Goal: Task Accomplishment & Management: Use online tool/utility

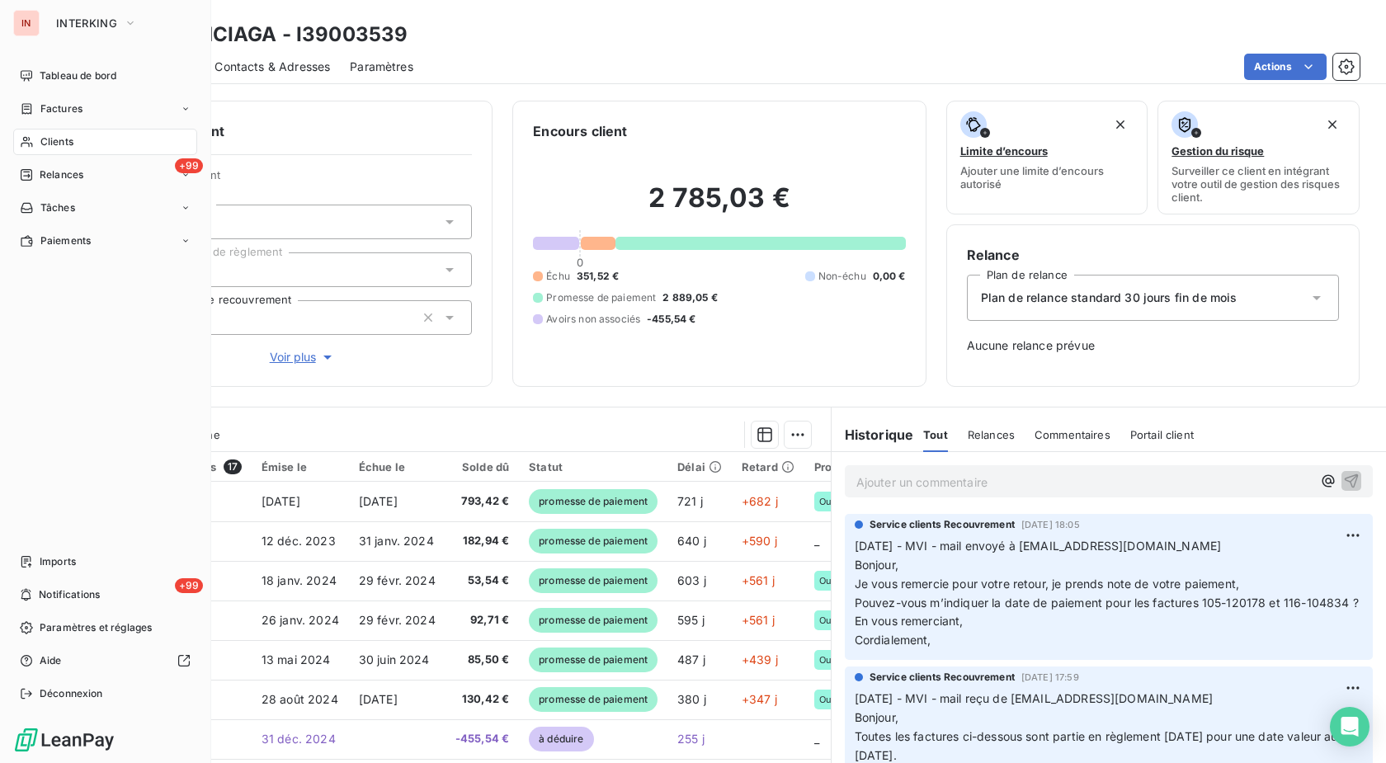
click at [32, 143] on icon at bounding box center [27, 141] width 14 height 13
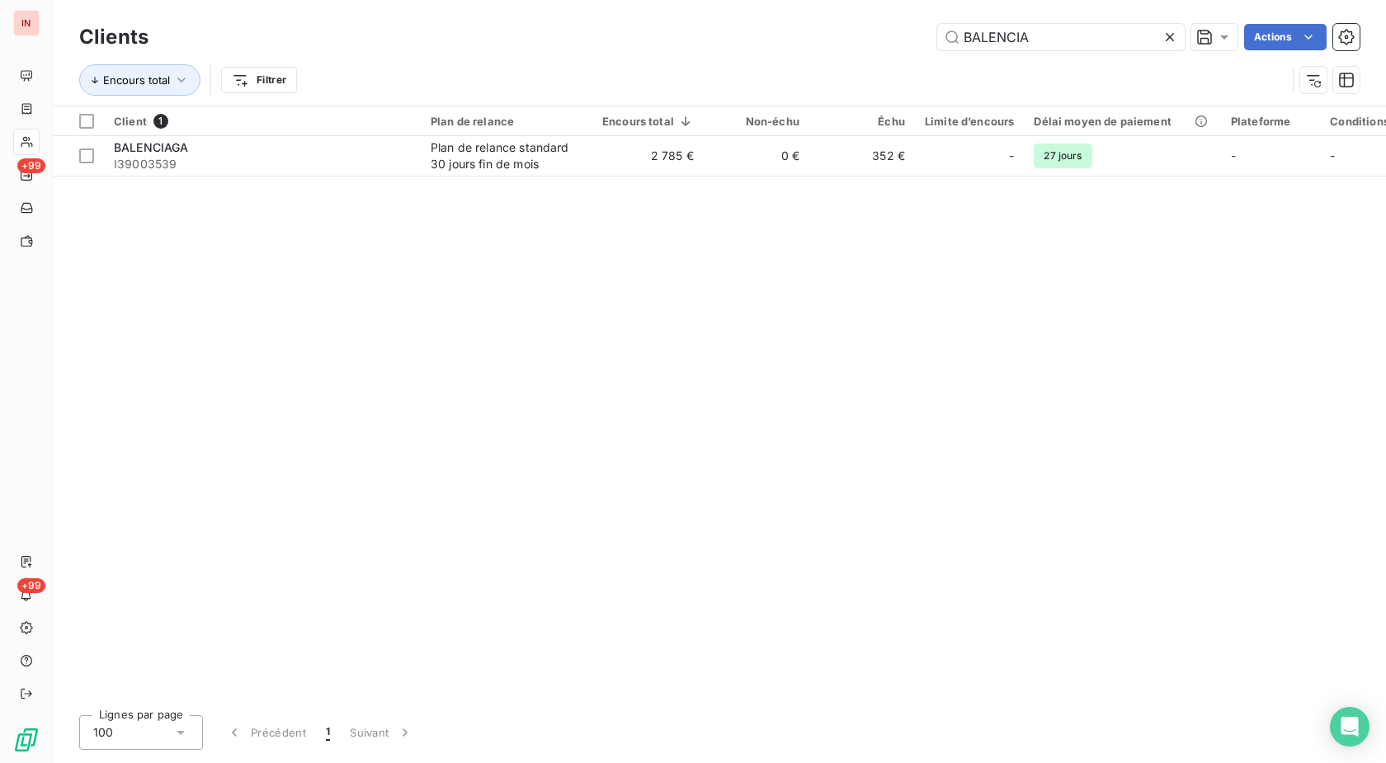
drag, startPoint x: 1048, startPoint y: 35, endPoint x: 734, endPoint y: 31, distance: 314.4
click at [937, 32] on input "BALENCIA" at bounding box center [1061, 37] width 248 height 26
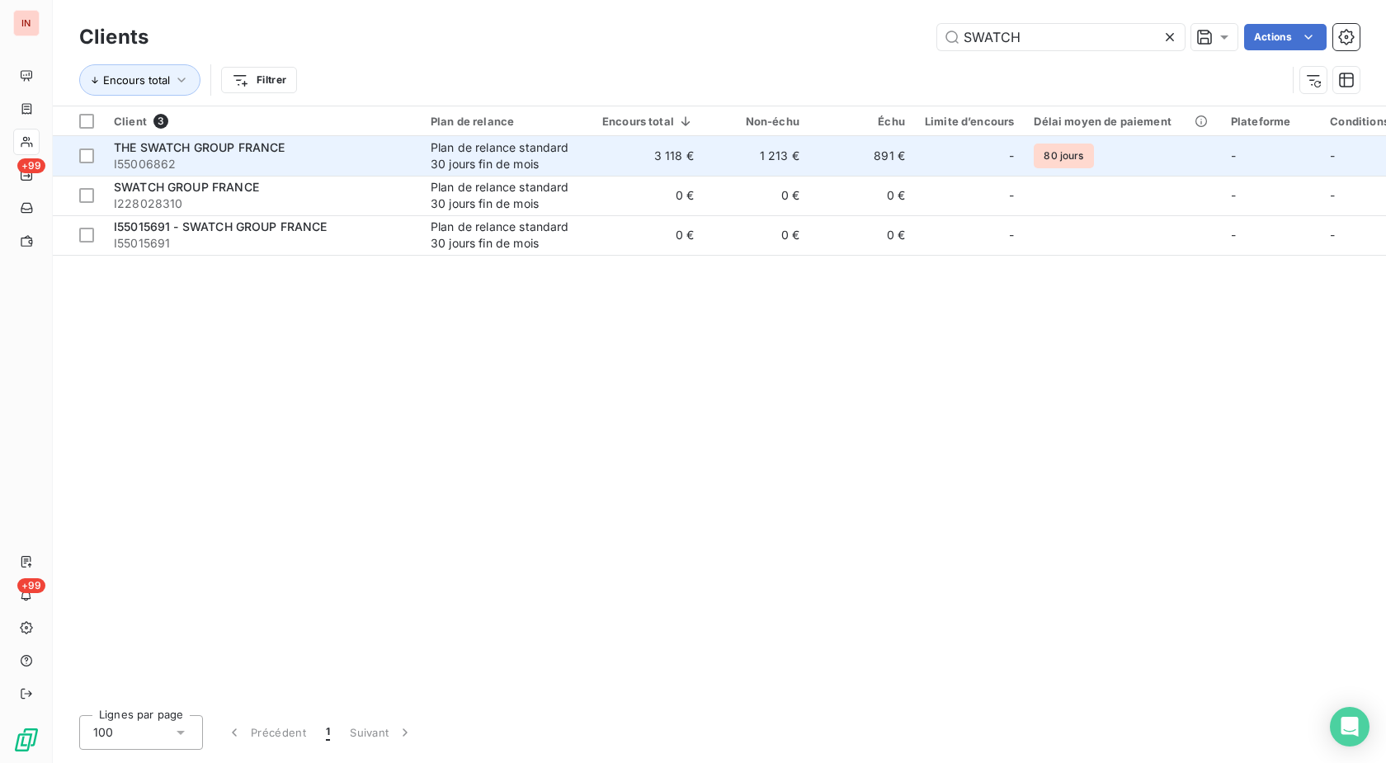
type input "SWATCH"
click at [367, 168] on span "I55006862" at bounding box center [262, 164] width 297 height 17
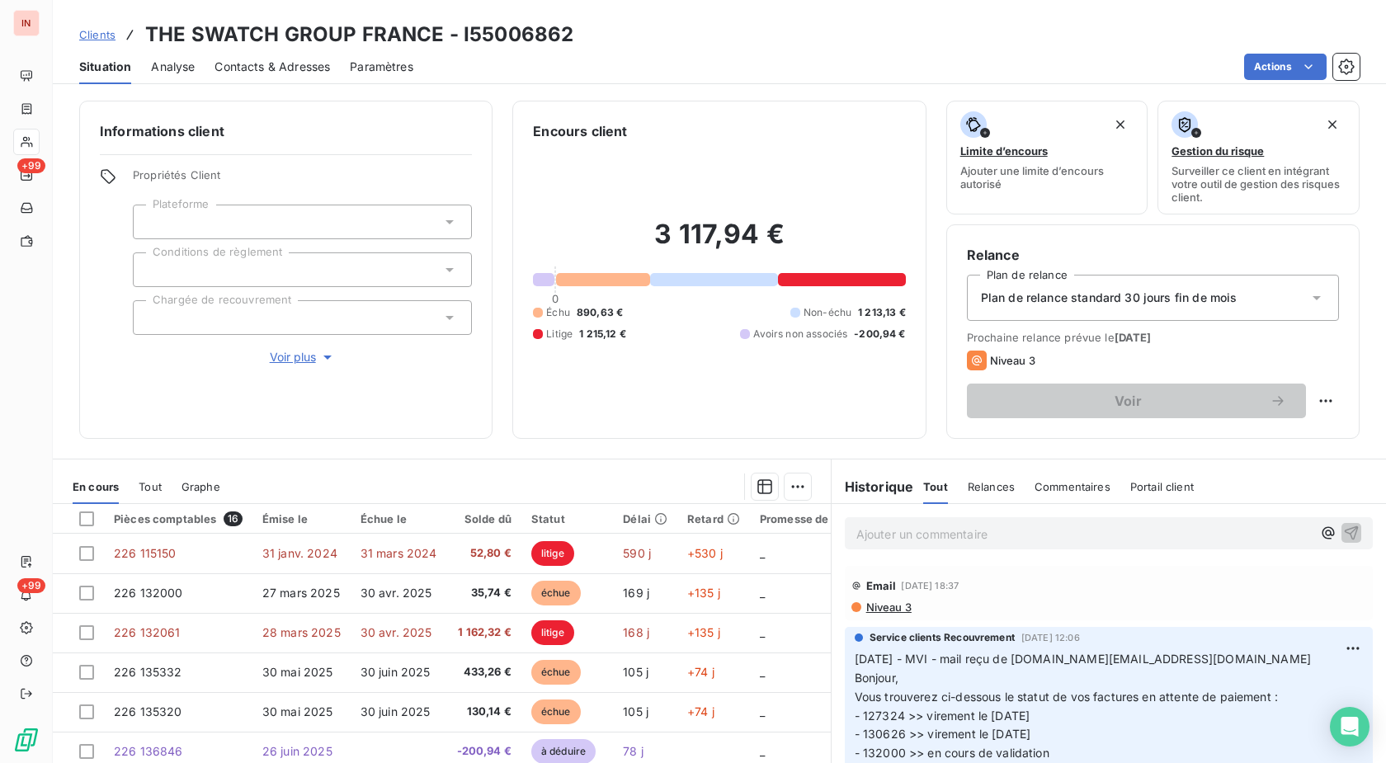
scroll to position [84, 0]
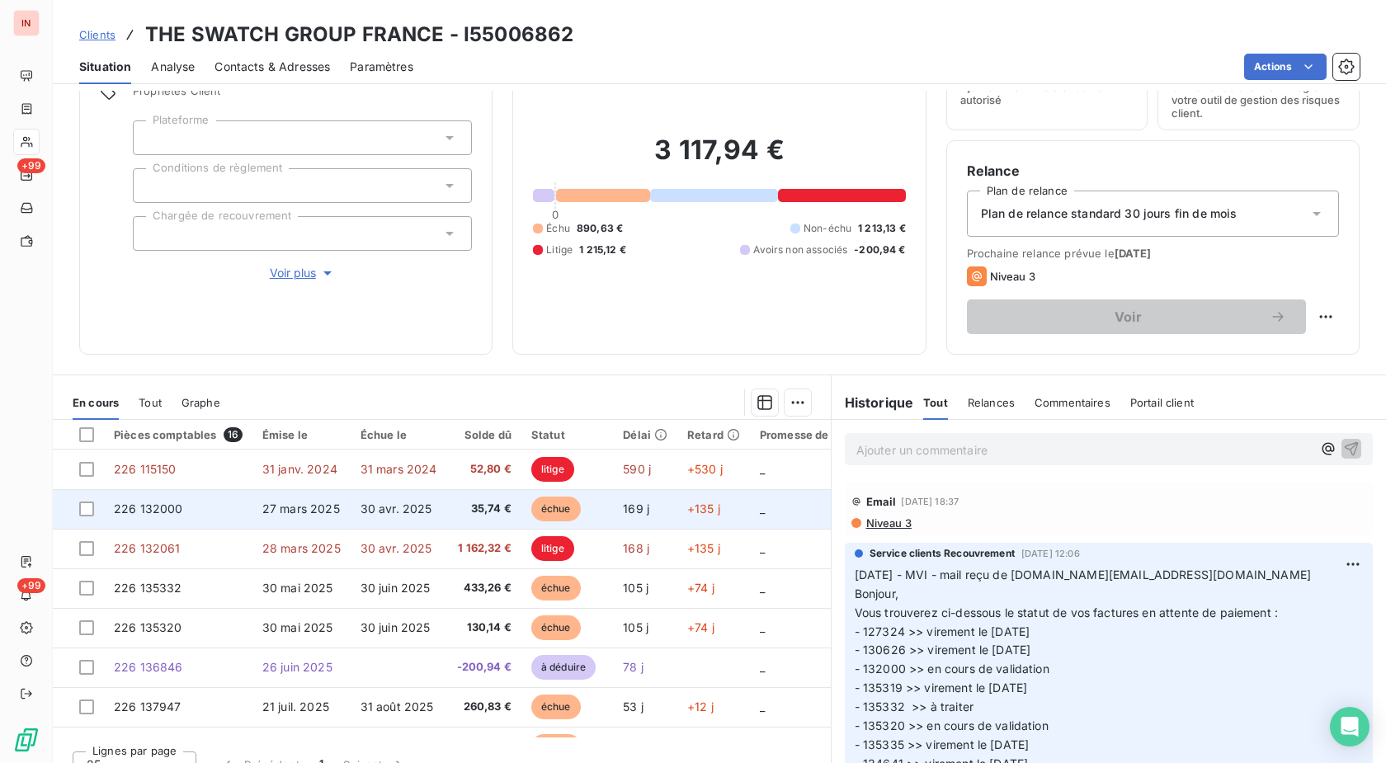
click at [332, 505] on span "27 mars 2025" at bounding box center [301, 509] width 78 height 14
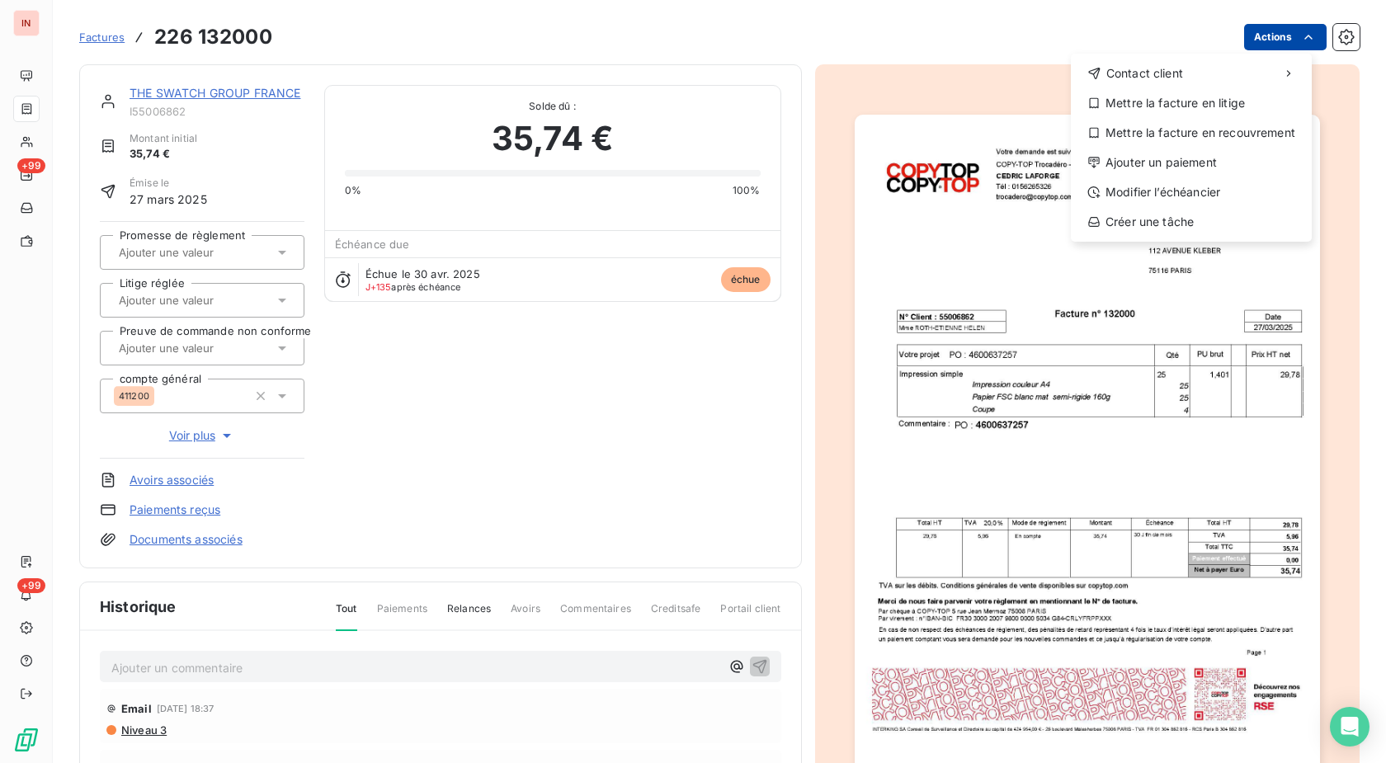
click at [1258, 34] on html "IN +99 +99 Factures [PHONE_NUMBER] Actions Contact client Mettre la facture en …" at bounding box center [693, 381] width 1386 height 763
click at [1155, 164] on div "Ajouter un paiement" at bounding box center [1192, 162] width 228 height 26
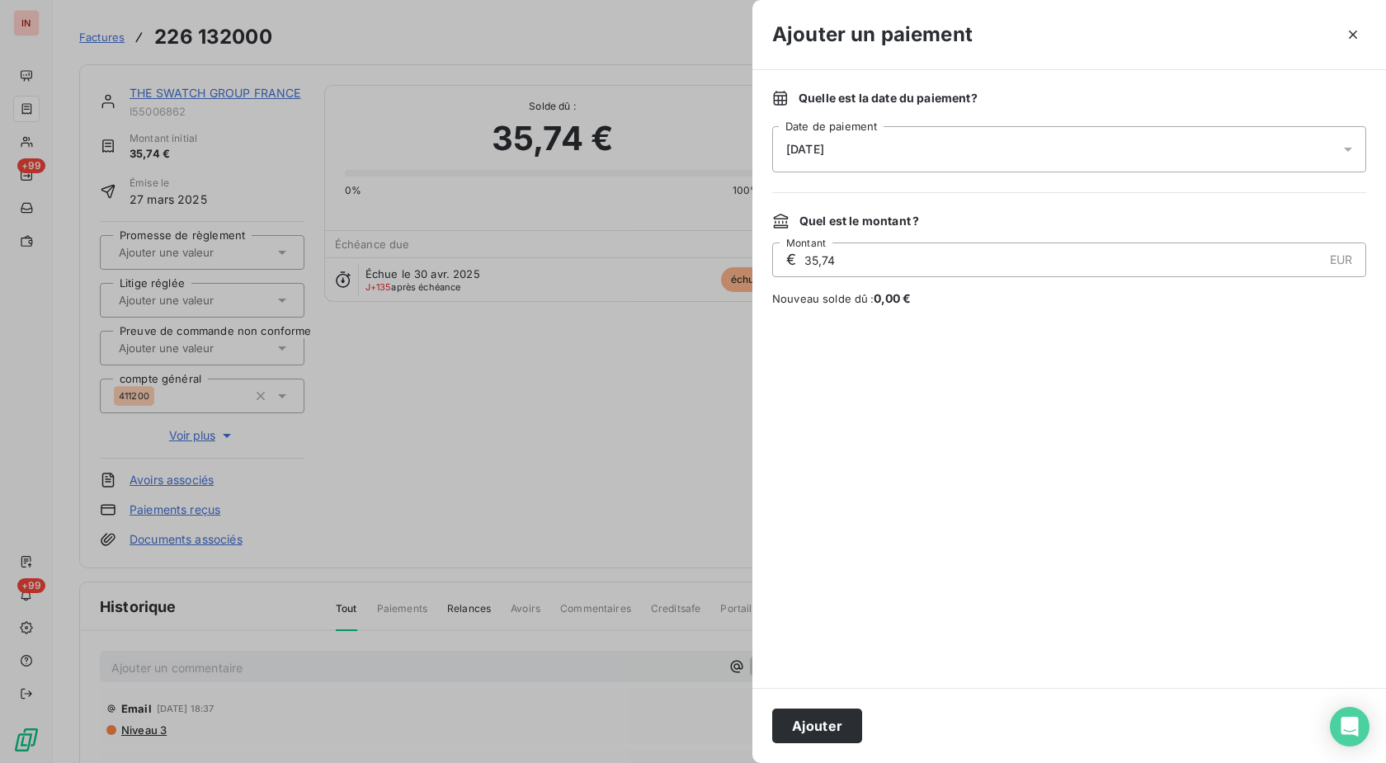
click at [1012, 166] on div "[DATE]" at bounding box center [1069, 149] width 594 height 46
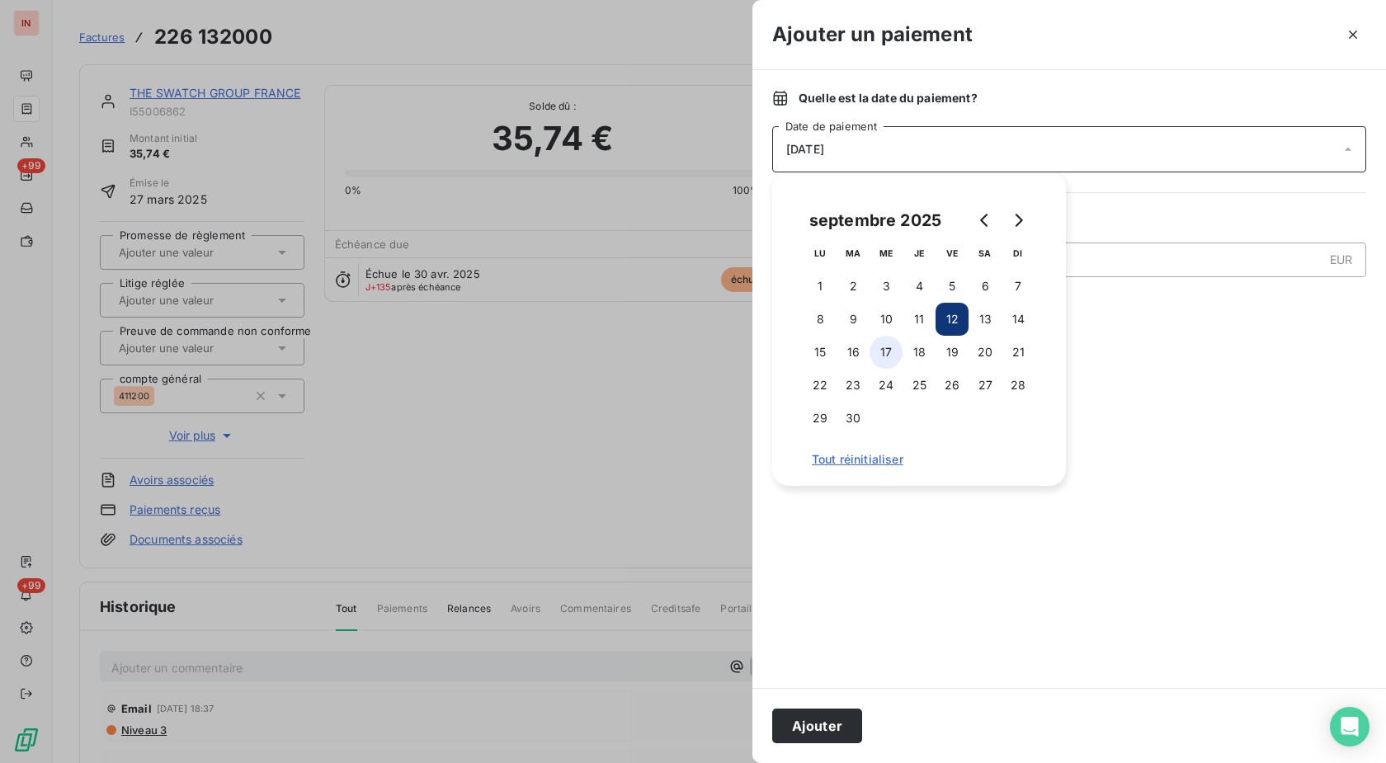
click at [885, 345] on button "17" at bounding box center [886, 352] width 33 height 33
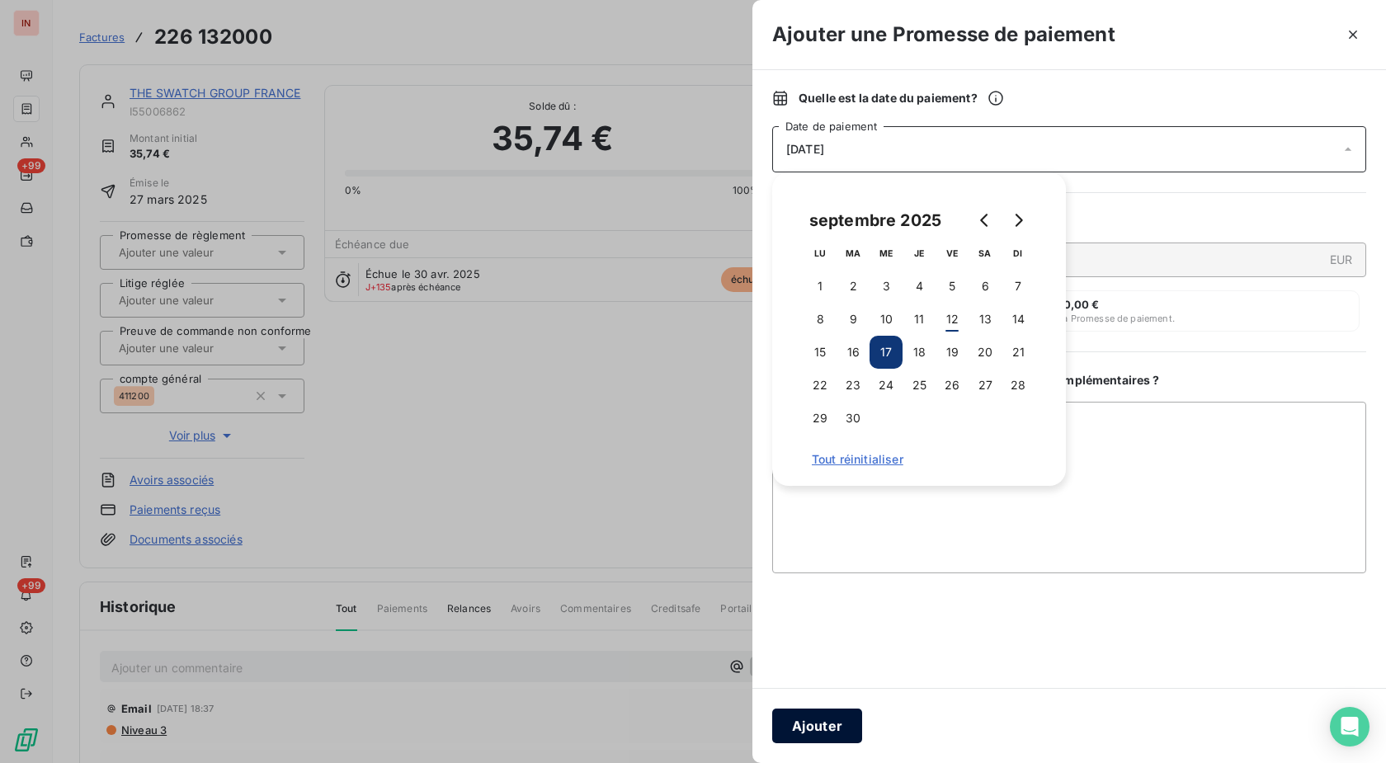
click at [833, 730] on button "Ajouter" at bounding box center [817, 726] width 90 height 35
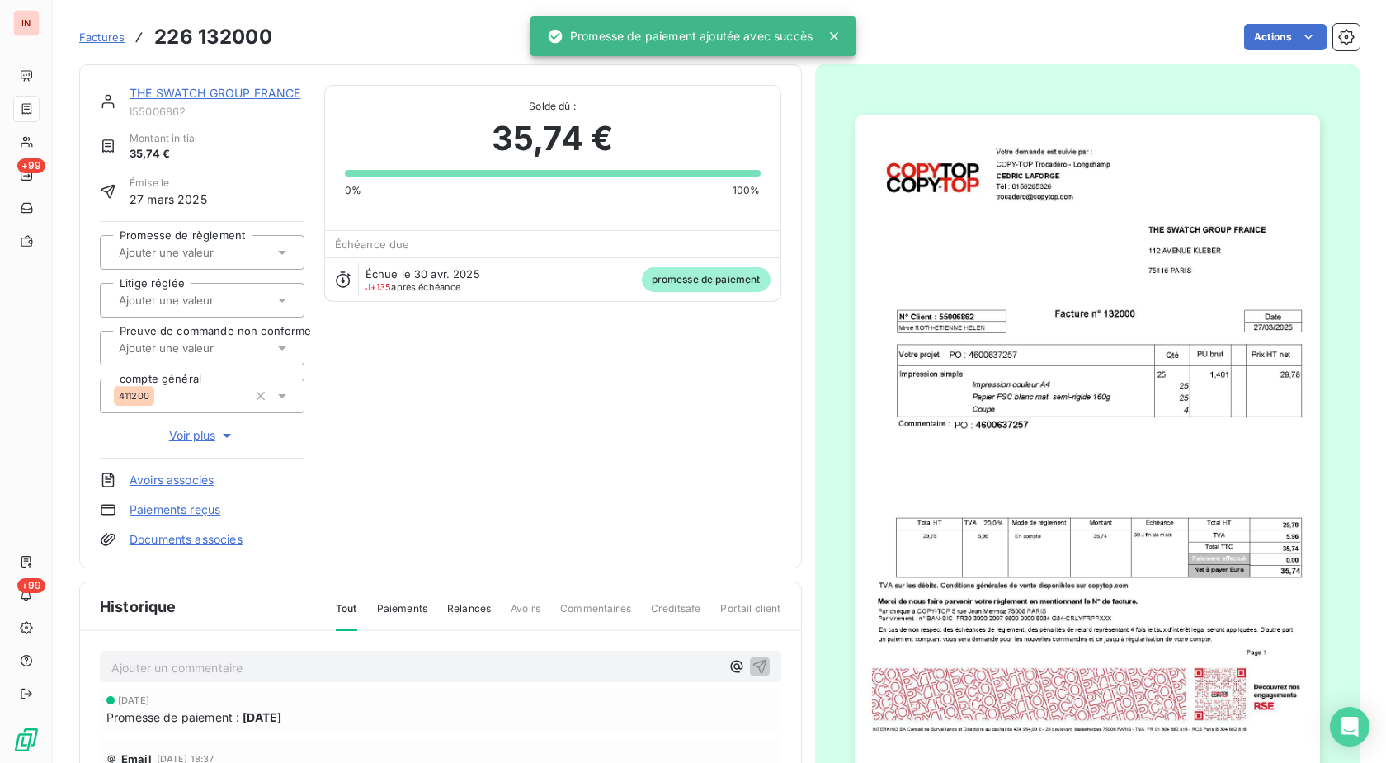
click at [215, 243] on div at bounding box center [194, 252] width 160 height 21
click at [208, 281] on li "Oui" at bounding box center [202, 296] width 205 height 40
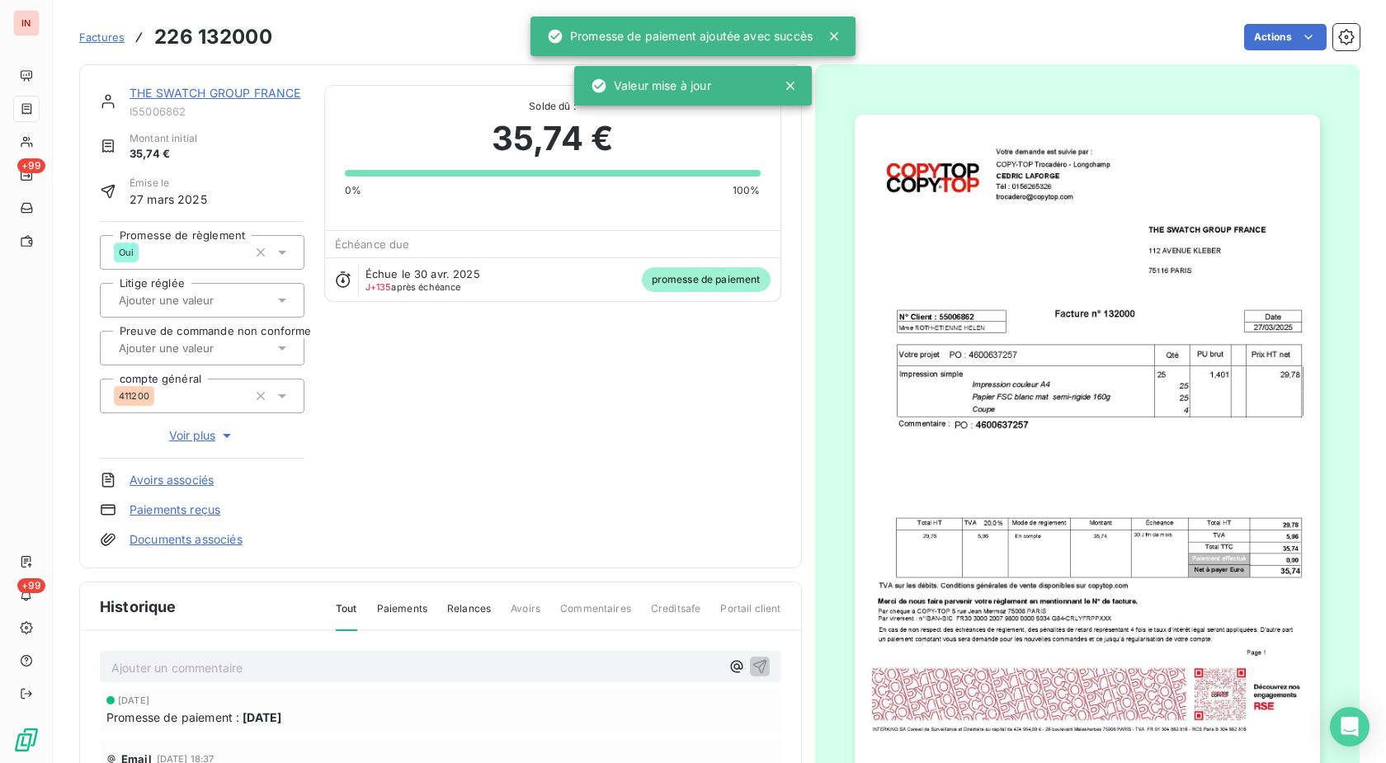
click at [240, 94] on link "THE SWATCH GROUP FRANCE" at bounding box center [215, 93] width 171 height 14
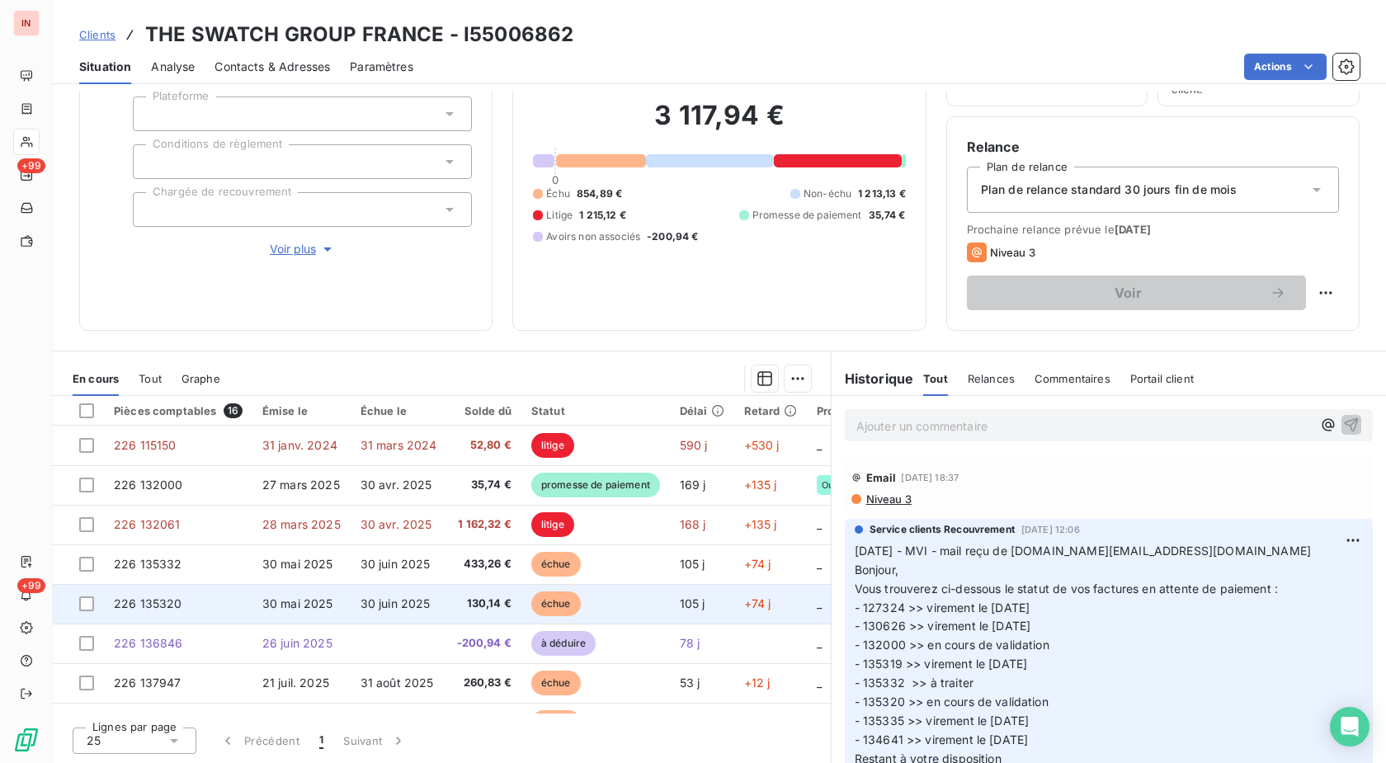
scroll to position [84, 0]
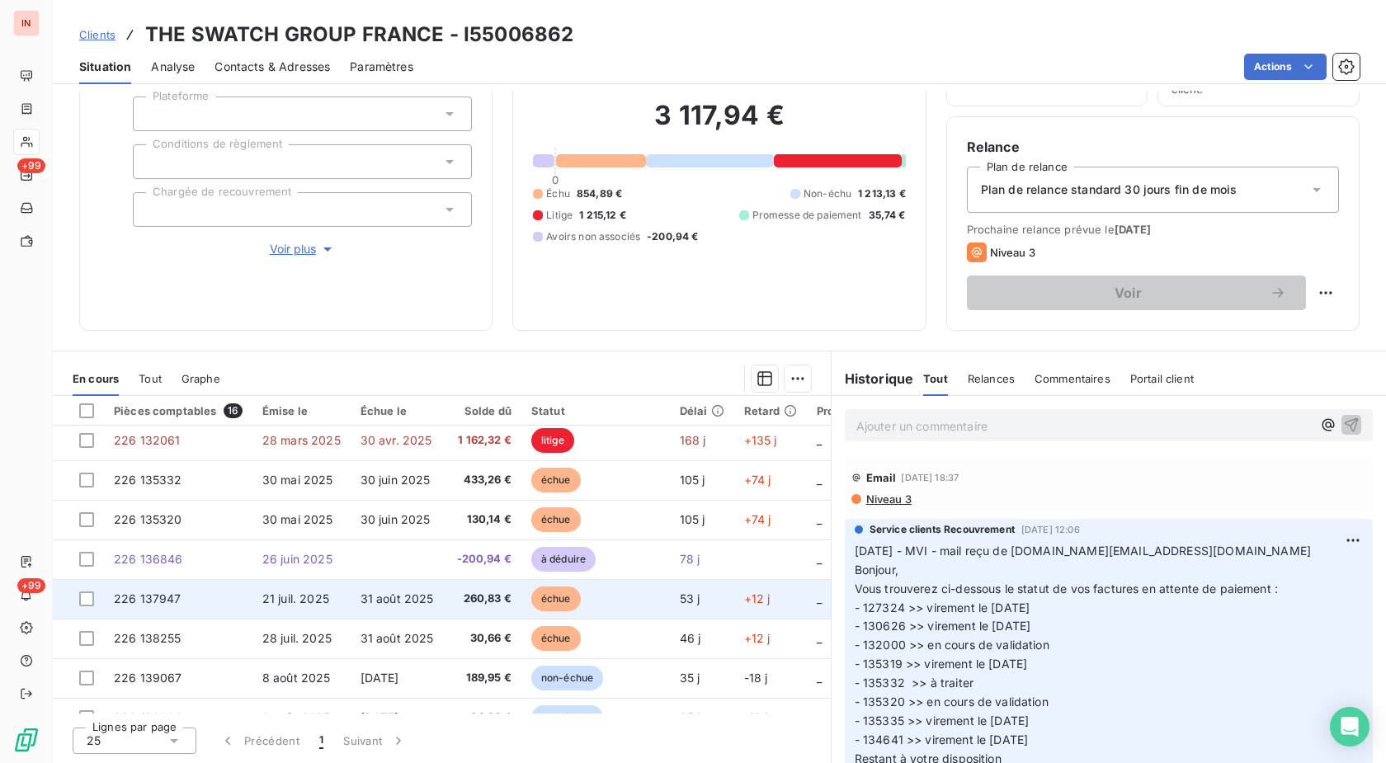
click at [385, 607] on td "31 août 2025" at bounding box center [399, 599] width 97 height 40
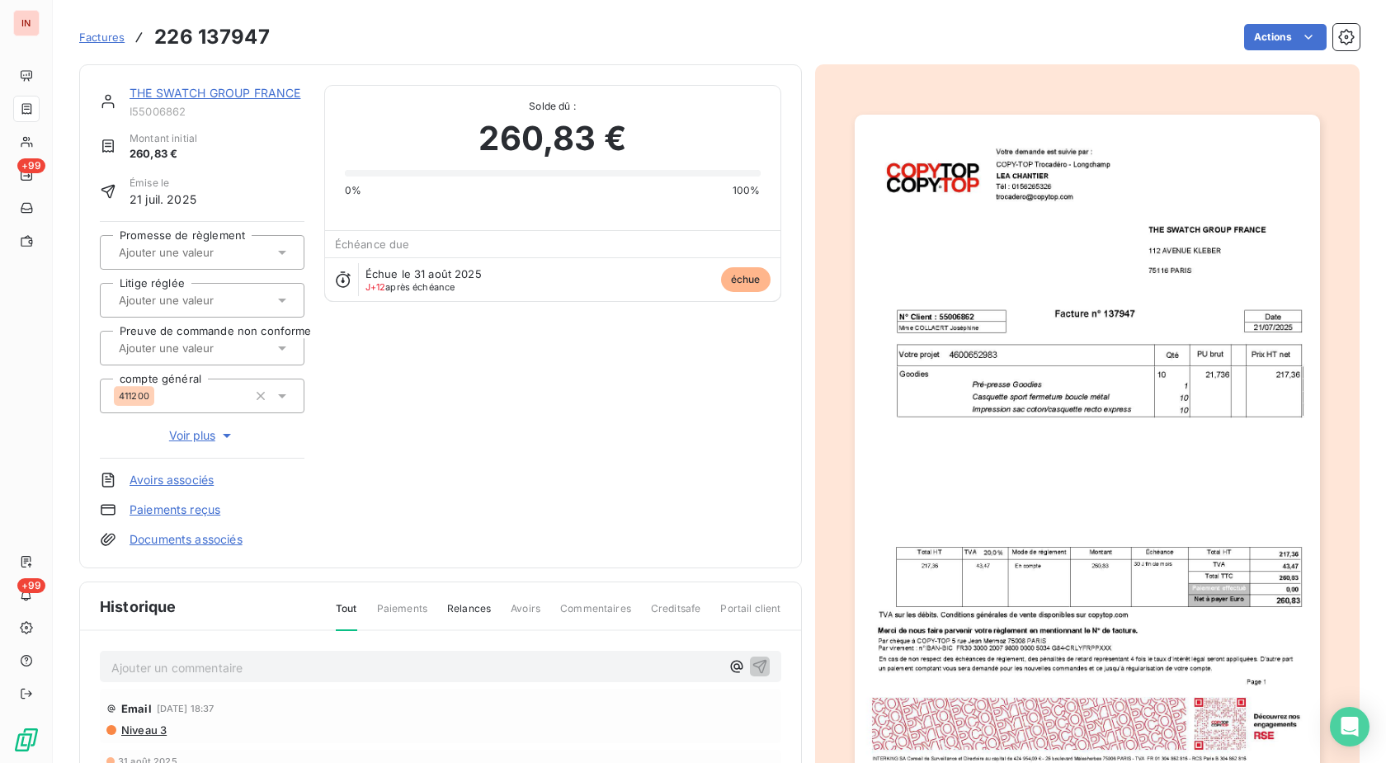
click at [1263, 40] on html "IN +99 +99 Factures 226 137947 Actions THE SWATCH GROUP [GEOGRAPHIC_DATA] I5500…" at bounding box center [693, 381] width 1386 height 763
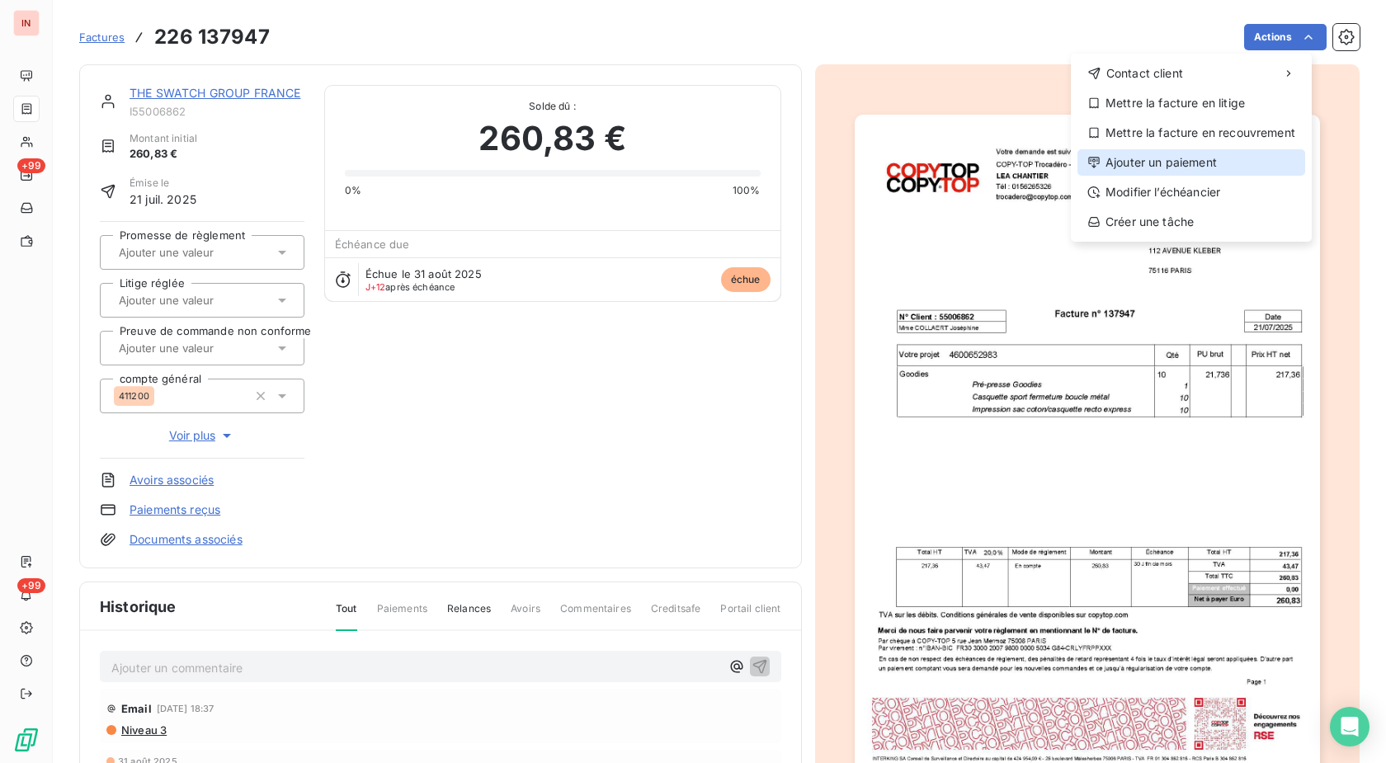
click at [1186, 170] on div "Ajouter un paiement" at bounding box center [1192, 162] width 228 height 26
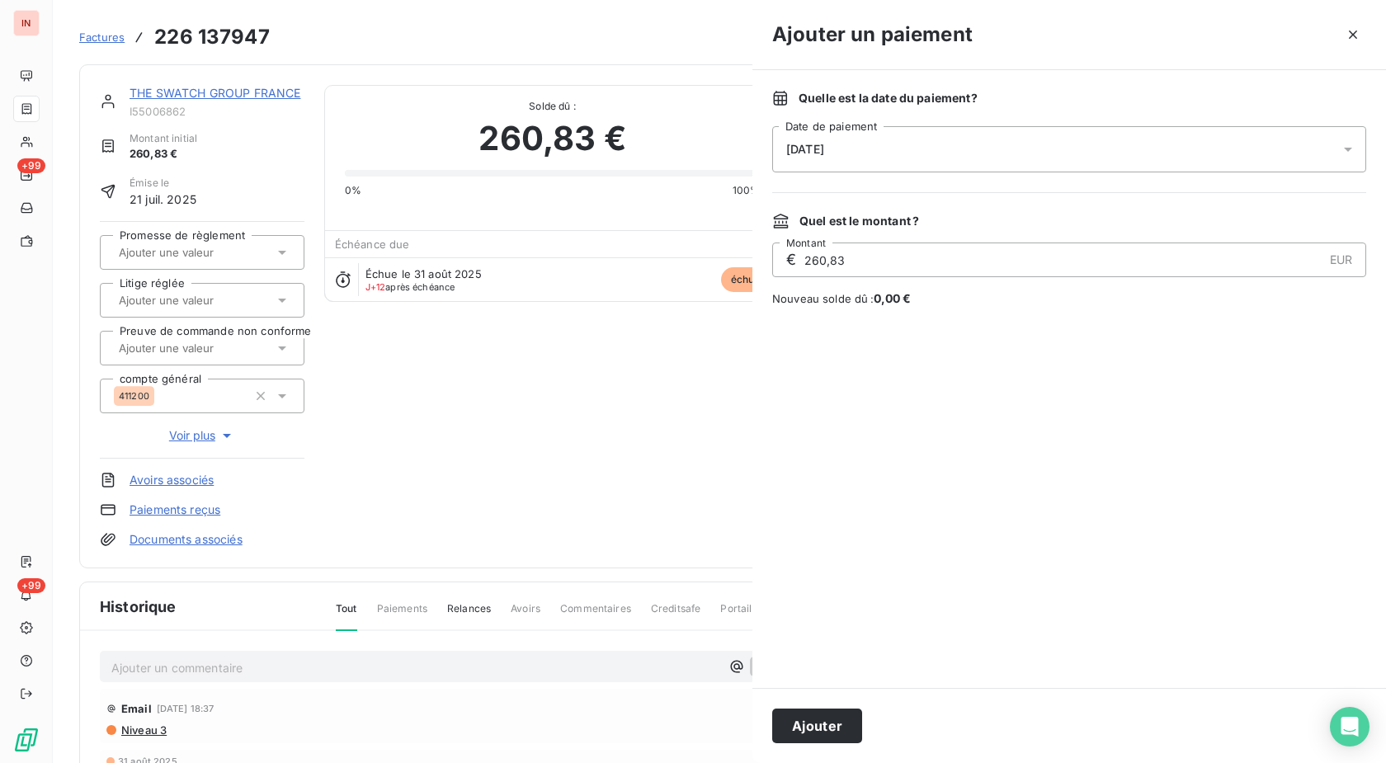
click at [1027, 170] on div "[DATE]" at bounding box center [1069, 149] width 594 height 46
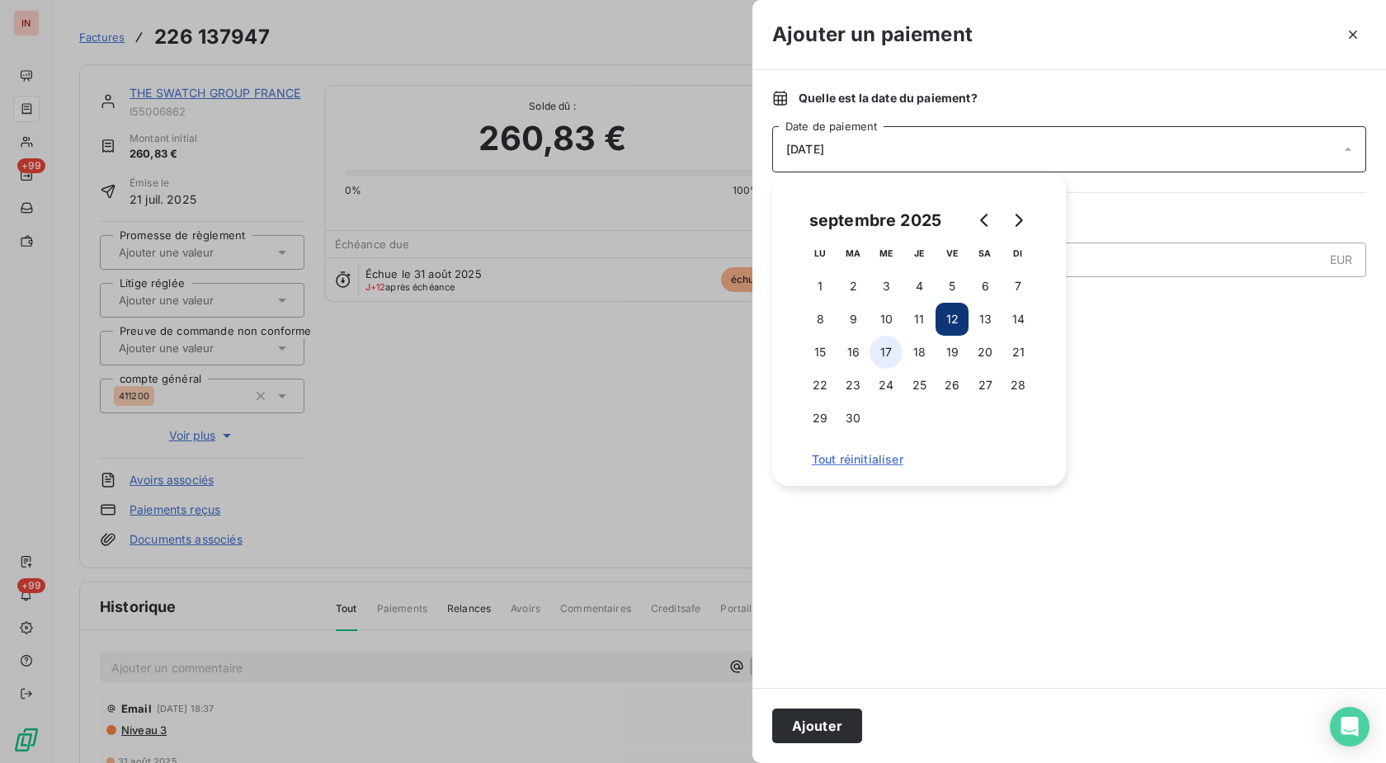
click at [886, 356] on button "17" at bounding box center [886, 352] width 33 height 33
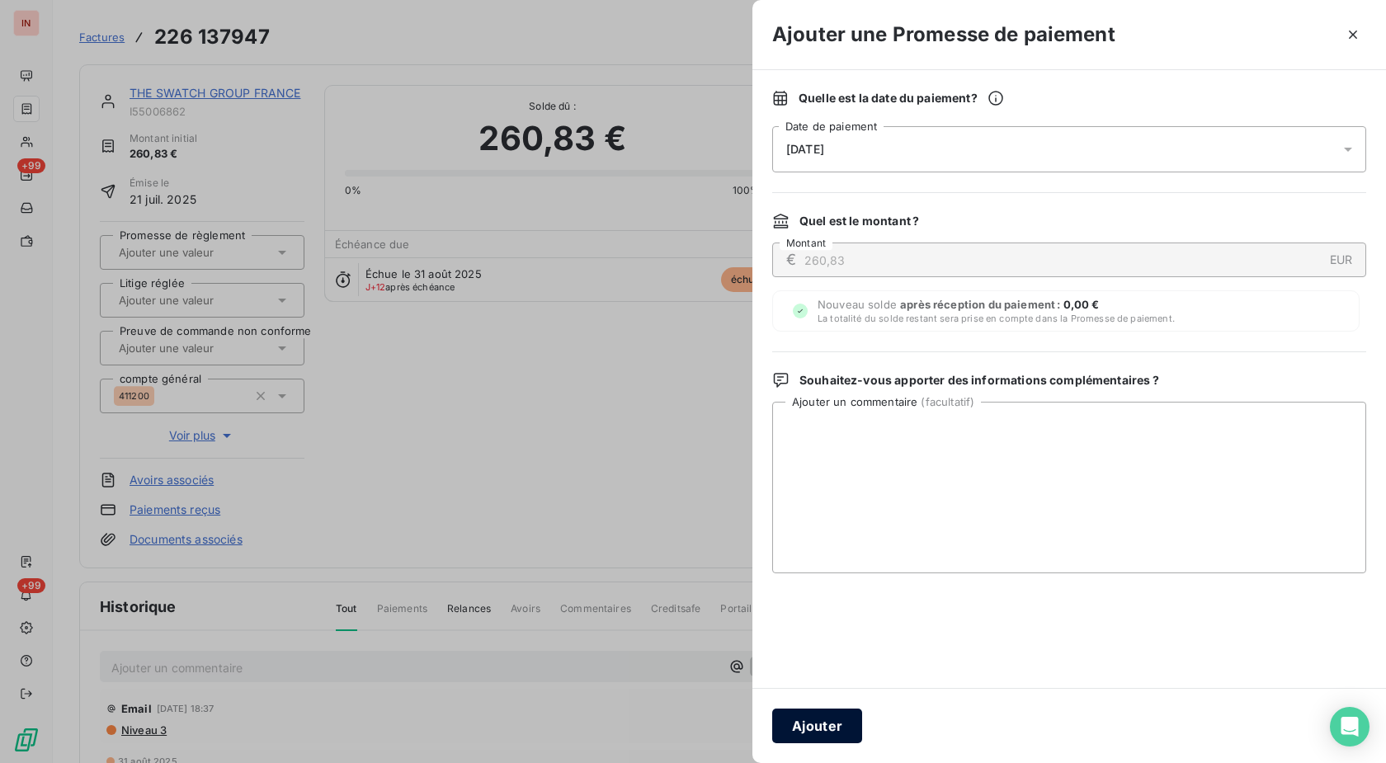
click at [810, 723] on button "Ajouter" at bounding box center [817, 726] width 90 height 35
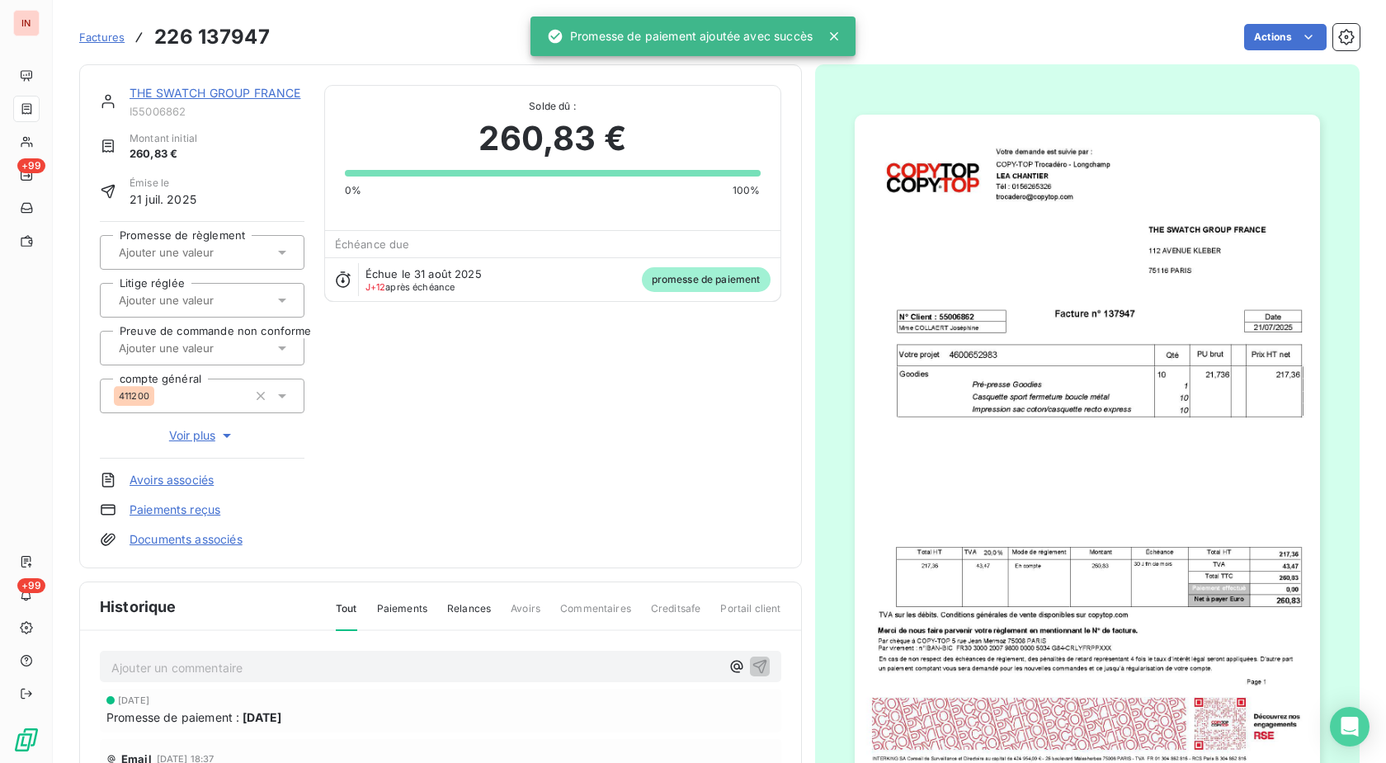
click at [233, 258] on input "text" at bounding box center [200, 252] width 166 height 15
click at [219, 292] on div "Oui" at bounding box center [212, 296] width 158 height 26
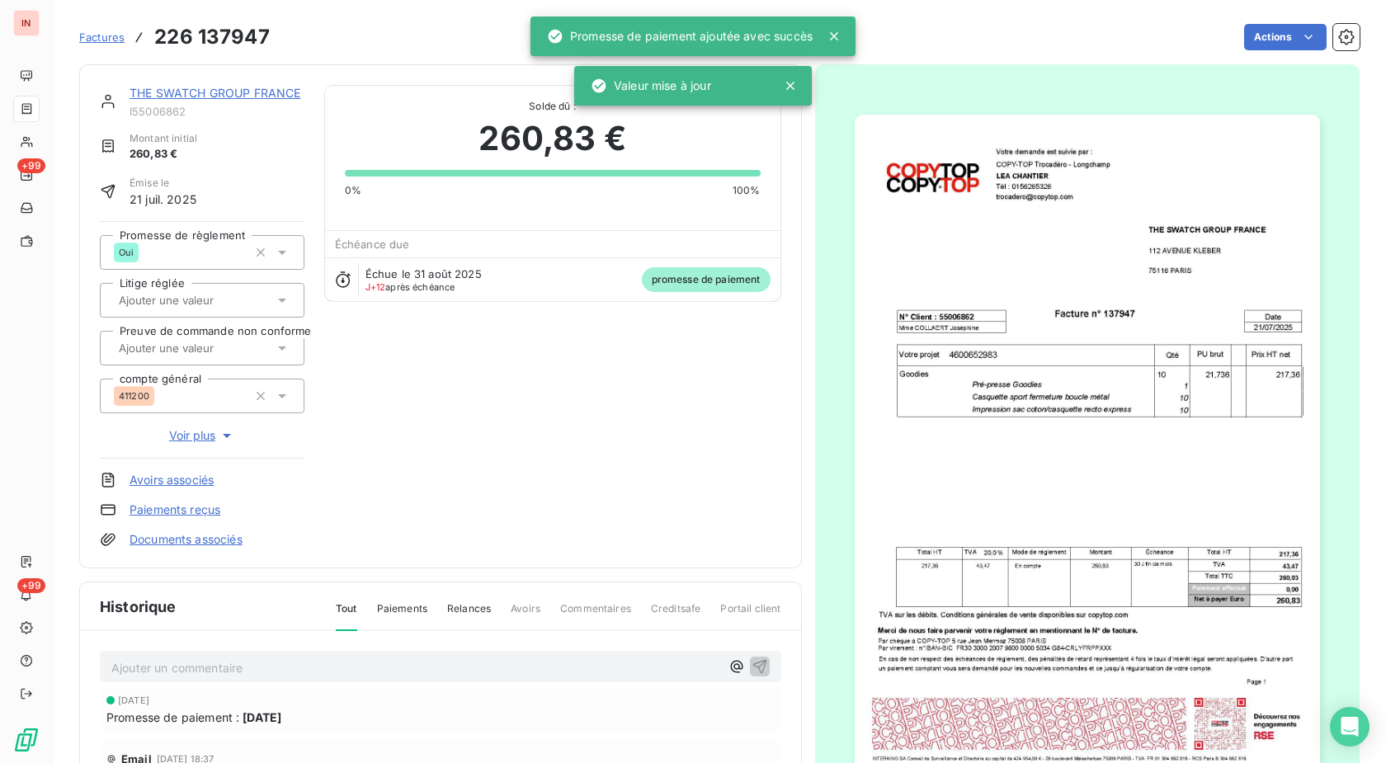
click at [213, 90] on link "THE SWATCH GROUP FRANCE" at bounding box center [215, 93] width 171 height 14
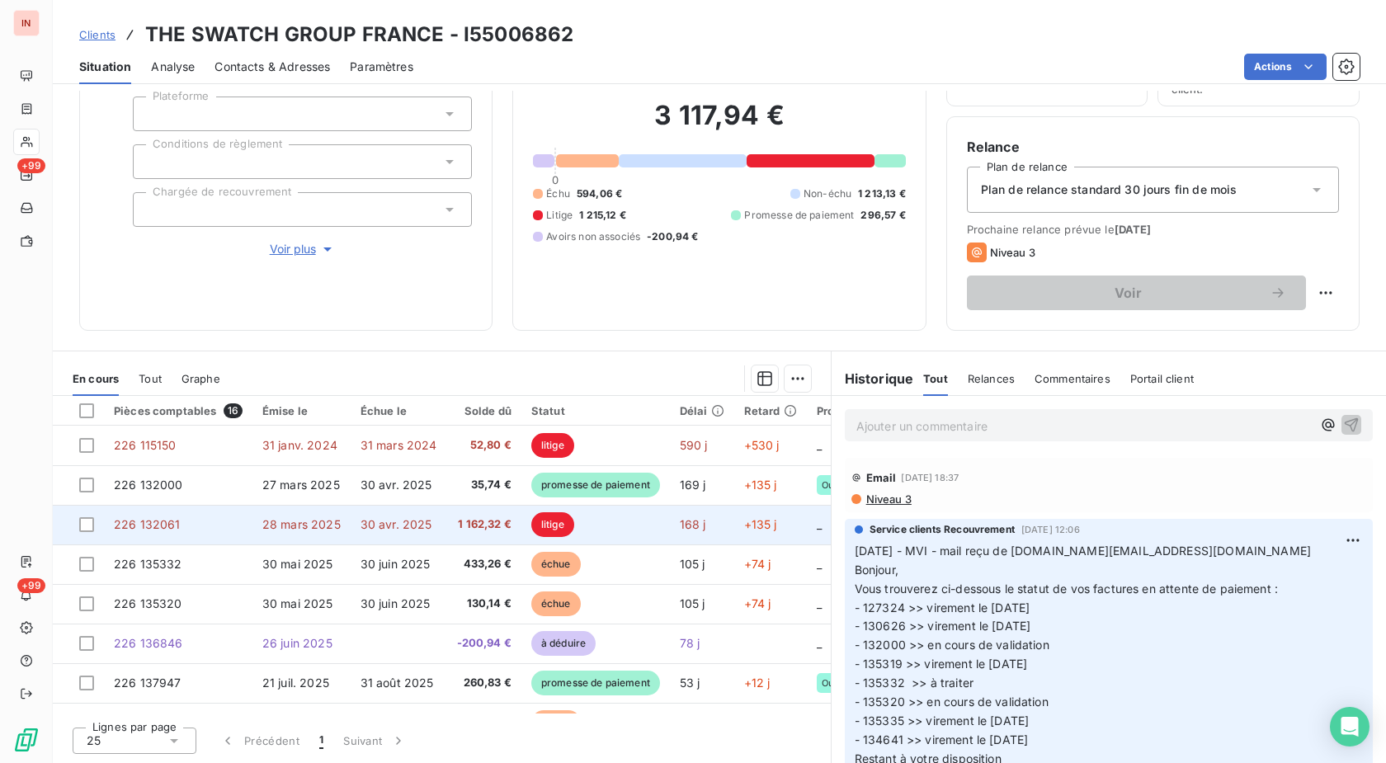
scroll to position [84, 0]
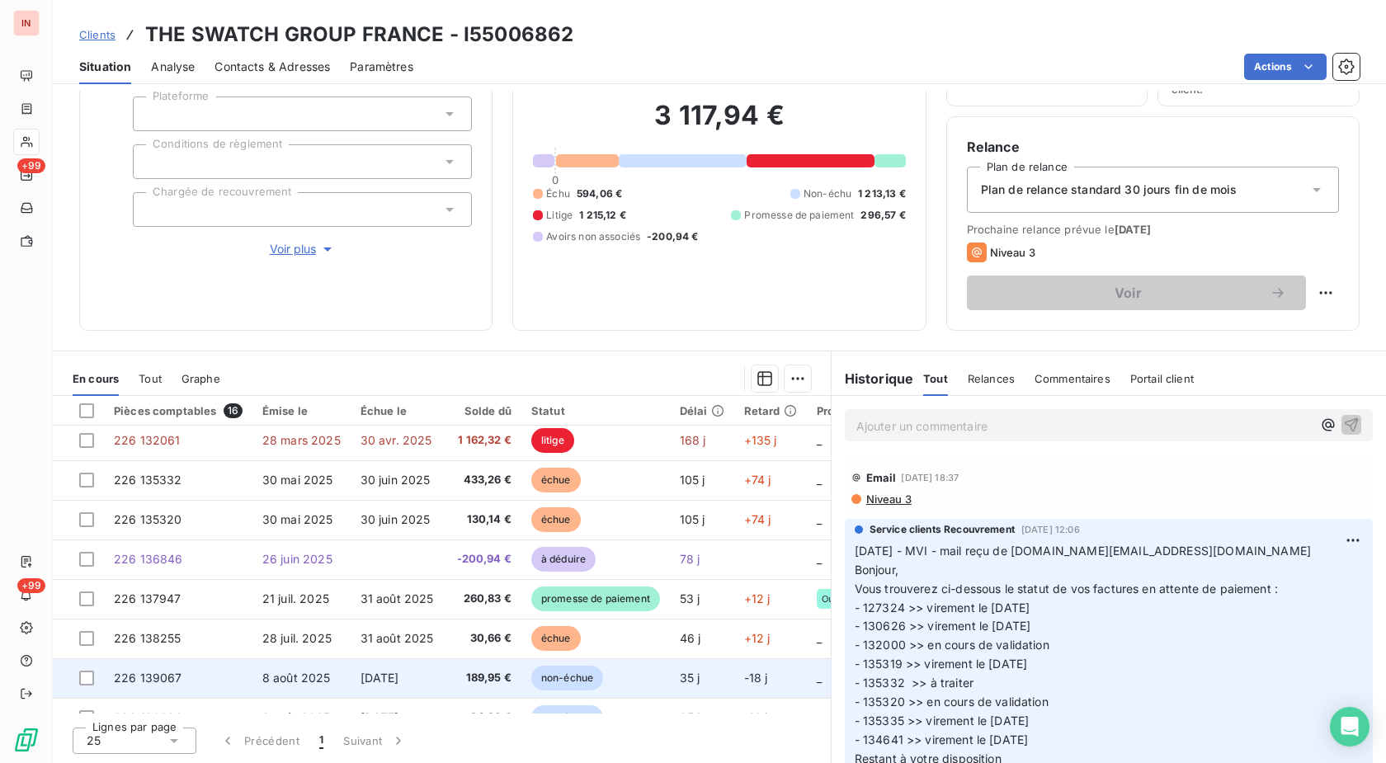
click at [560, 663] on td "non-échue" at bounding box center [596, 678] width 149 height 40
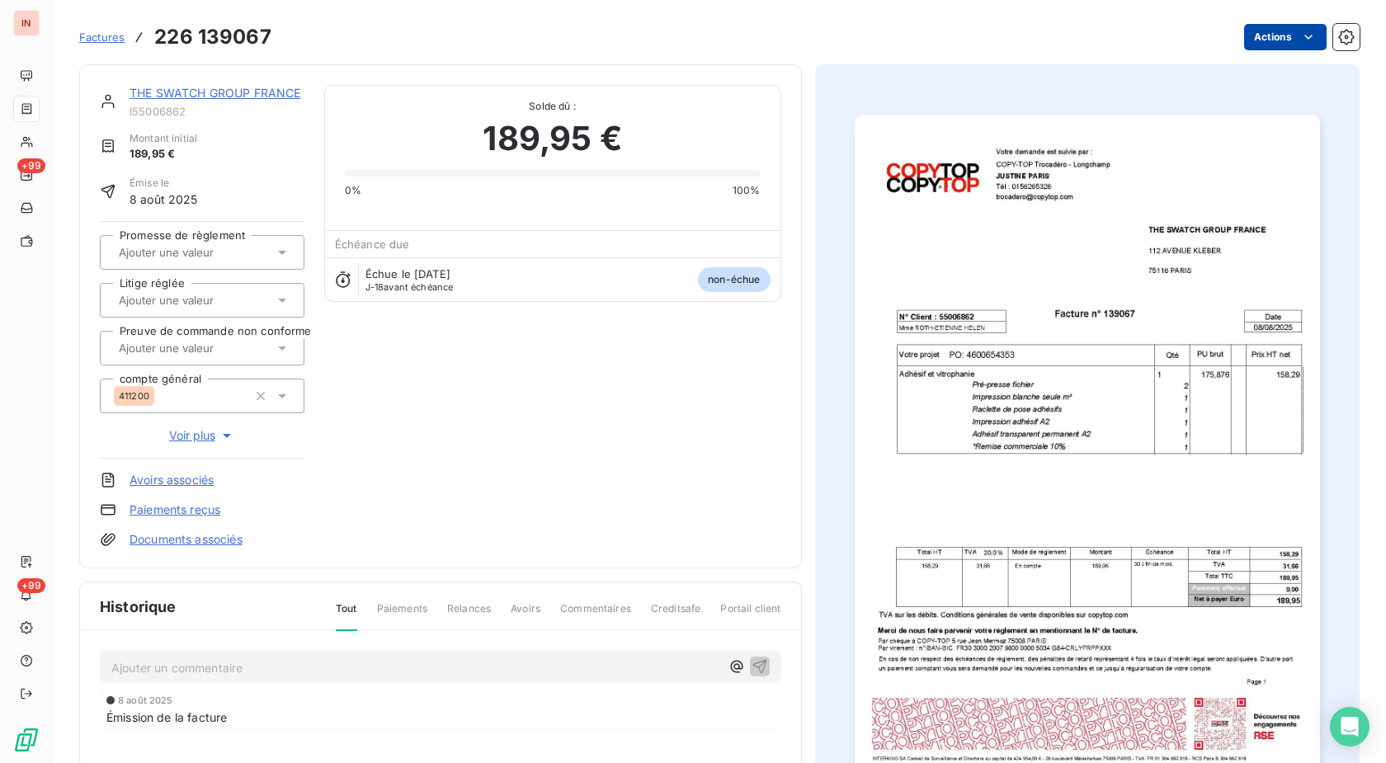
click at [1267, 42] on html "IN +99 +99 Factures 226 139067 Actions THE SWATCH GROUP [GEOGRAPHIC_DATA] I5500…" at bounding box center [693, 381] width 1386 height 763
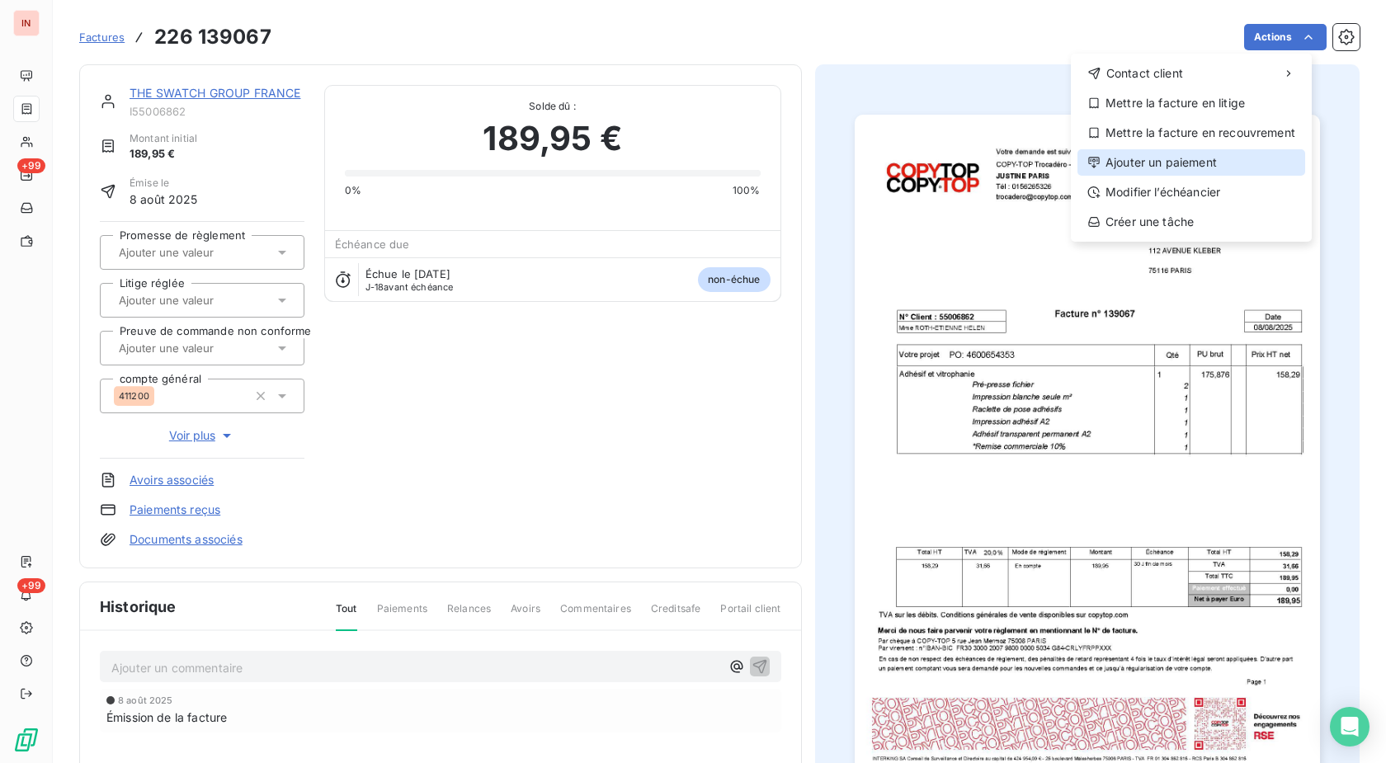
click at [1187, 163] on div "Ajouter un paiement" at bounding box center [1192, 162] width 228 height 26
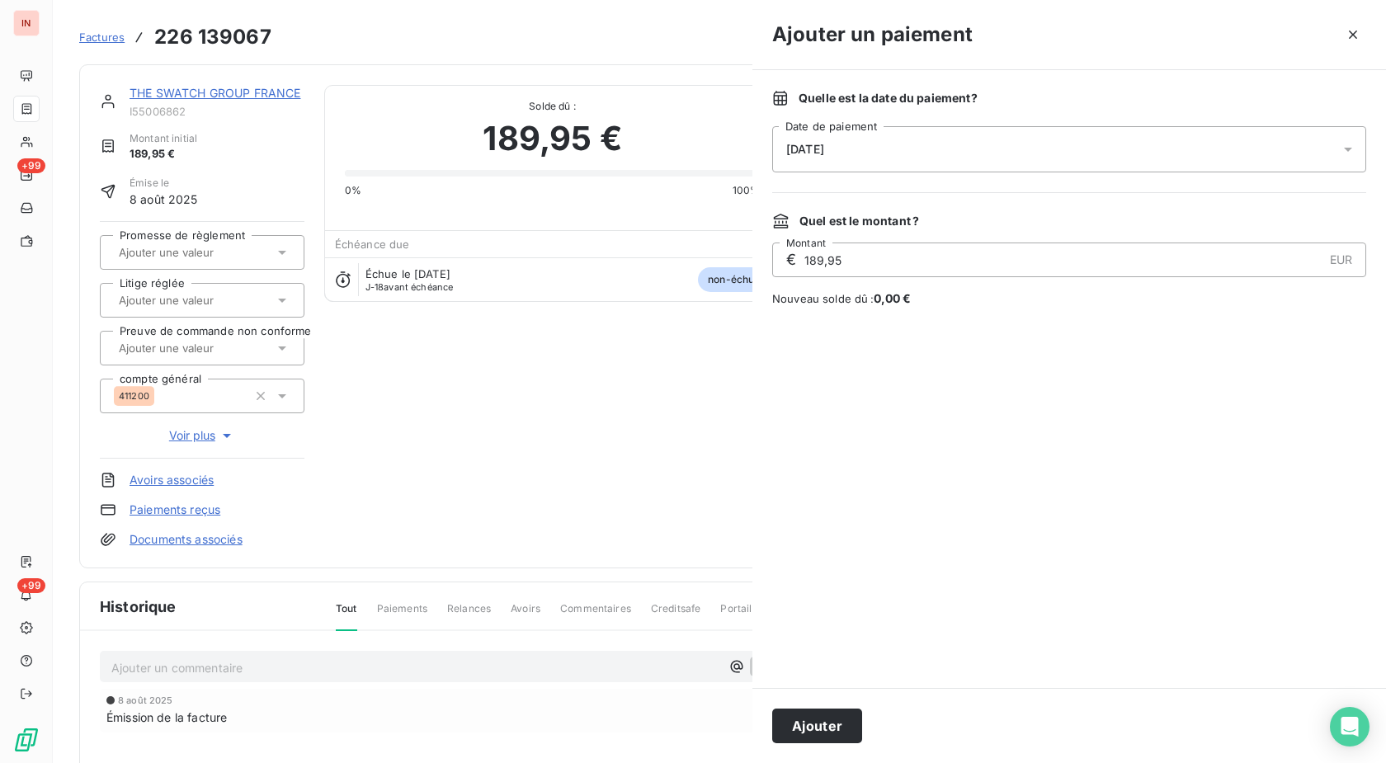
click at [1044, 155] on div "[DATE]" at bounding box center [1069, 149] width 594 height 46
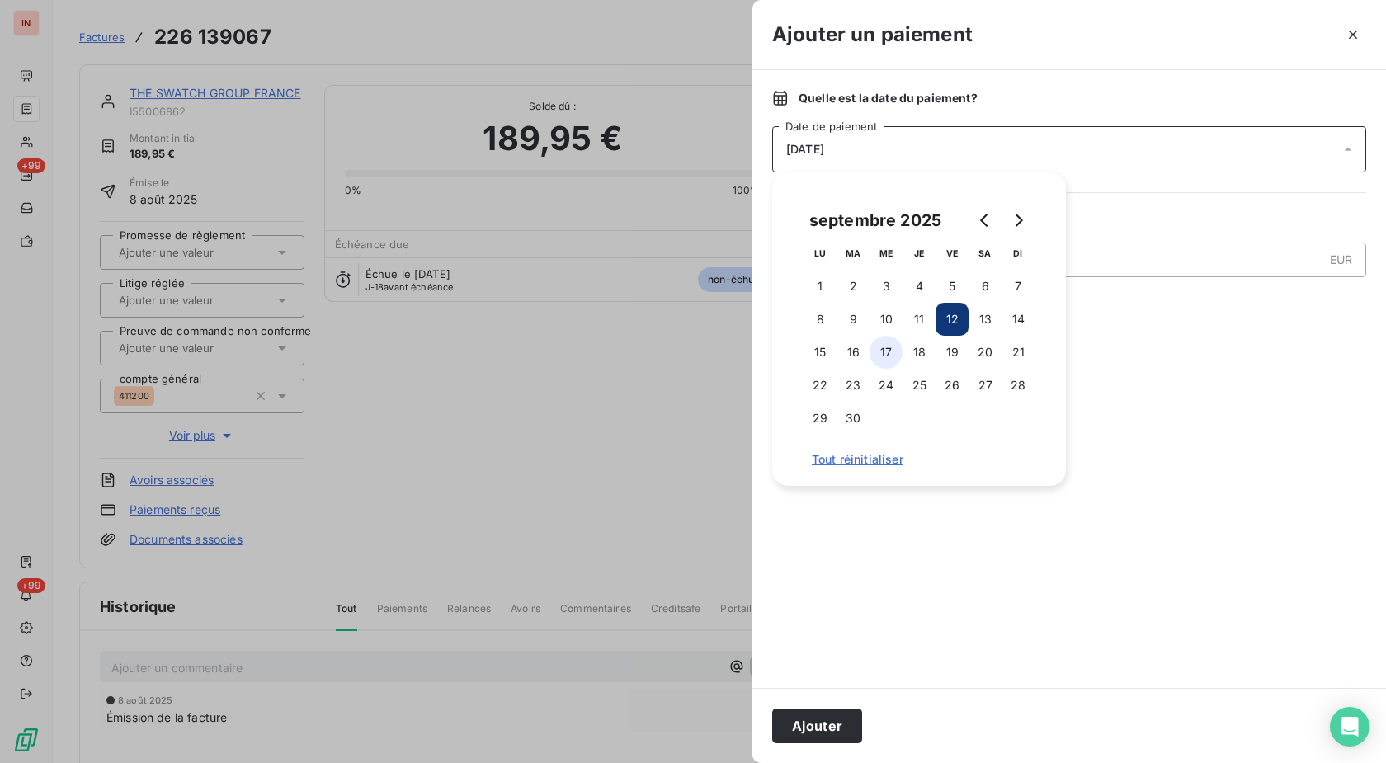
click at [885, 355] on button "17" at bounding box center [886, 352] width 33 height 33
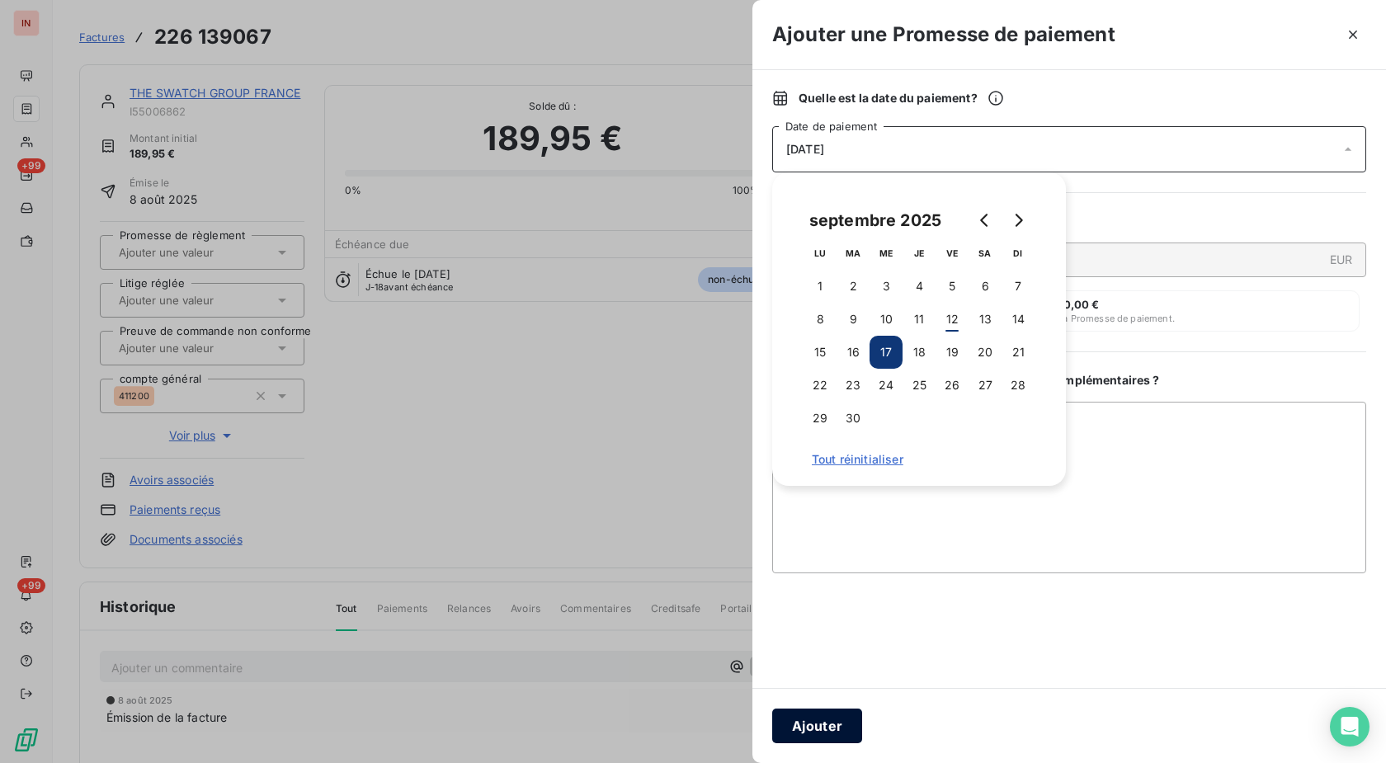
click at [824, 721] on button "Ajouter" at bounding box center [817, 726] width 90 height 35
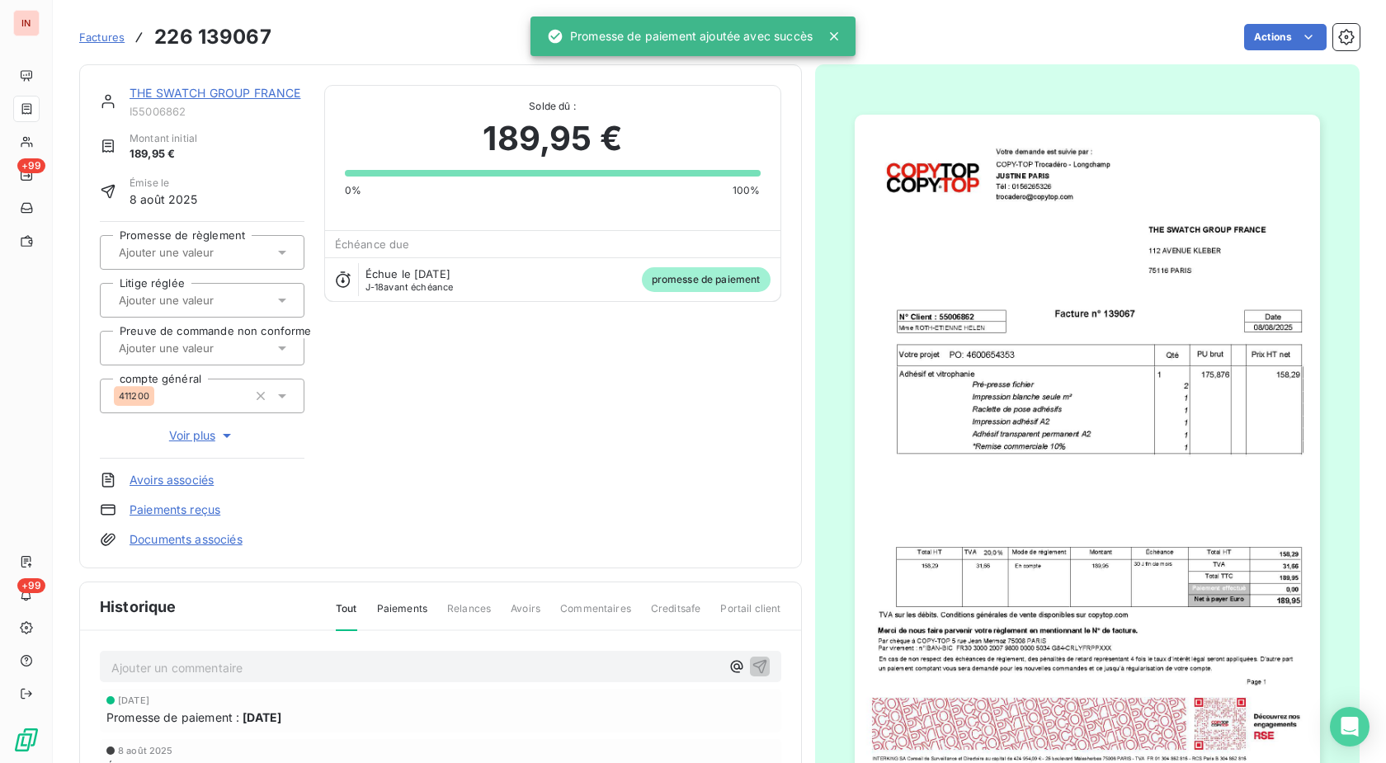
click at [231, 257] on input "text" at bounding box center [200, 252] width 166 height 15
click at [211, 300] on div "Oui" at bounding box center [212, 296] width 158 height 26
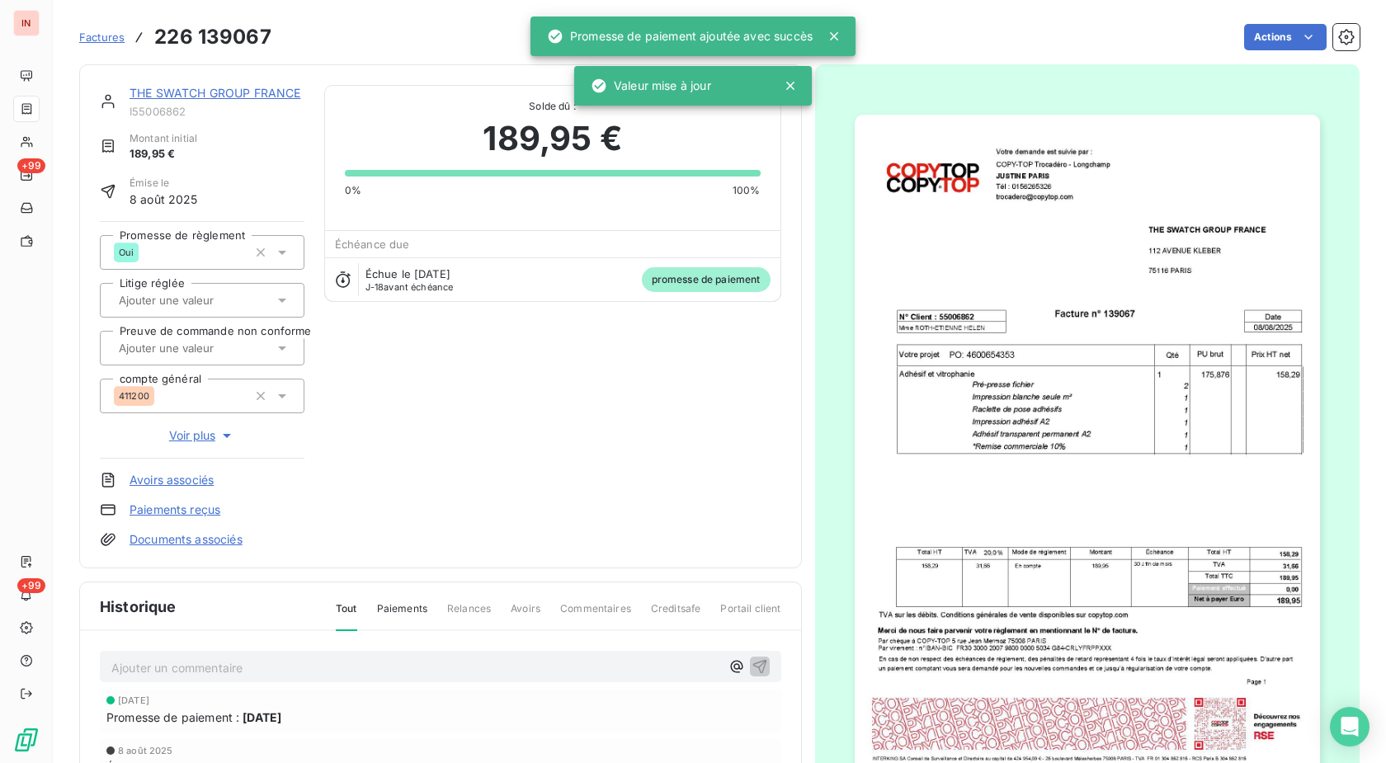
click at [260, 95] on link "THE SWATCH GROUP FRANCE" at bounding box center [215, 93] width 171 height 14
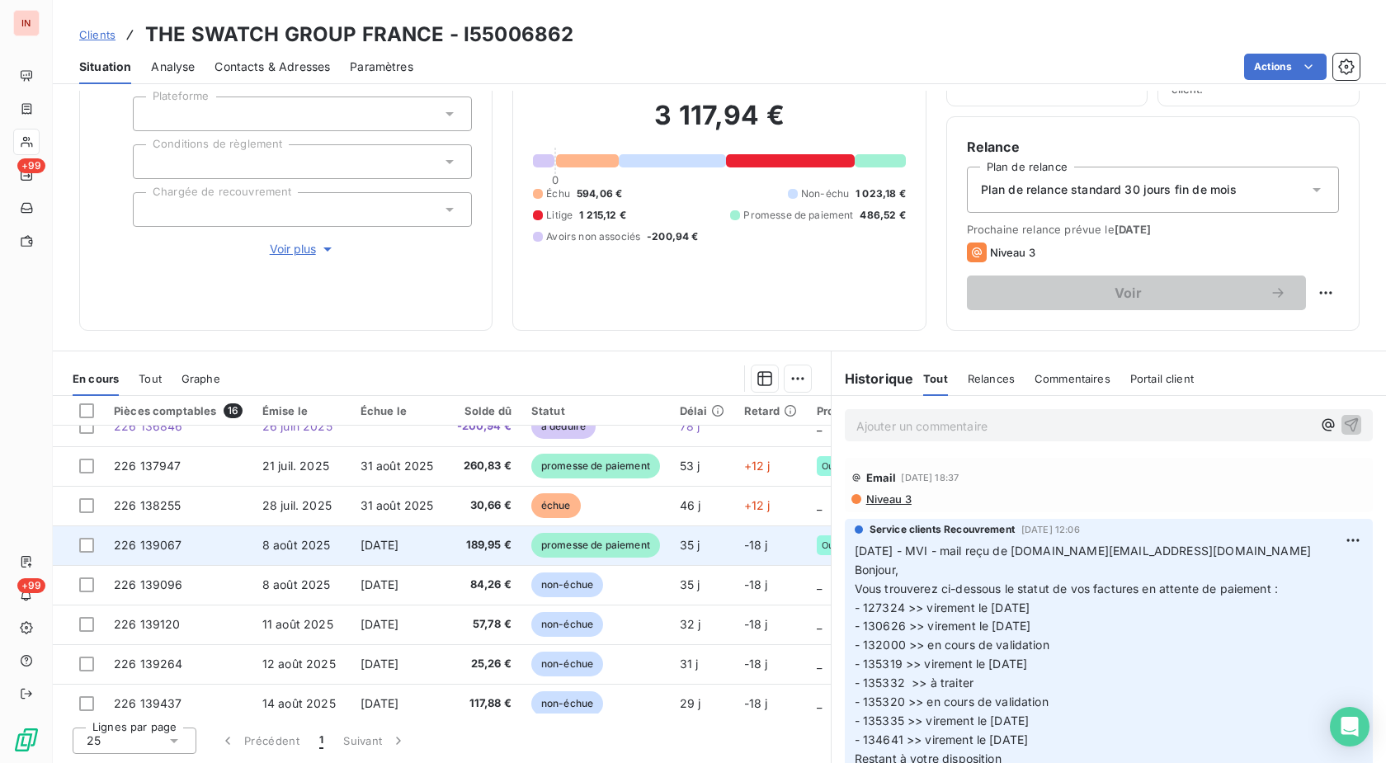
scroll to position [253, 0]
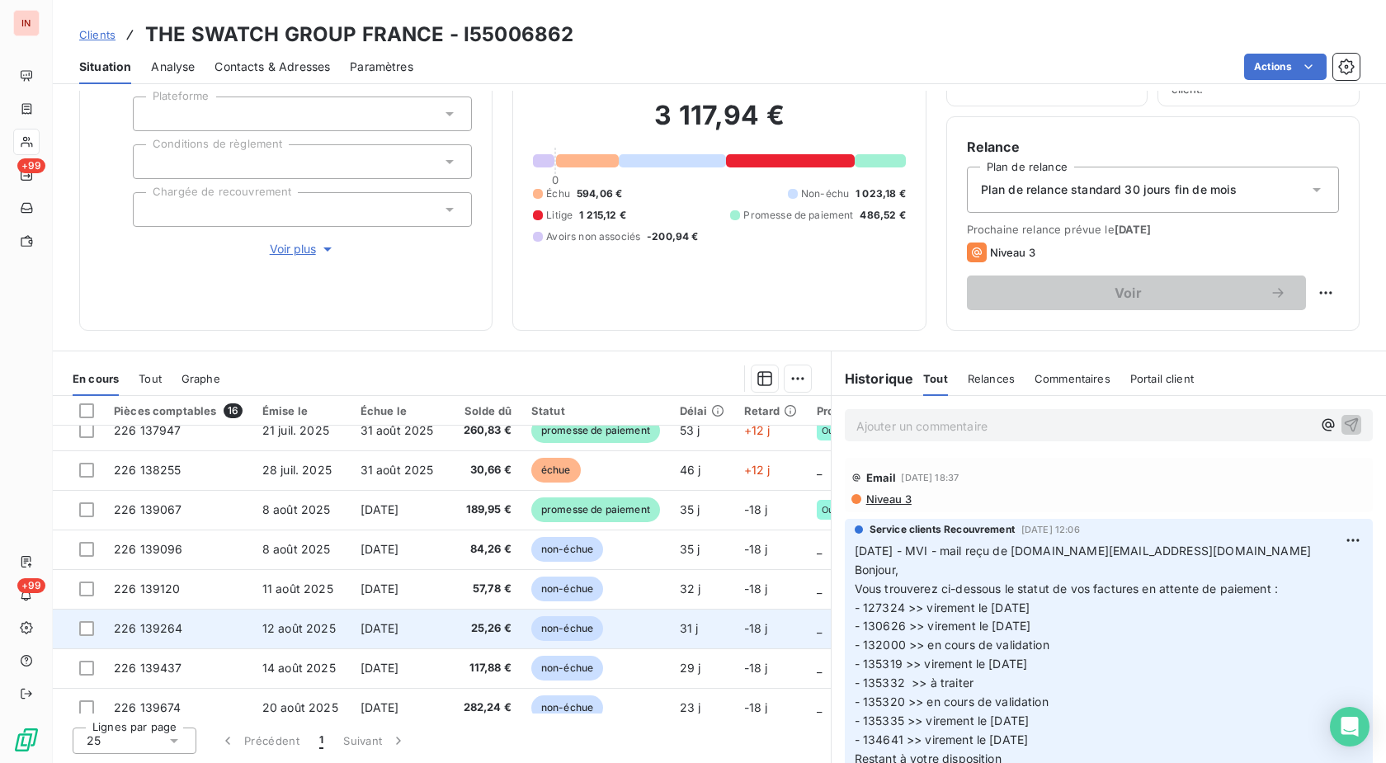
click at [548, 625] on span "non-échue" at bounding box center [567, 628] width 72 height 25
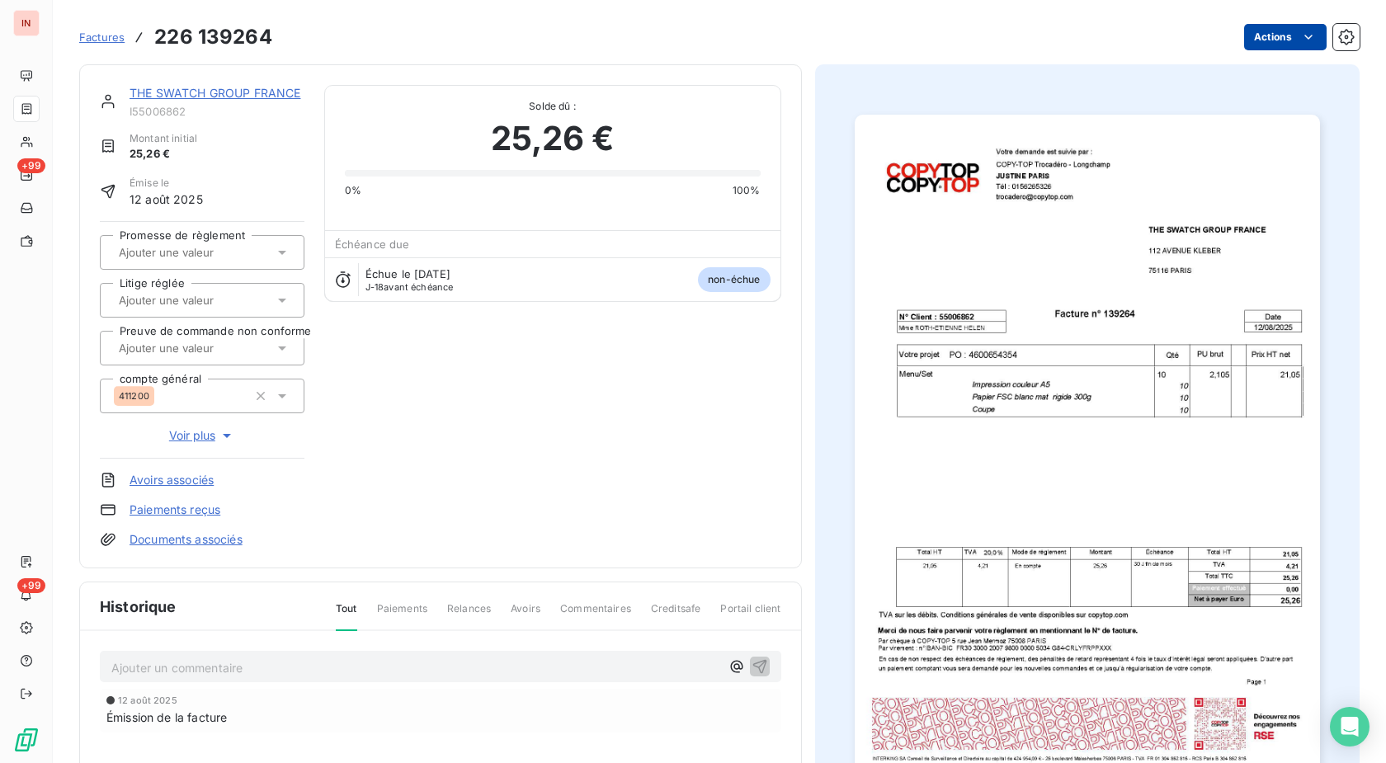
click at [1284, 46] on html "IN +99 +99 Factures 226 139264 Actions THE SWATCH GROUP FRANCE I55006862 Montan…" at bounding box center [693, 381] width 1386 height 763
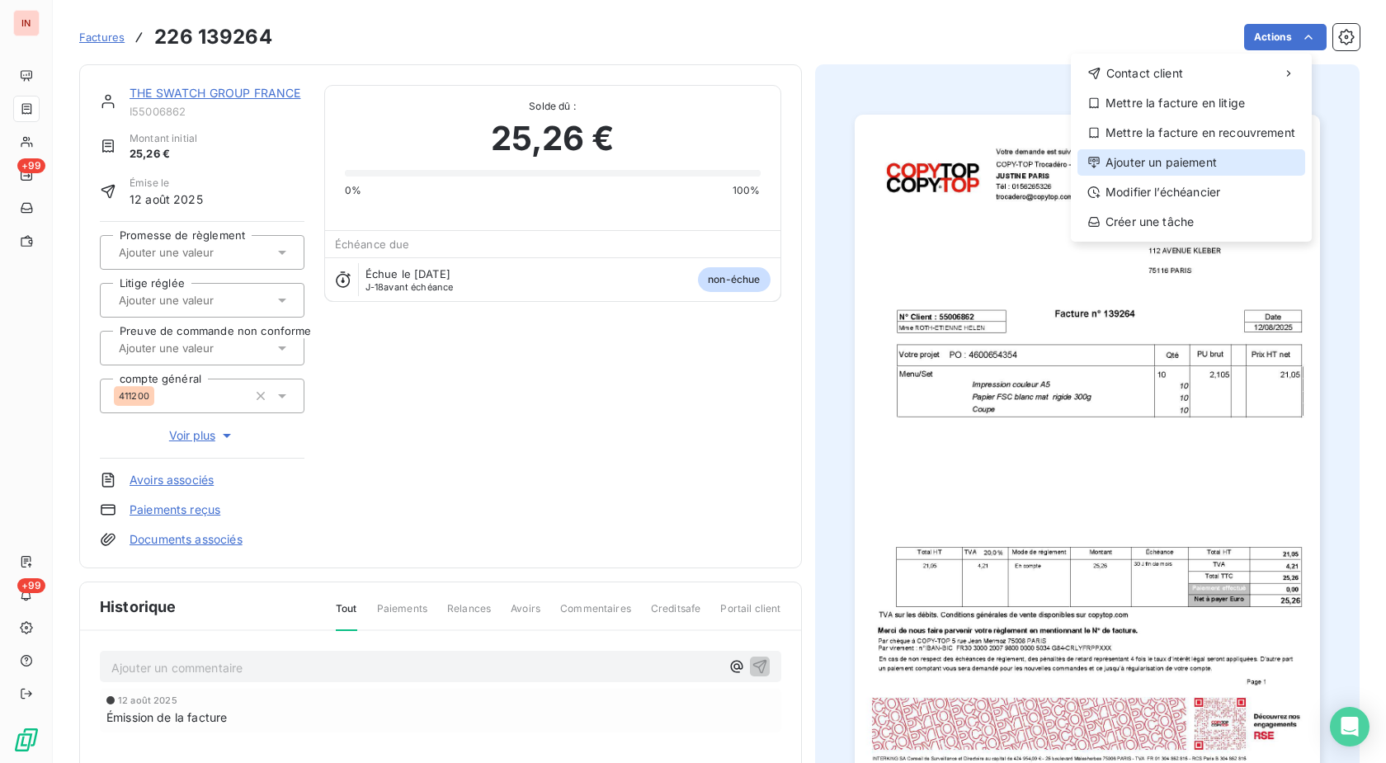
click at [1201, 168] on div "Ajouter un paiement" at bounding box center [1192, 162] width 228 height 26
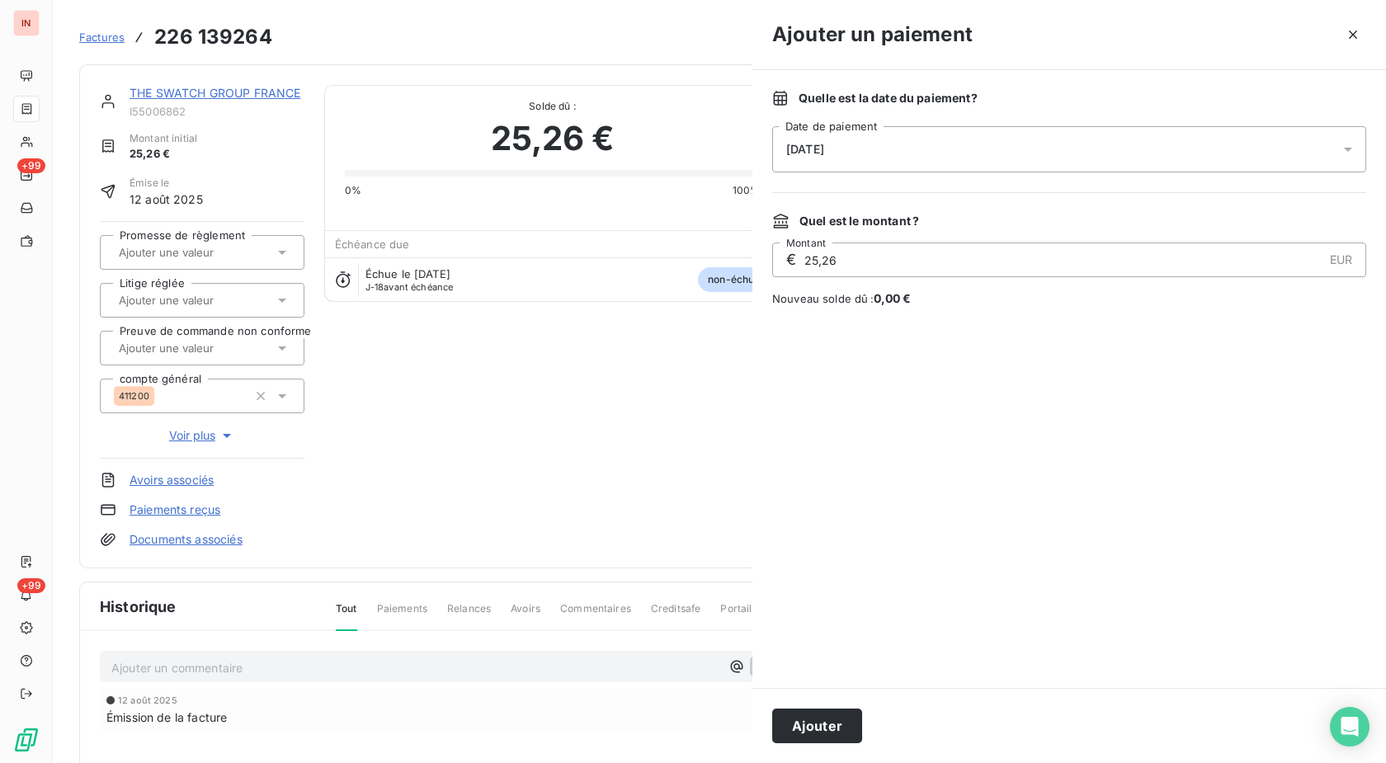
click at [1016, 164] on div "[DATE]" at bounding box center [1069, 149] width 594 height 46
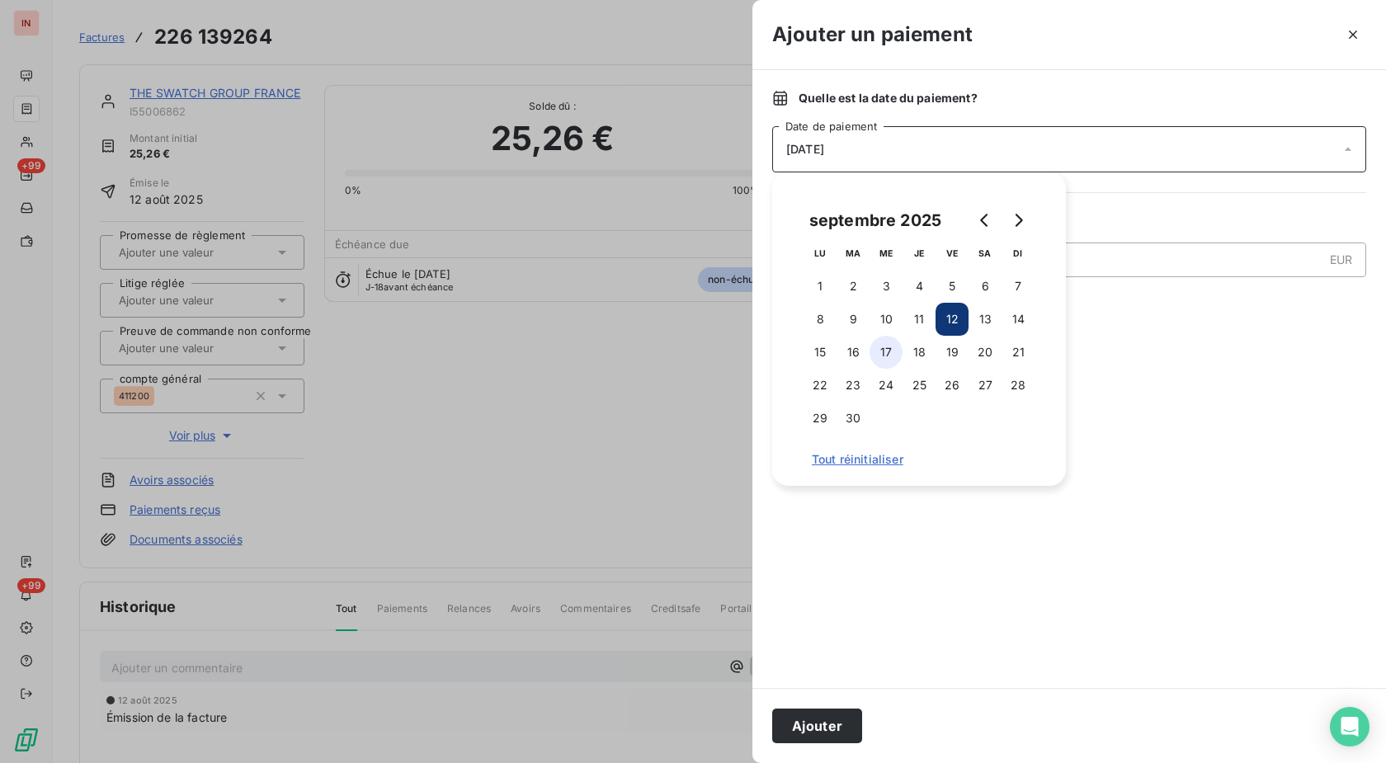
click at [875, 353] on button "17" at bounding box center [886, 352] width 33 height 33
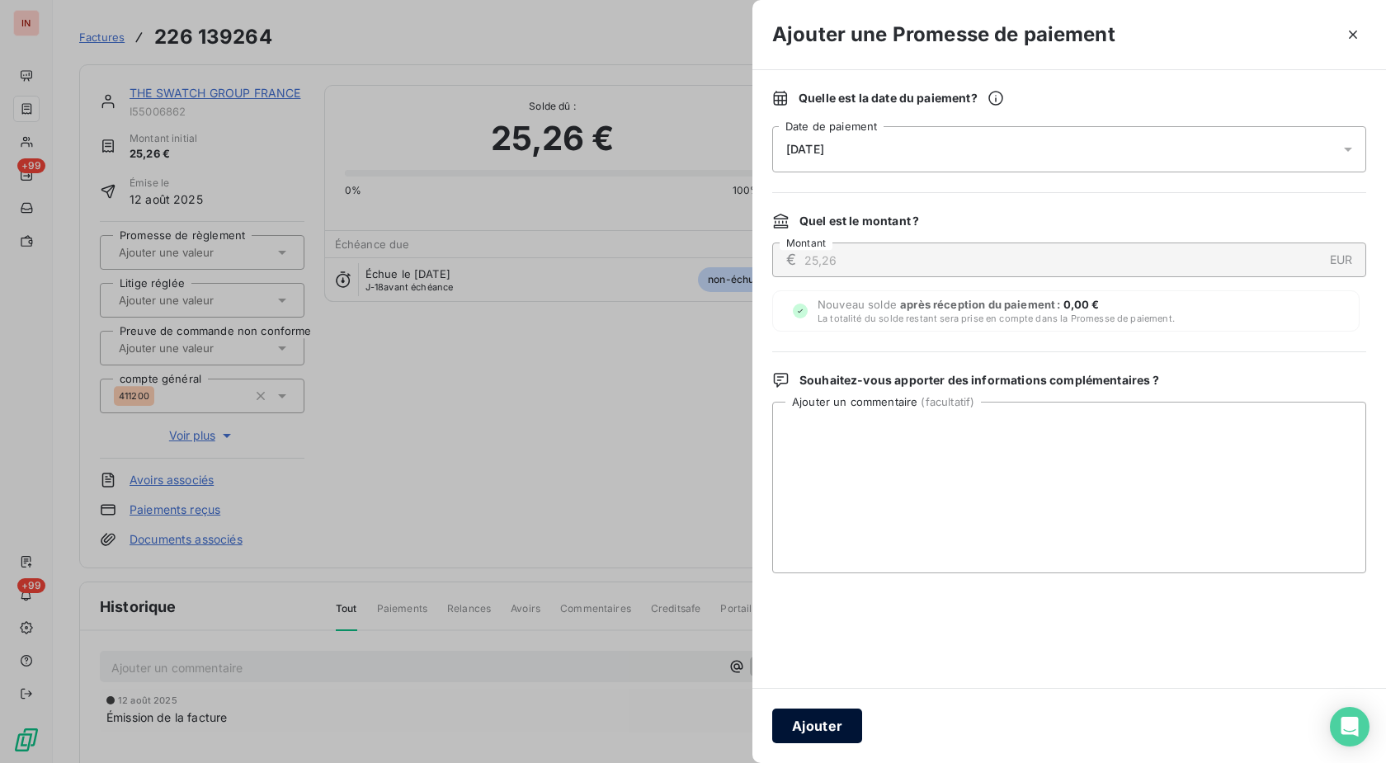
click at [824, 736] on button "Ajouter" at bounding box center [817, 726] width 90 height 35
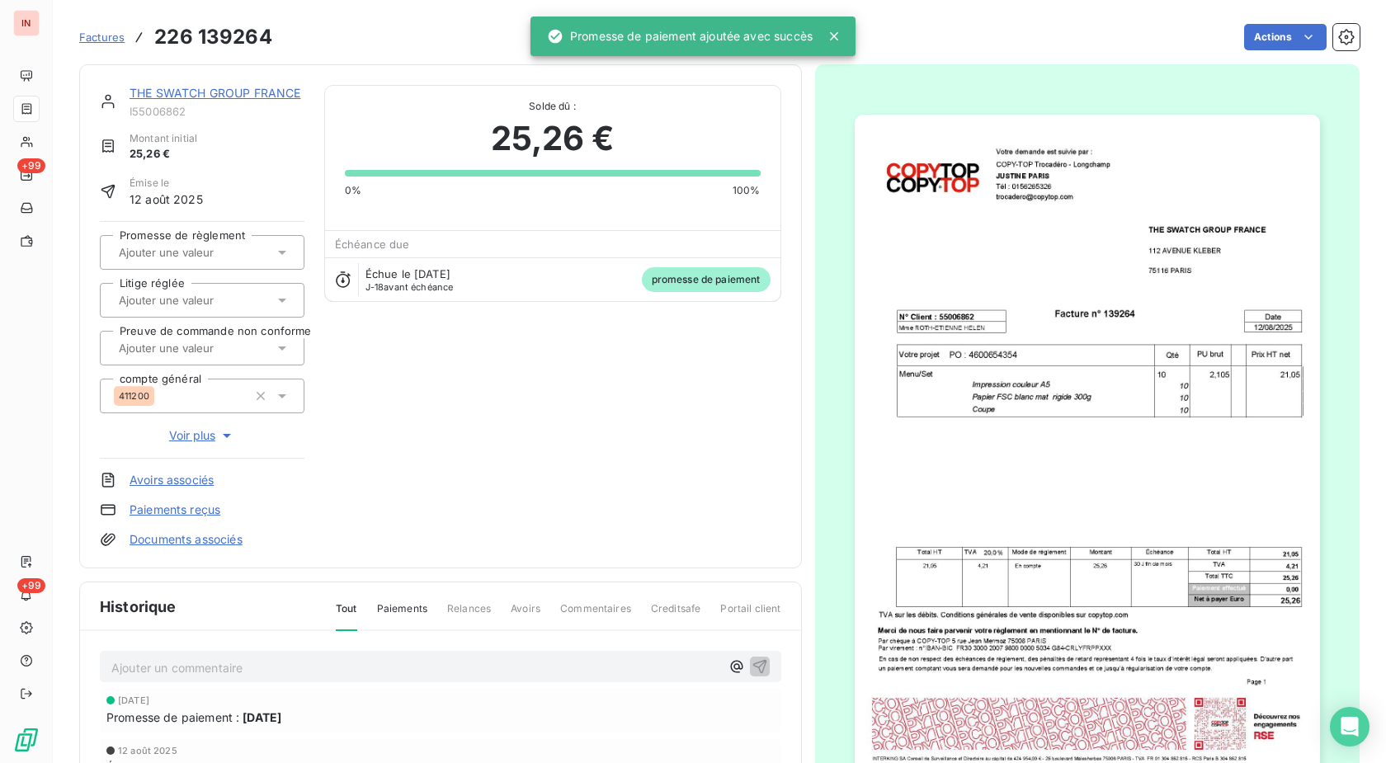
click at [210, 252] on input "text" at bounding box center [200, 252] width 166 height 15
click at [205, 291] on div "Oui" at bounding box center [212, 296] width 158 height 26
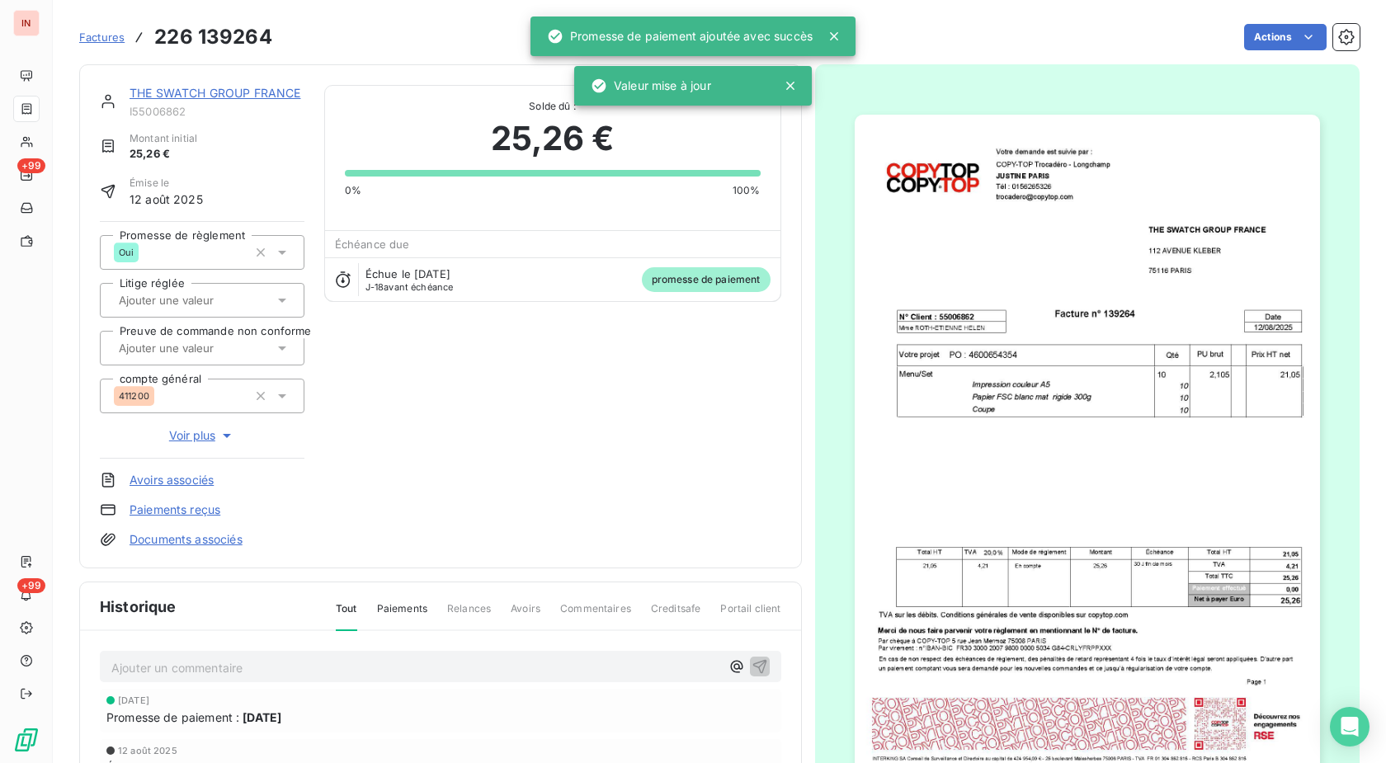
click at [241, 92] on link "THE SWATCH GROUP FRANCE" at bounding box center [215, 93] width 171 height 14
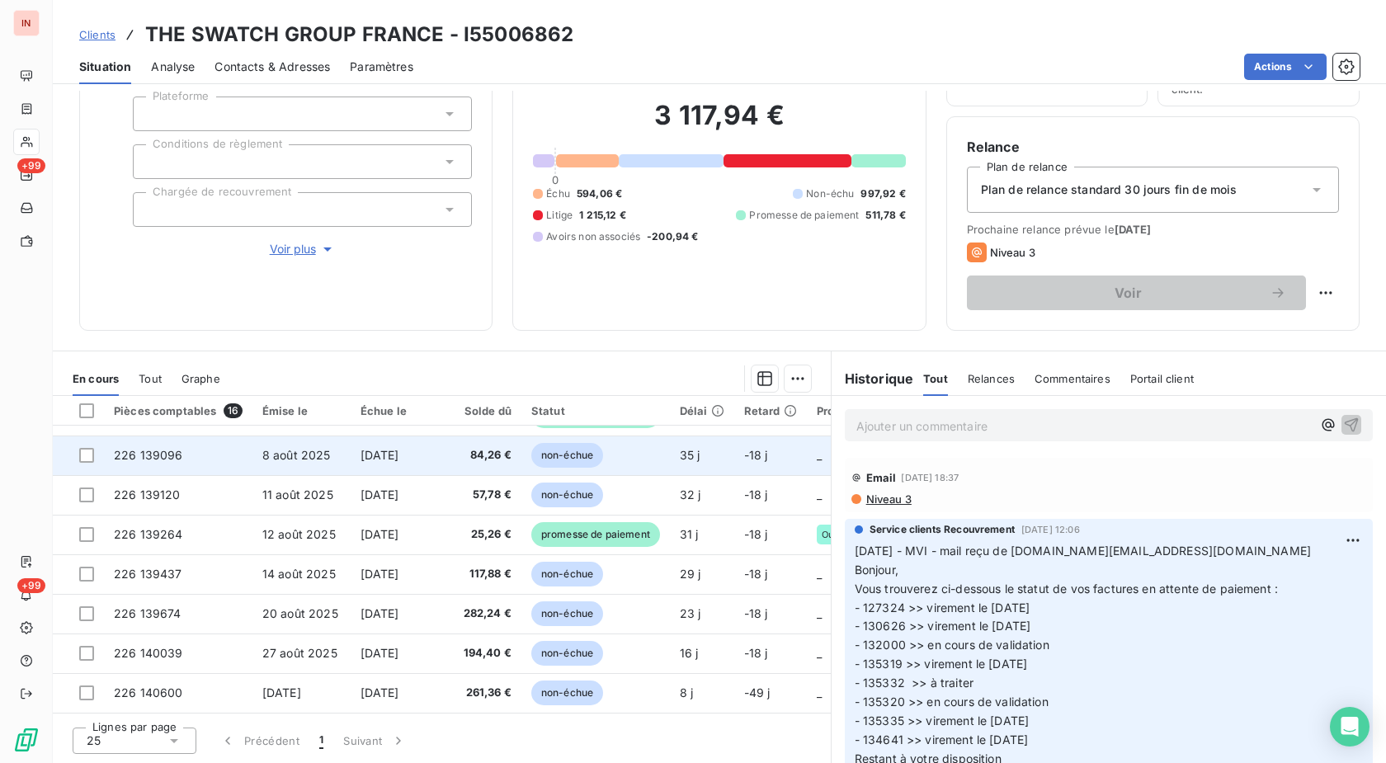
scroll to position [361, 0]
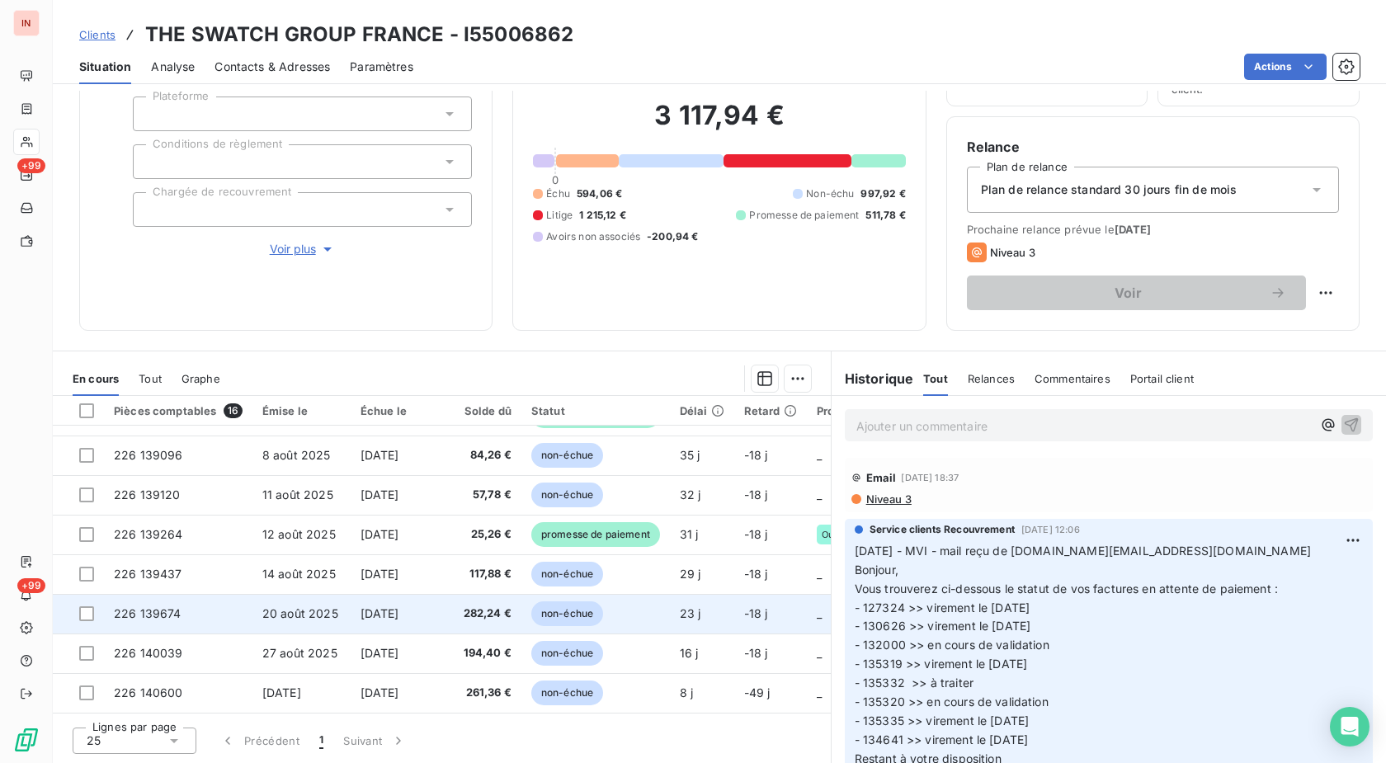
click at [334, 606] on span "20 août 2025" at bounding box center [300, 613] width 76 height 14
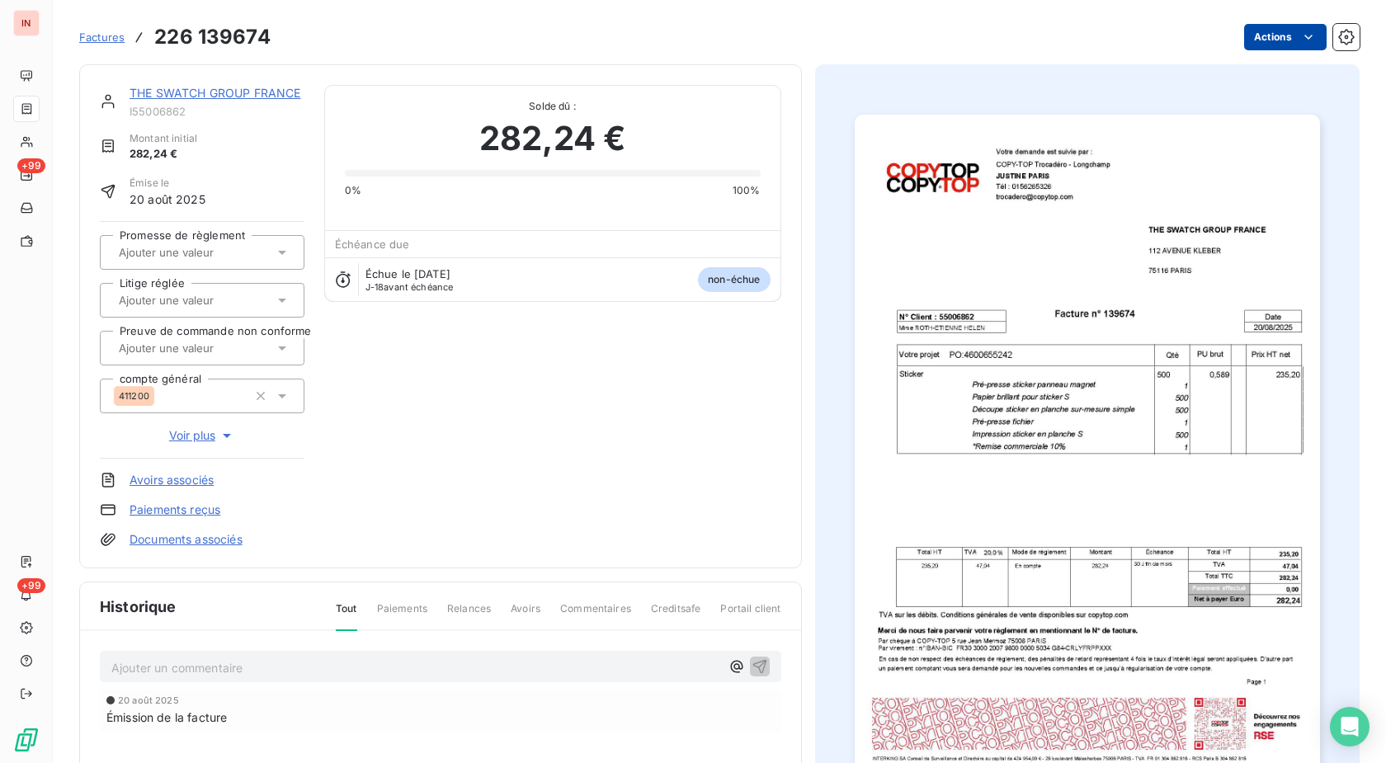
click at [1275, 44] on html "IN +99 +99 Factures 226 139674 Actions THE SWATCH GROUP [GEOGRAPHIC_DATA] I5500…" at bounding box center [693, 381] width 1386 height 763
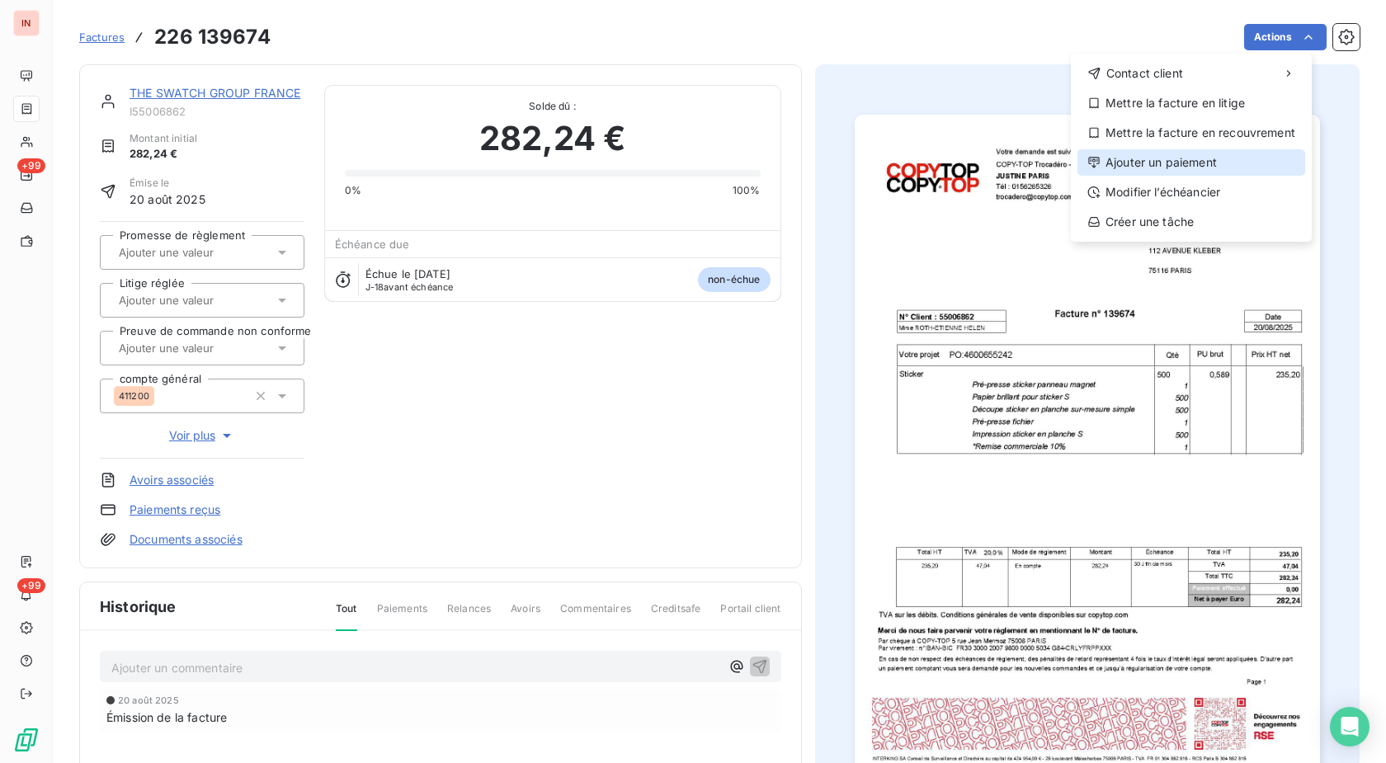
click at [1172, 166] on div "Ajouter un paiement" at bounding box center [1192, 162] width 228 height 26
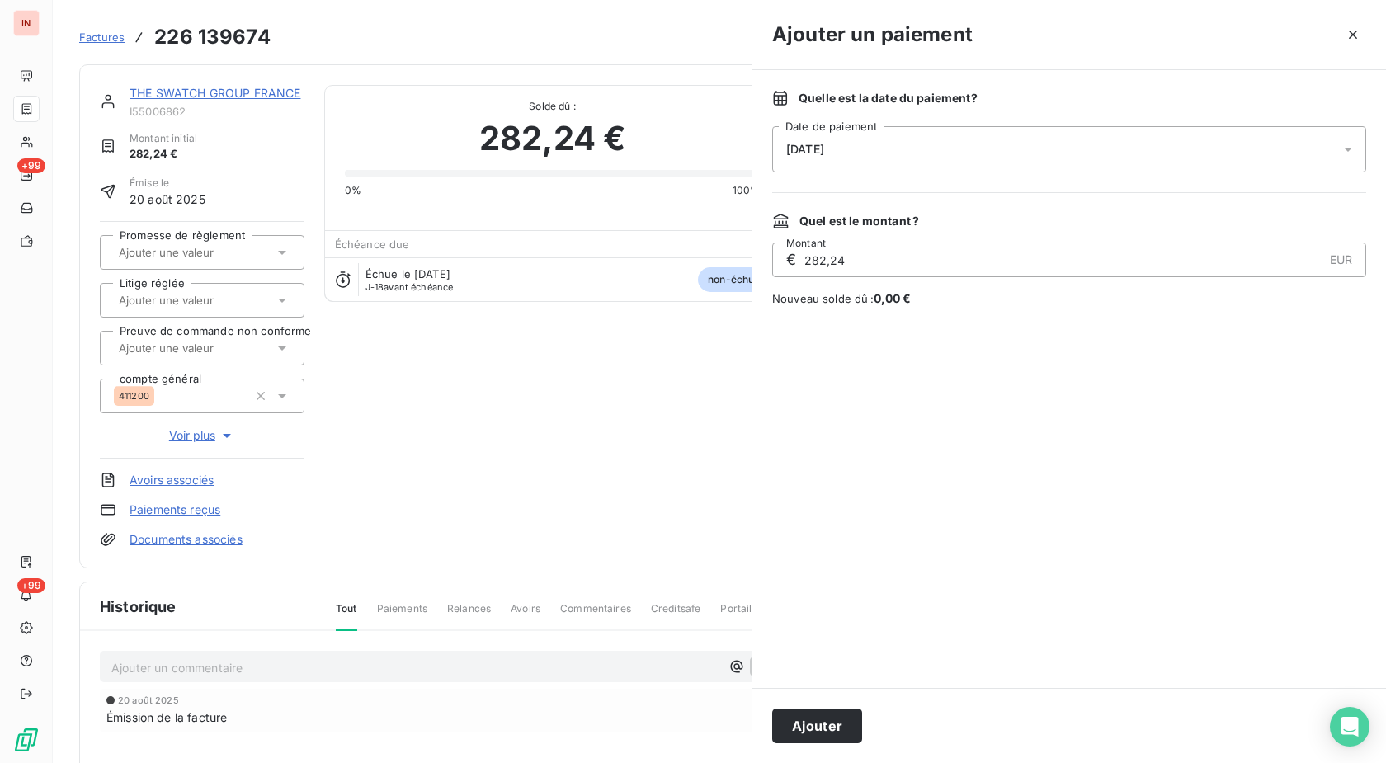
click at [1022, 156] on div "[DATE]" at bounding box center [1069, 149] width 594 height 46
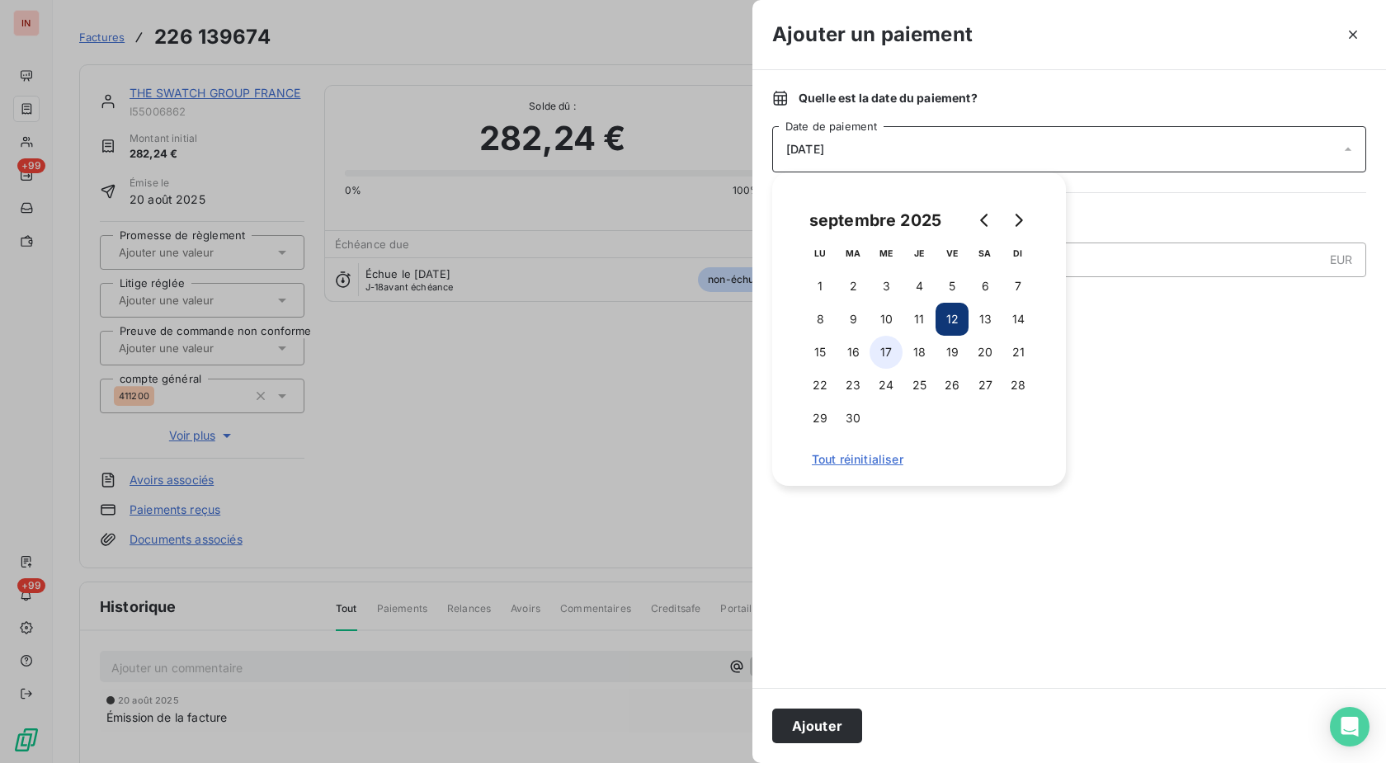
click at [892, 358] on button "17" at bounding box center [886, 352] width 33 height 33
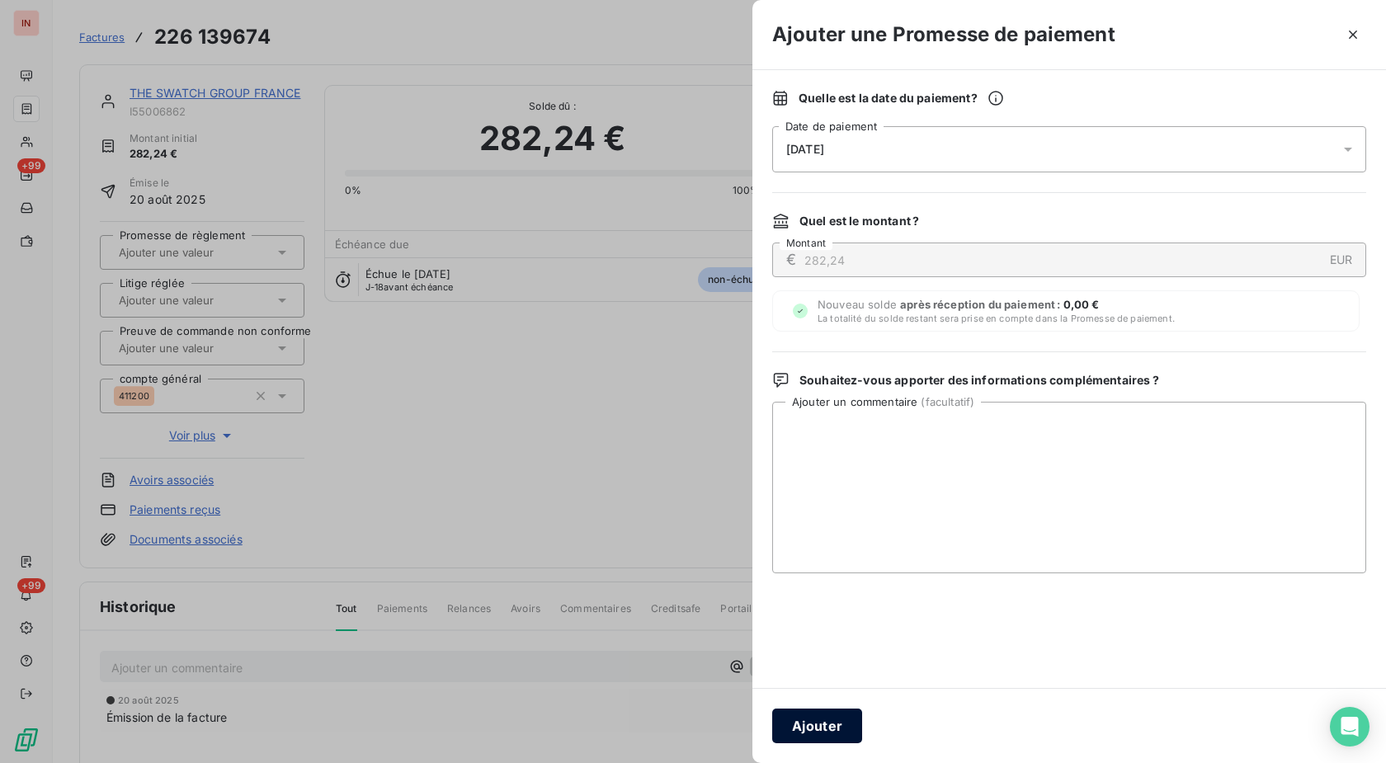
click at [819, 726] on button "Ajouter" at bounding box center [817, 726] width 90 height 35
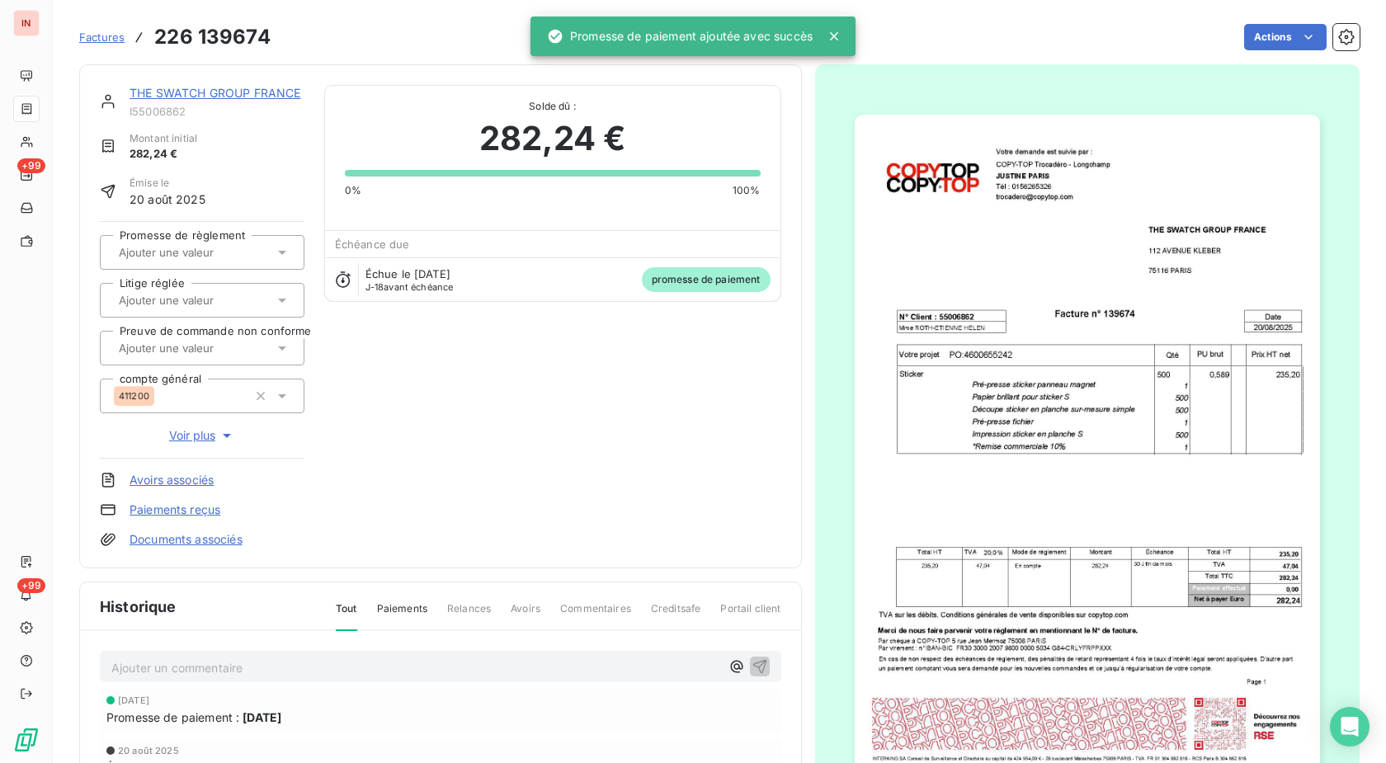
click at [217, 248] on input "text" at bounding box center [200, 252] width 166 height 15
click at [220, 297] on div "Oui" at bounding box center [212, 296] width 158 height 26
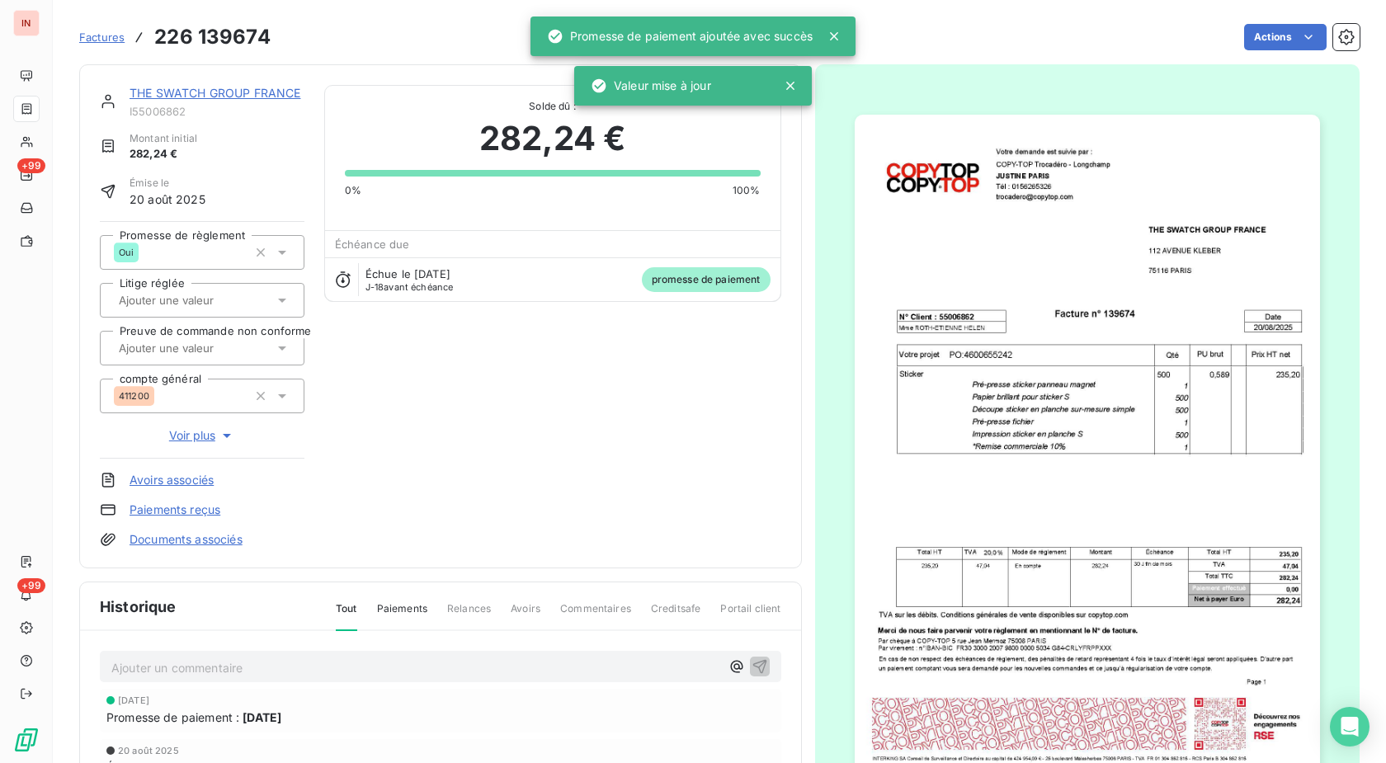
click at [272, 97] on link "THE SWATCH GROUP FRANCE" at bounding box center [215, 93] width 171 height 14
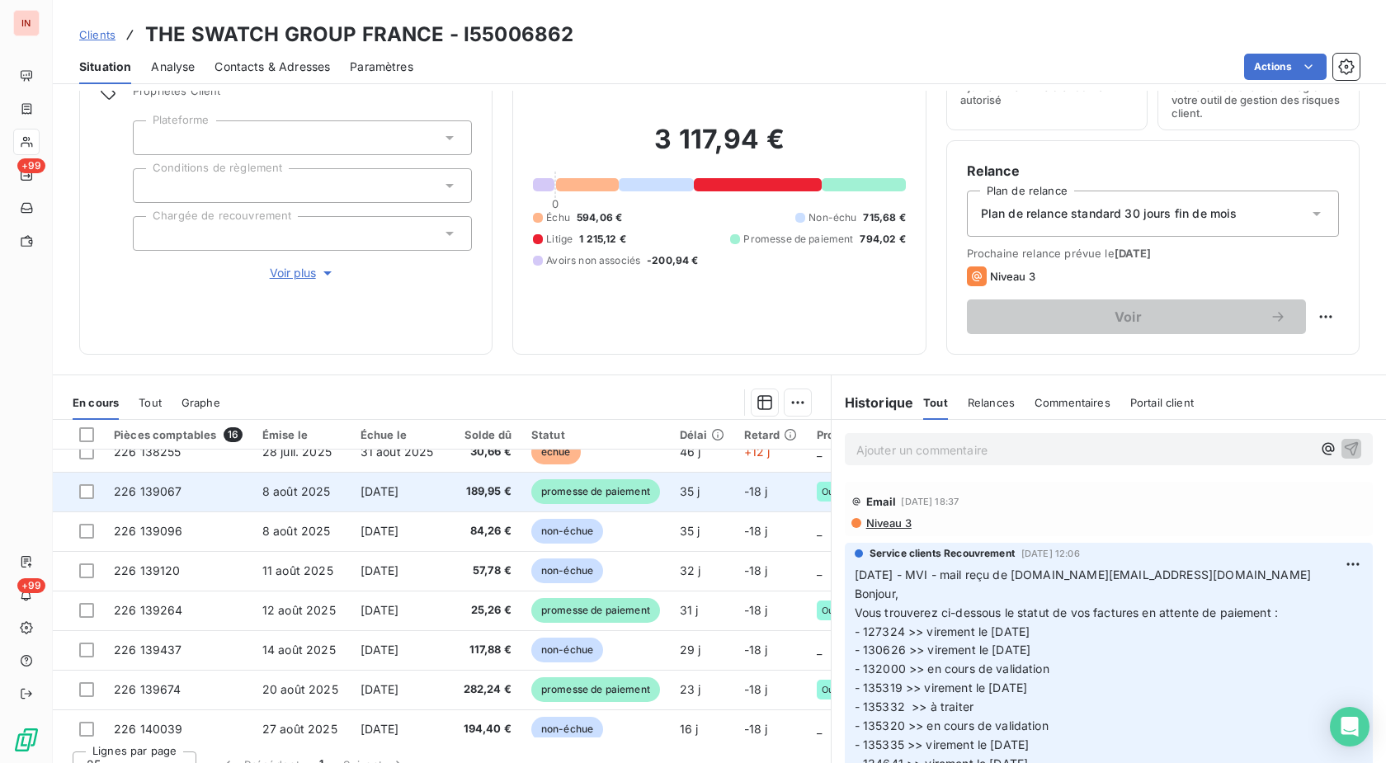
scroll to position [361, 0]
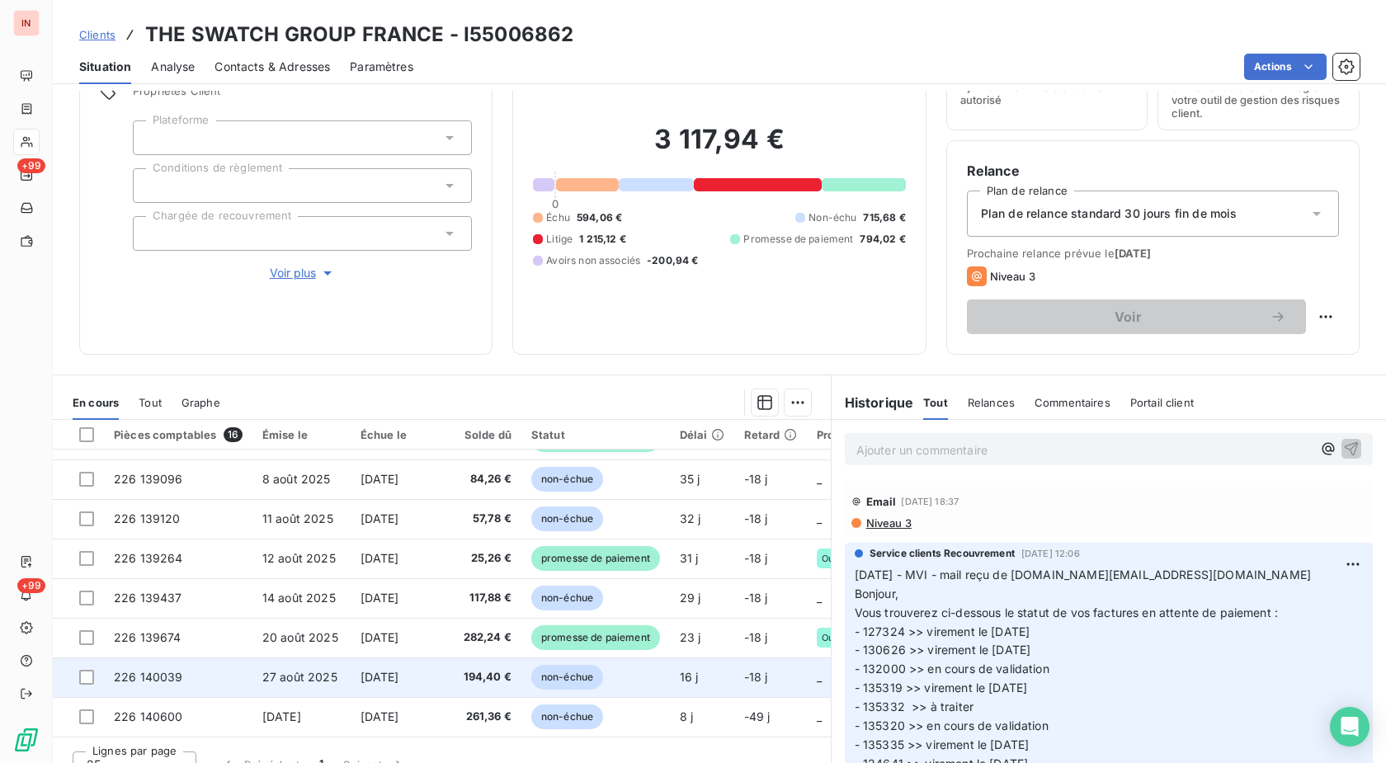
click at [510, 658] on td "194,40 €" at bounding box center [484, 678] width 74 height 40
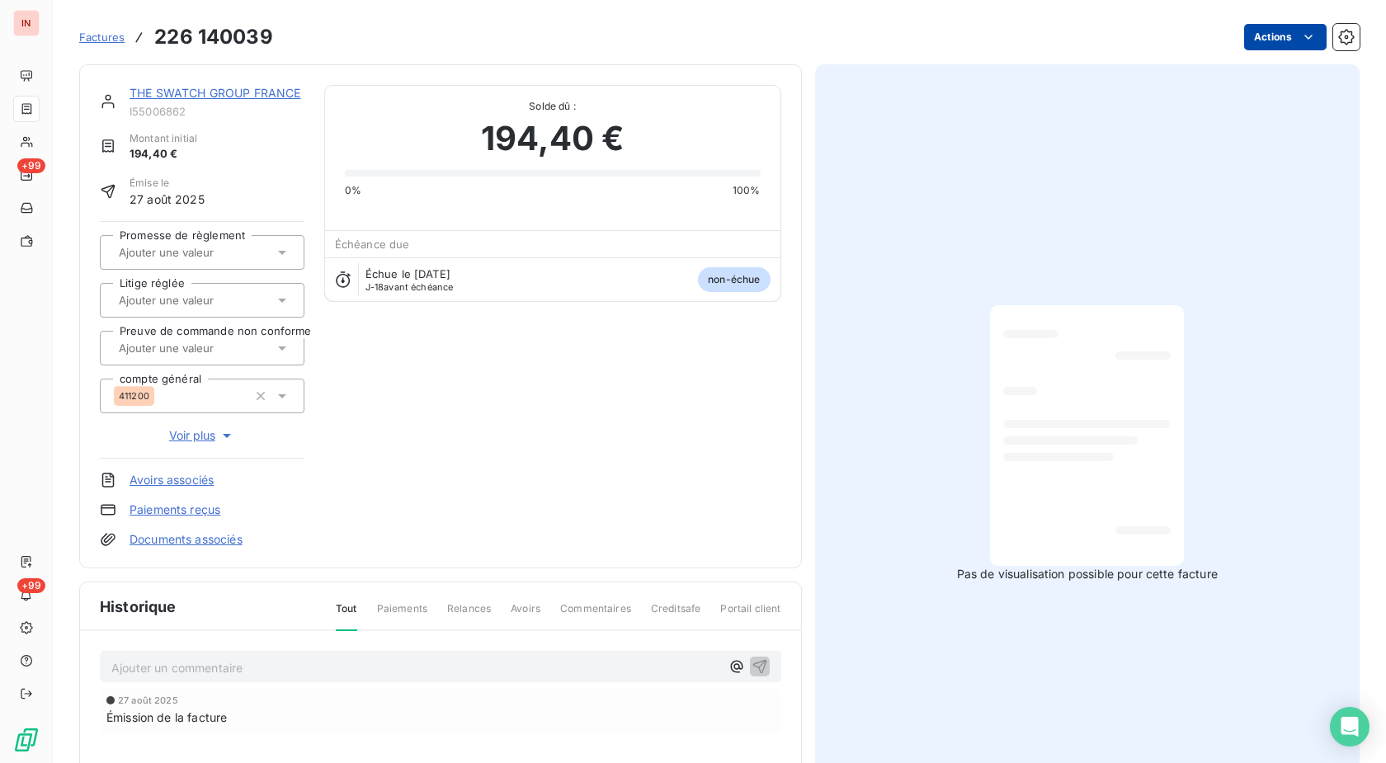
click at [1264, 40] on html "IN +99 +99 Factures 226 140039 Actions THE SWATCH GROUP [GEOGRAPHIC_DATA] I5500…" at bounding box center [693, 381] width 1386 height 763
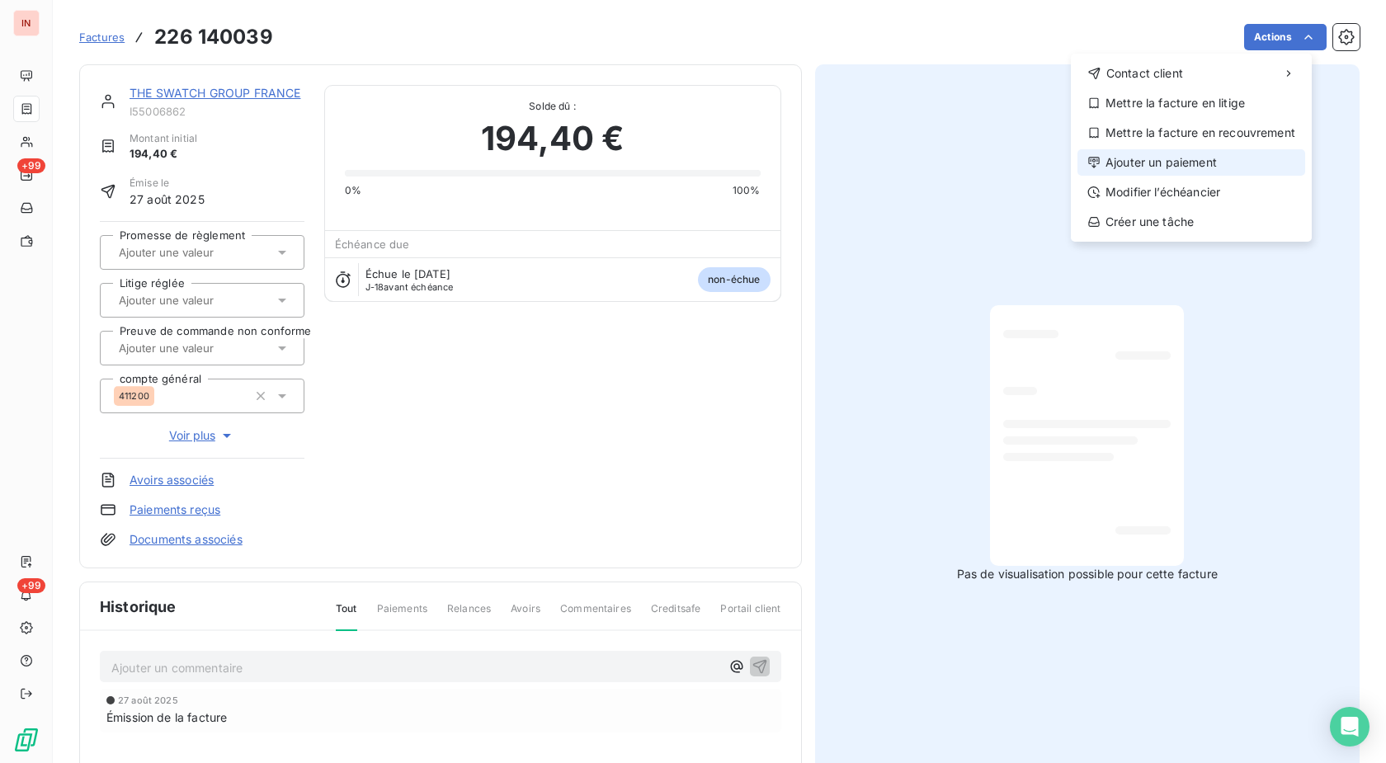
click at [1201, 170] on div "Ajouter un paiement" at bounding box center [1192, 162] width 228 height 26
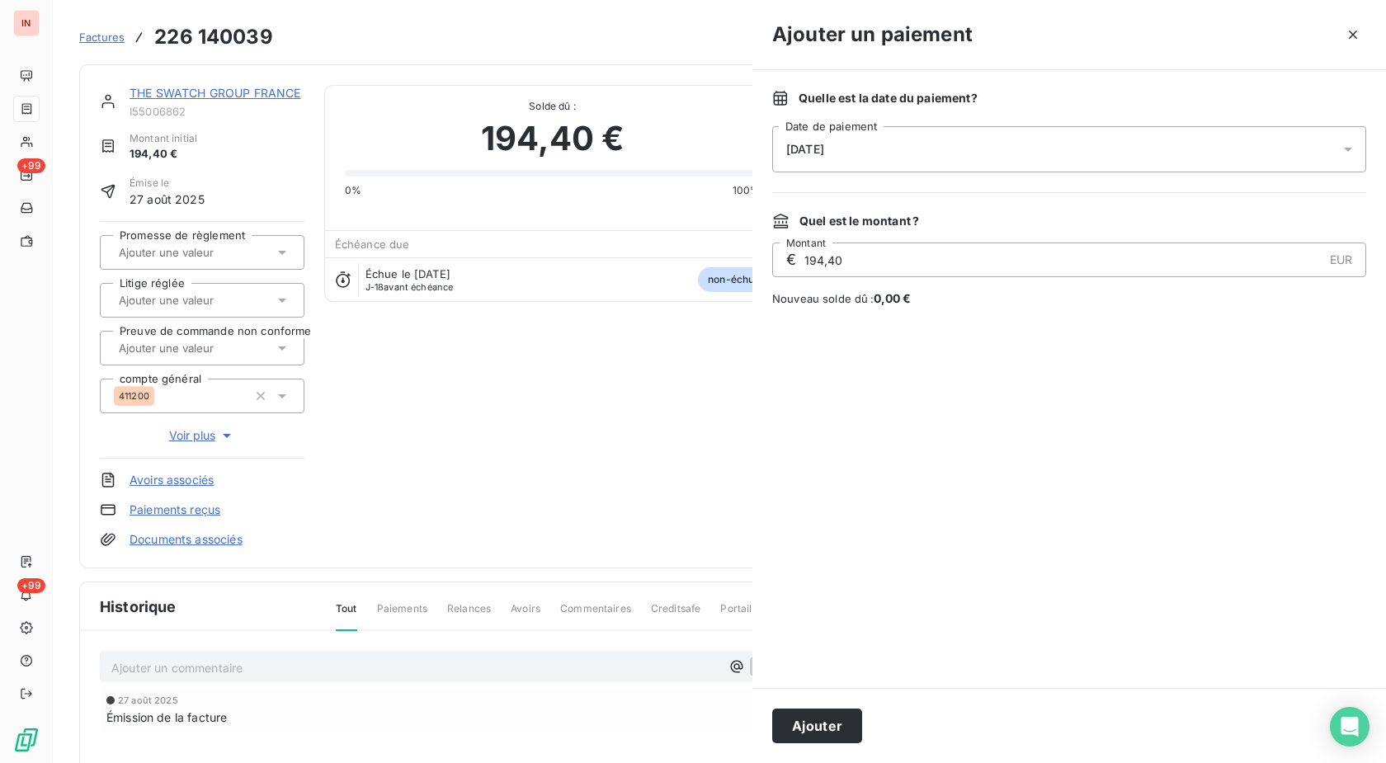
click at [989, 177] on div "Quelle est la date du paiement ? [DATE] Date de paiement Quel est le montant ? …" at bounding box center [1070, 379] width 634 height 618
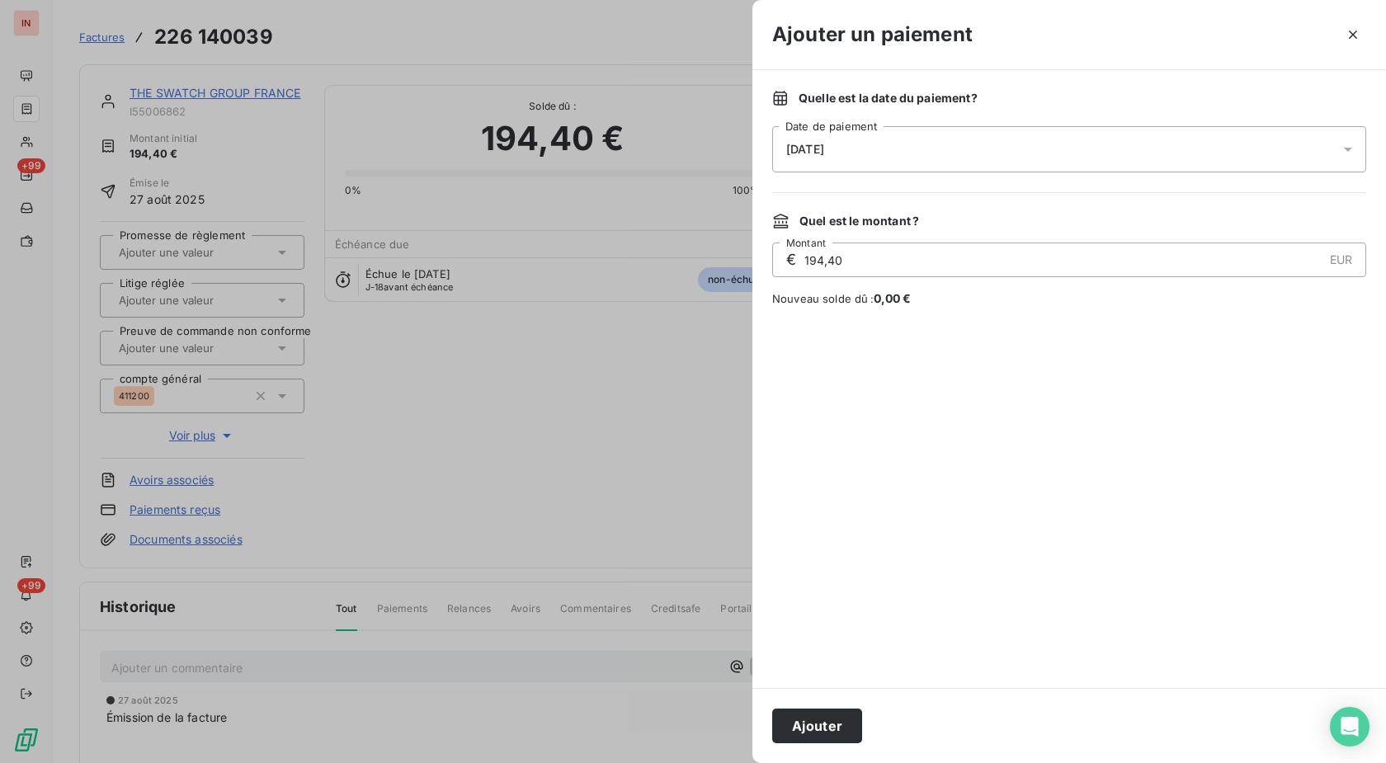
click at [937, 160] on div "[DATE]" at bounding box center [1069, 149] width 594 height 46
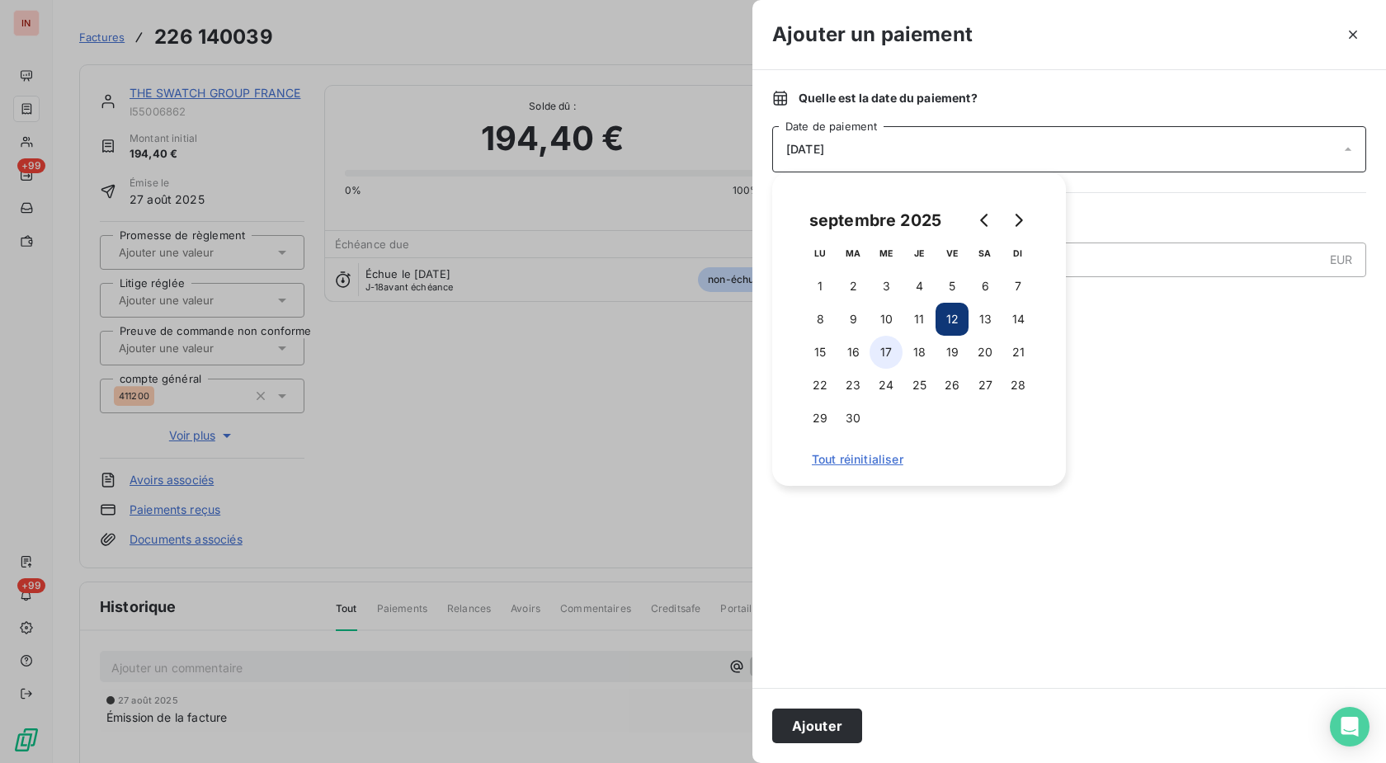
click at [883, 356] on button "17" at bounding box center [886, 352] width 33 height 33
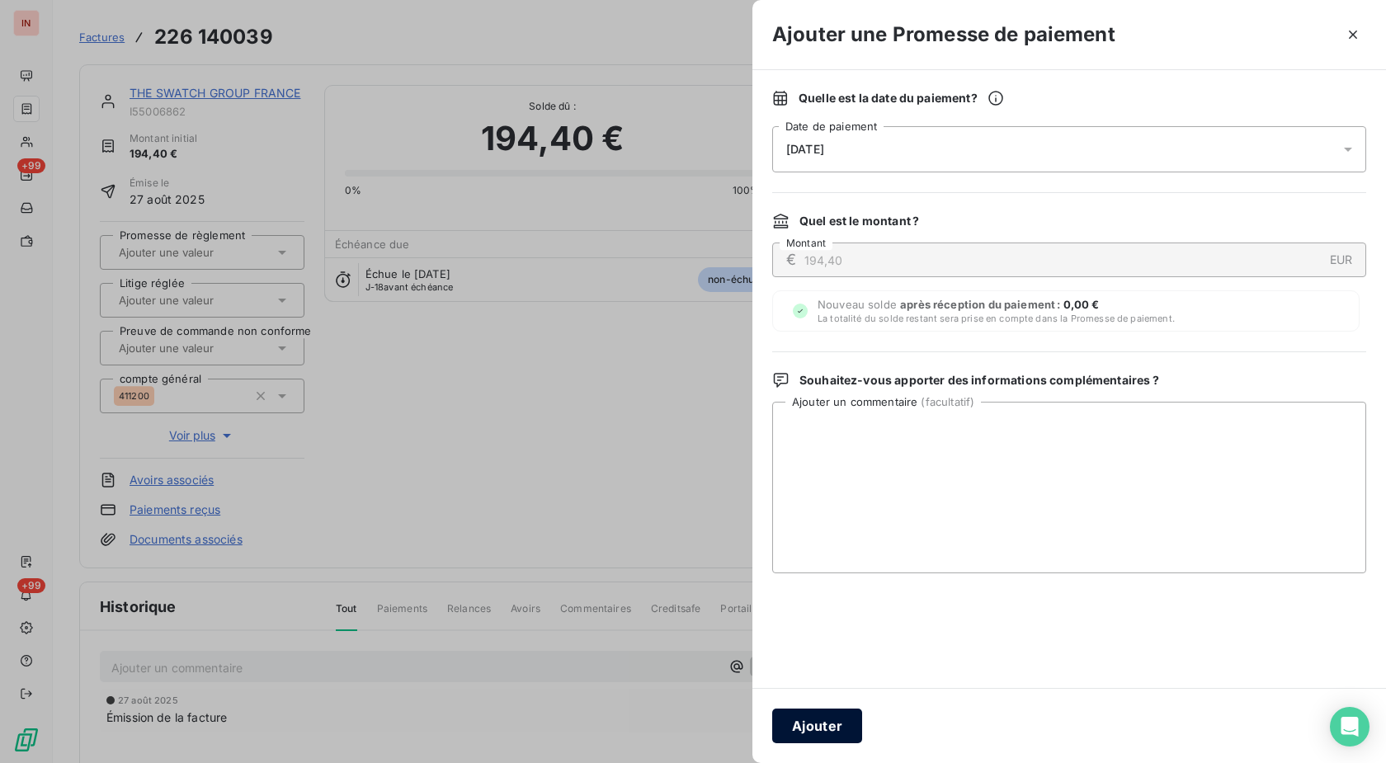
click at [827, 713] on button "Ajouter" at bounding box center [817, 726] width 90 height 35
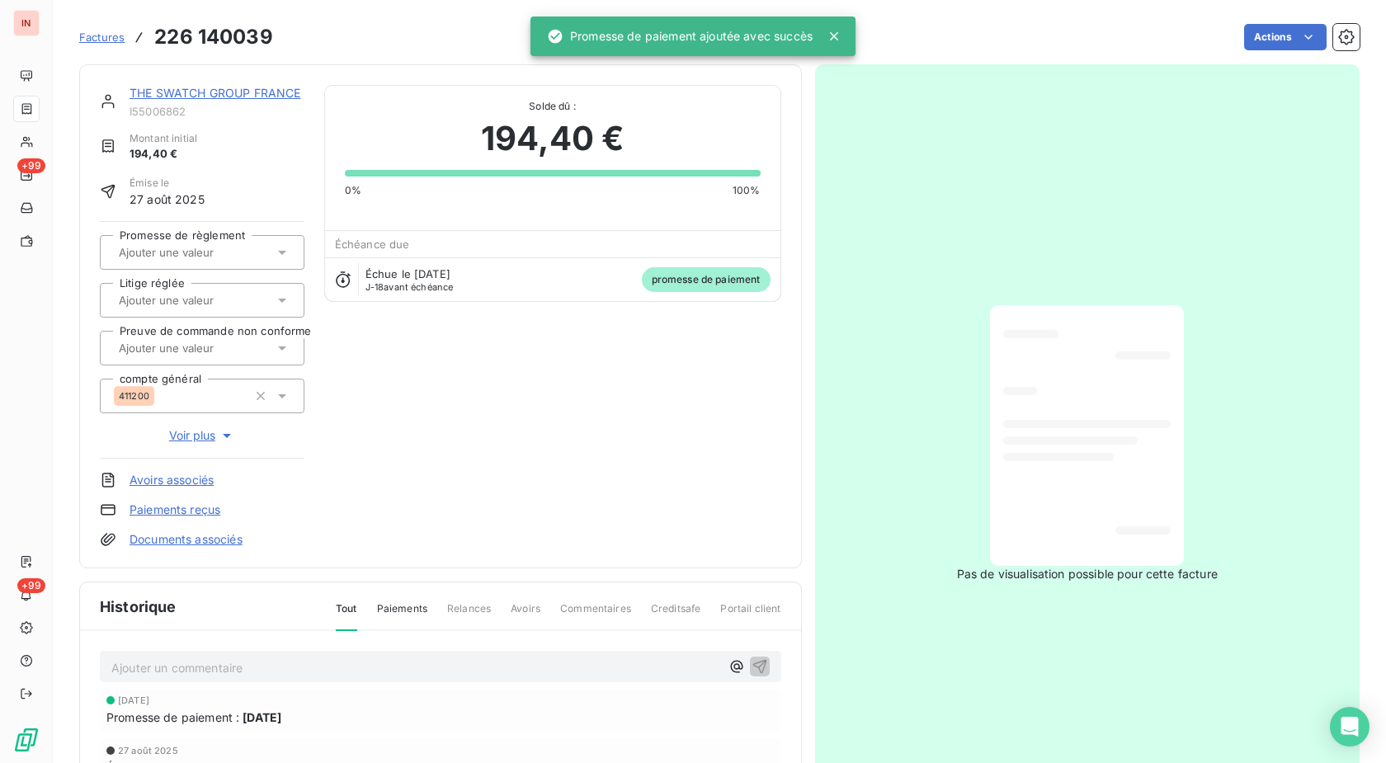
click at [180, 245] on input "text" at bounding box center [200, 252] width 166 height 15
click at [197, 294] on div "Oui" at bounding box center [212, 296] width 158 height 26
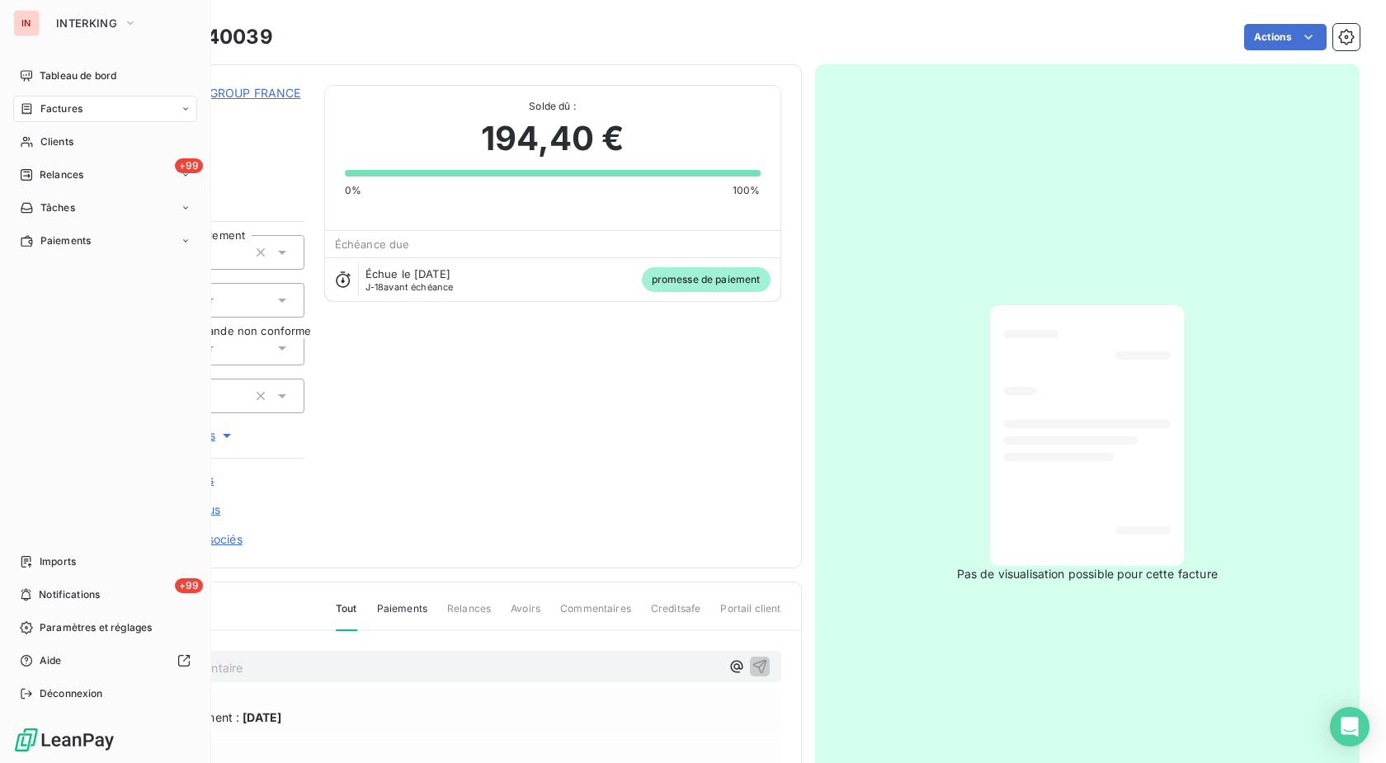
drag, startPoint x: 53, startPoint y: 106, endPoint x: 201, endPoint y: 116, distance: 148.0
click at [54, 106] on span "Factures" at bounding box center [61, 108] width 42 height 15
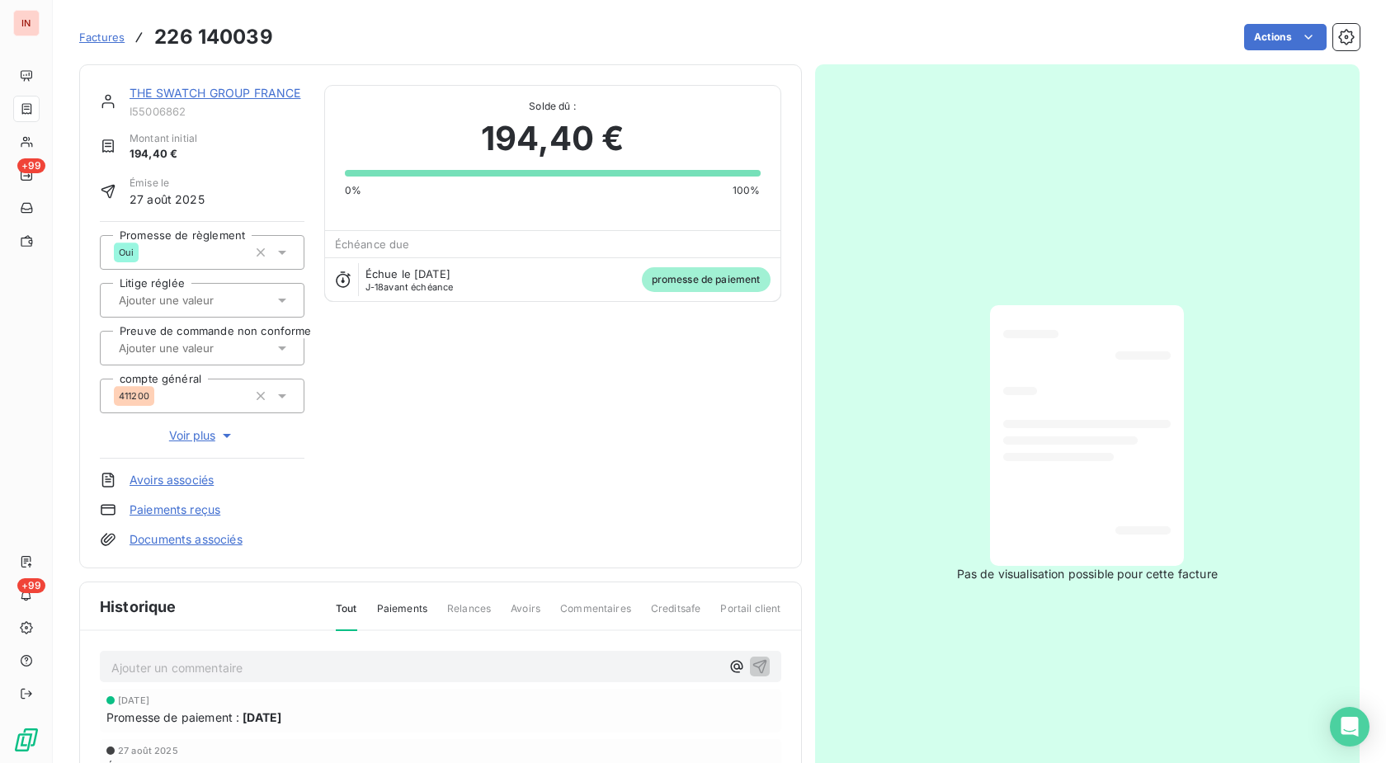
click at [94, 34] on span "Factures" at bounding box center [101, 37] width 45 height 13
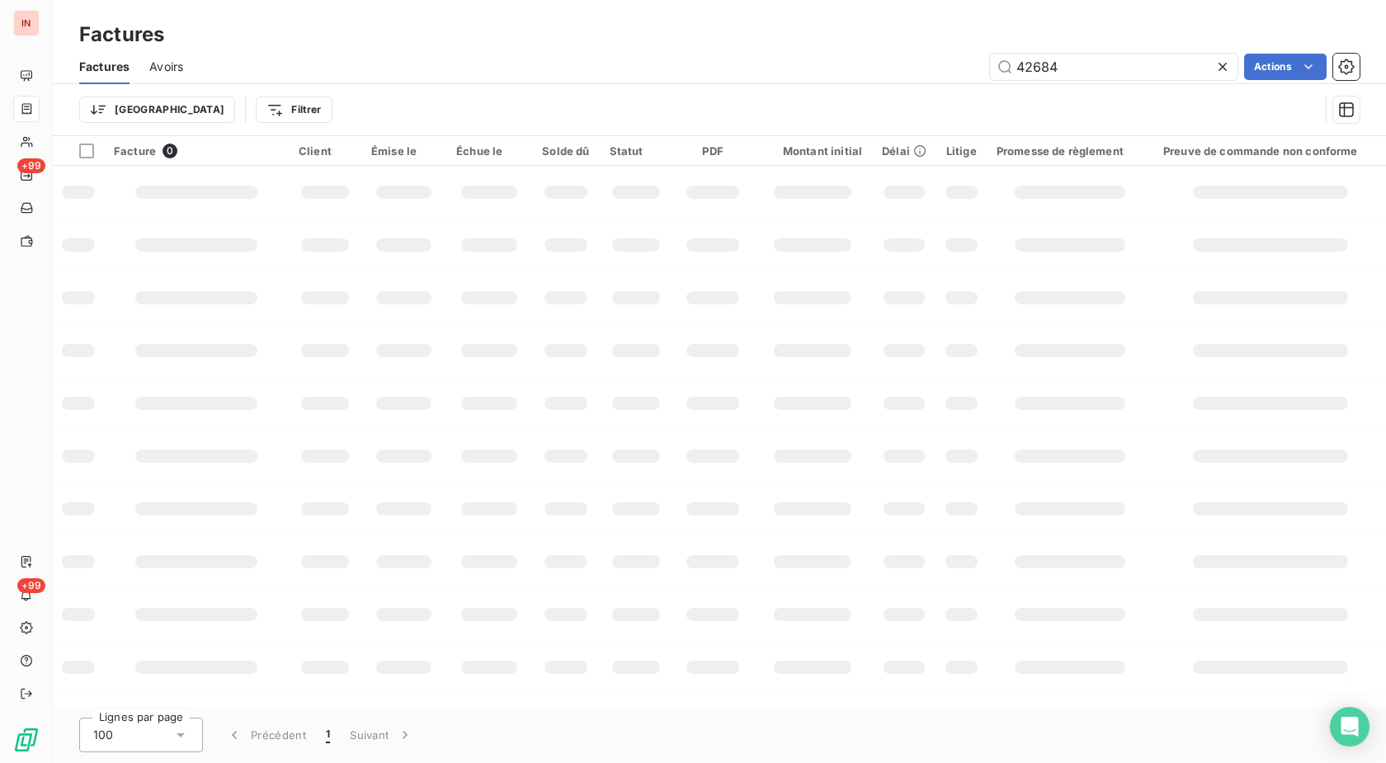
drag, startPoint x: 1087, startPoint y: 69, endPoint x: 830, endPoint y: 78, distance: 256.8
click at [990, 78] on input "42684" at bounding box center [1114, 67] width 248 height 26
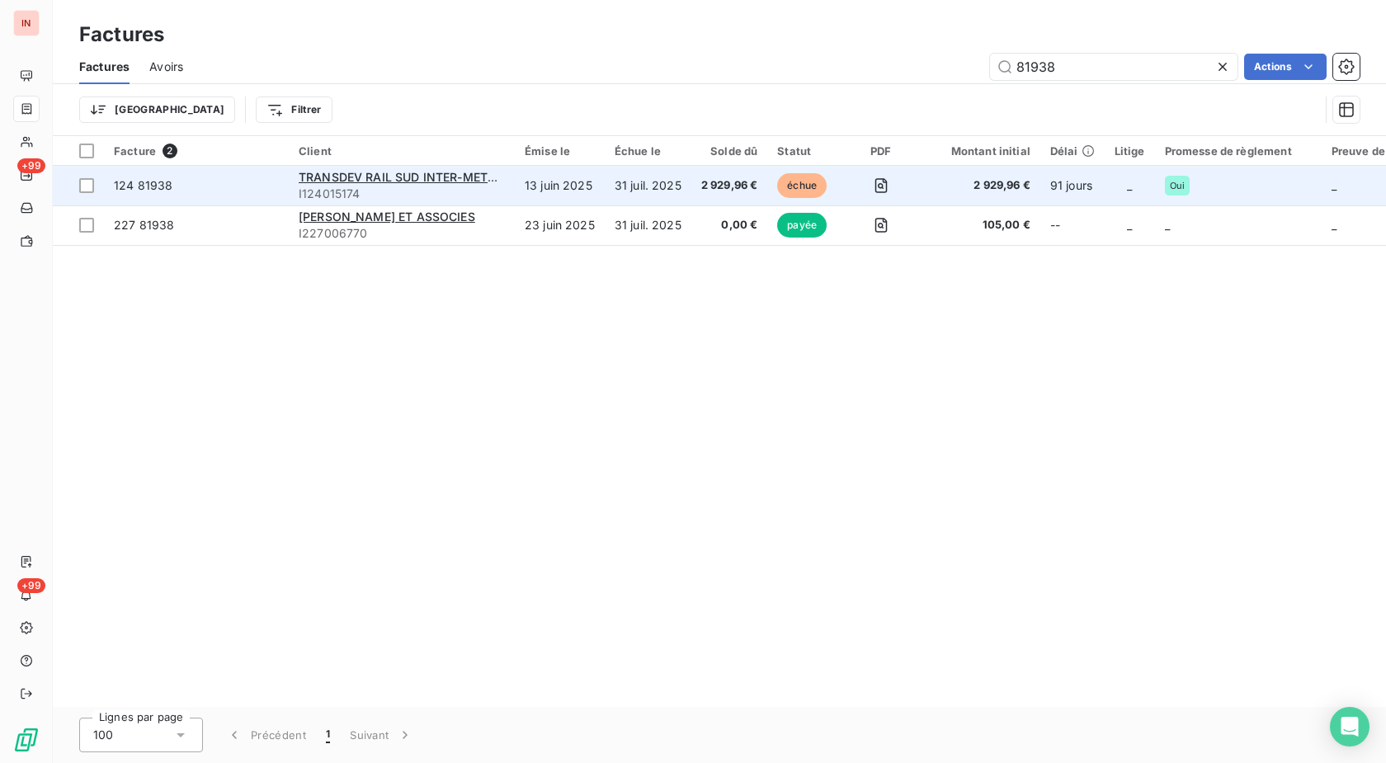
type input "81938"
click at [645, 183] on td "31 juil. 2025" at bounding box center [648, 186] width 87 height 40
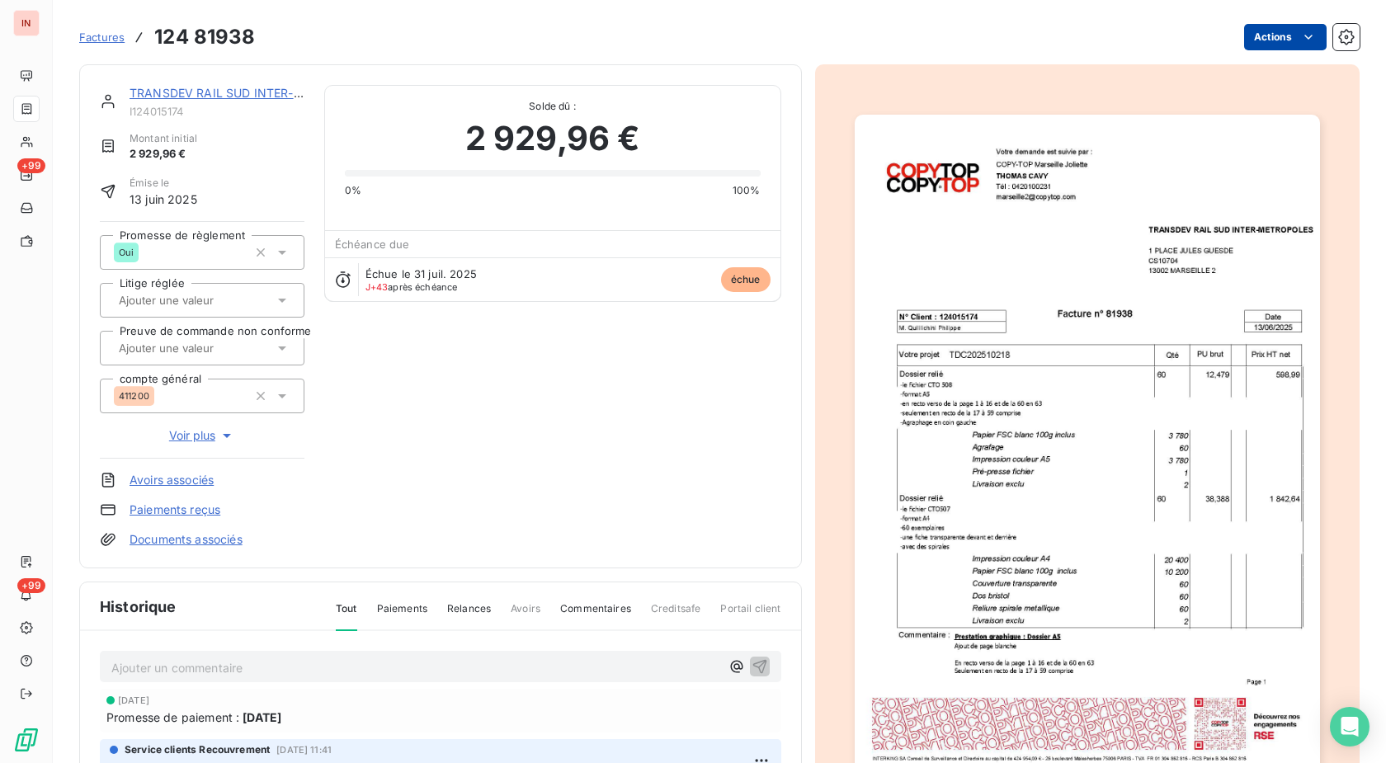
click at [1271, 36] on html "IN +99 +99 Factures 124 81938 Actions TRANSDEV RAIL SUD INTER-METROPOLES I12401…" at bounding box center [693, 381] width 1386 height 763
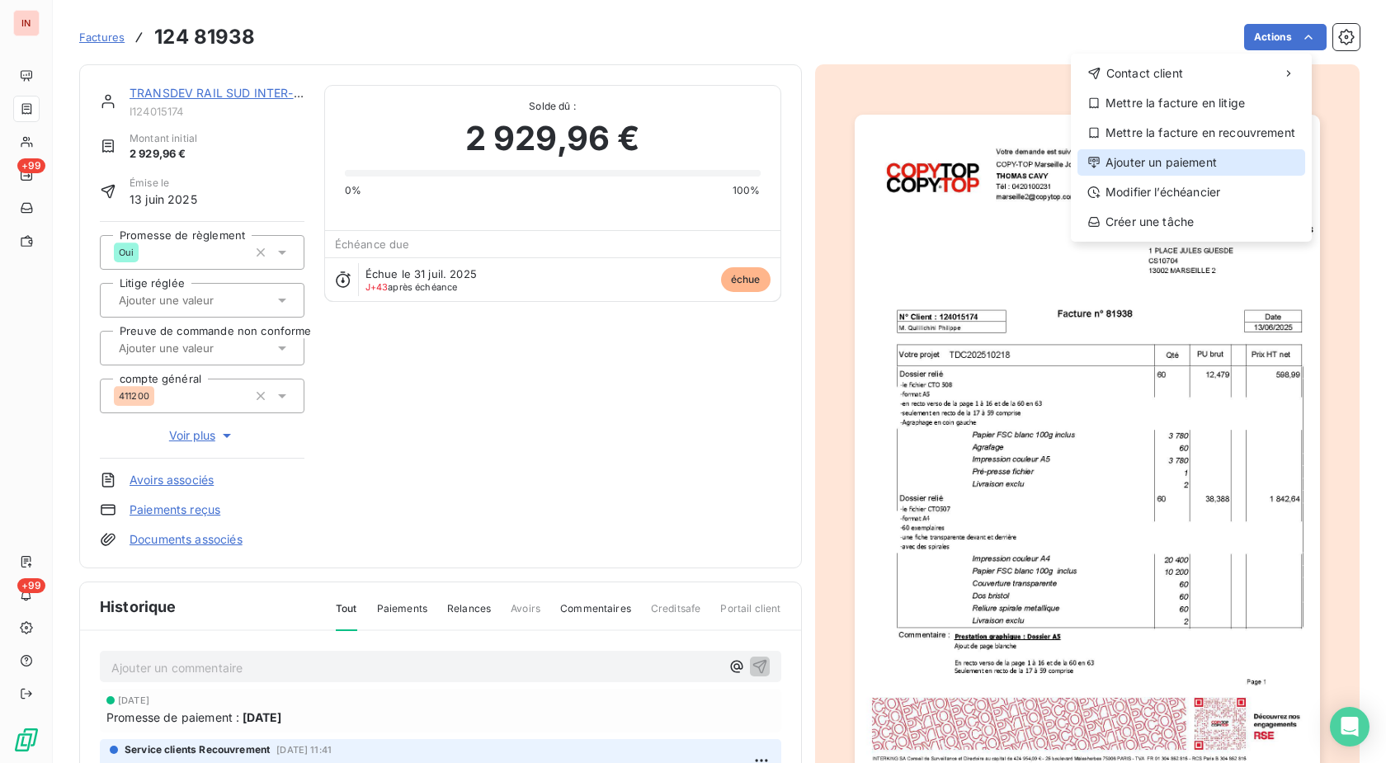
click at [1143, 160] on div "Ajouter un paiement" at bounding box center [1192, 162] width 228 height 26
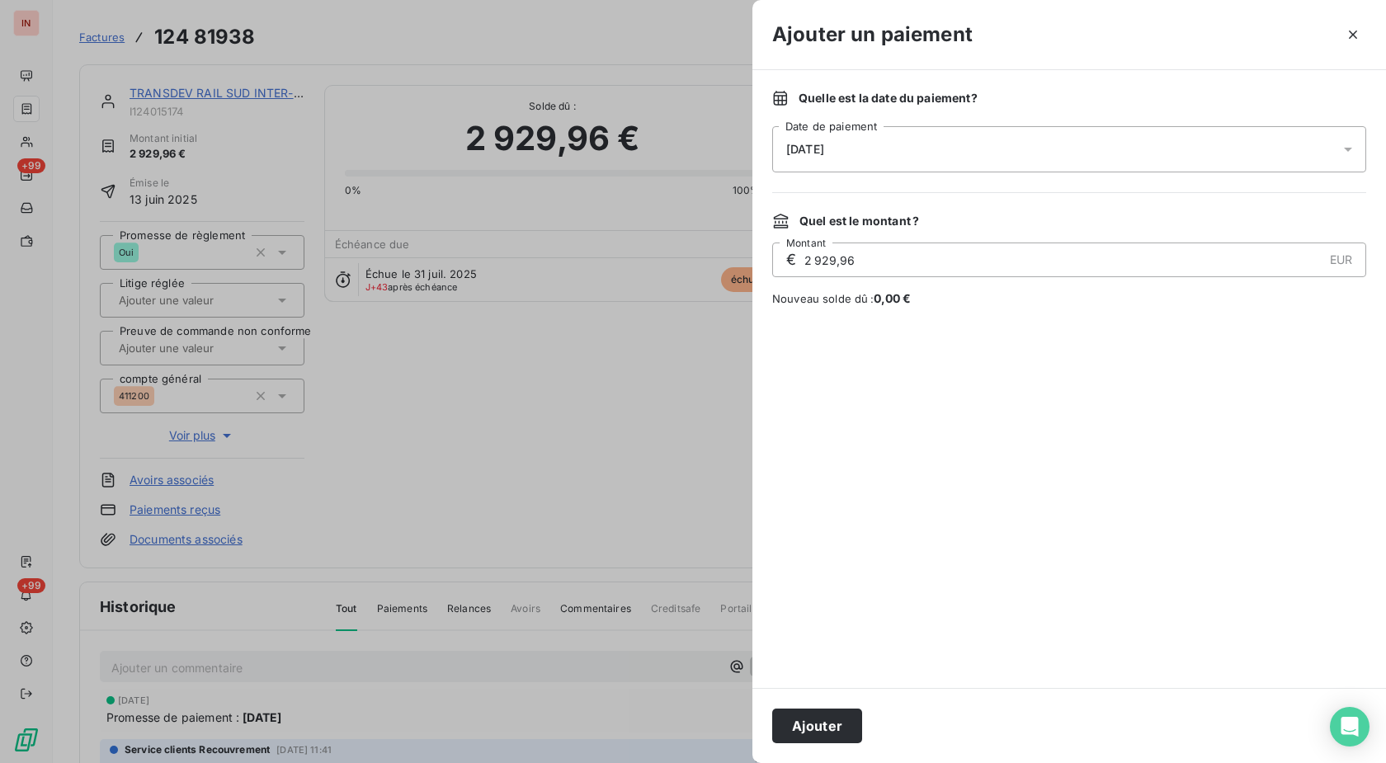
click at [960, 154] on div "[DATE]" at bounding box center [1069, 149] width 594 height 46
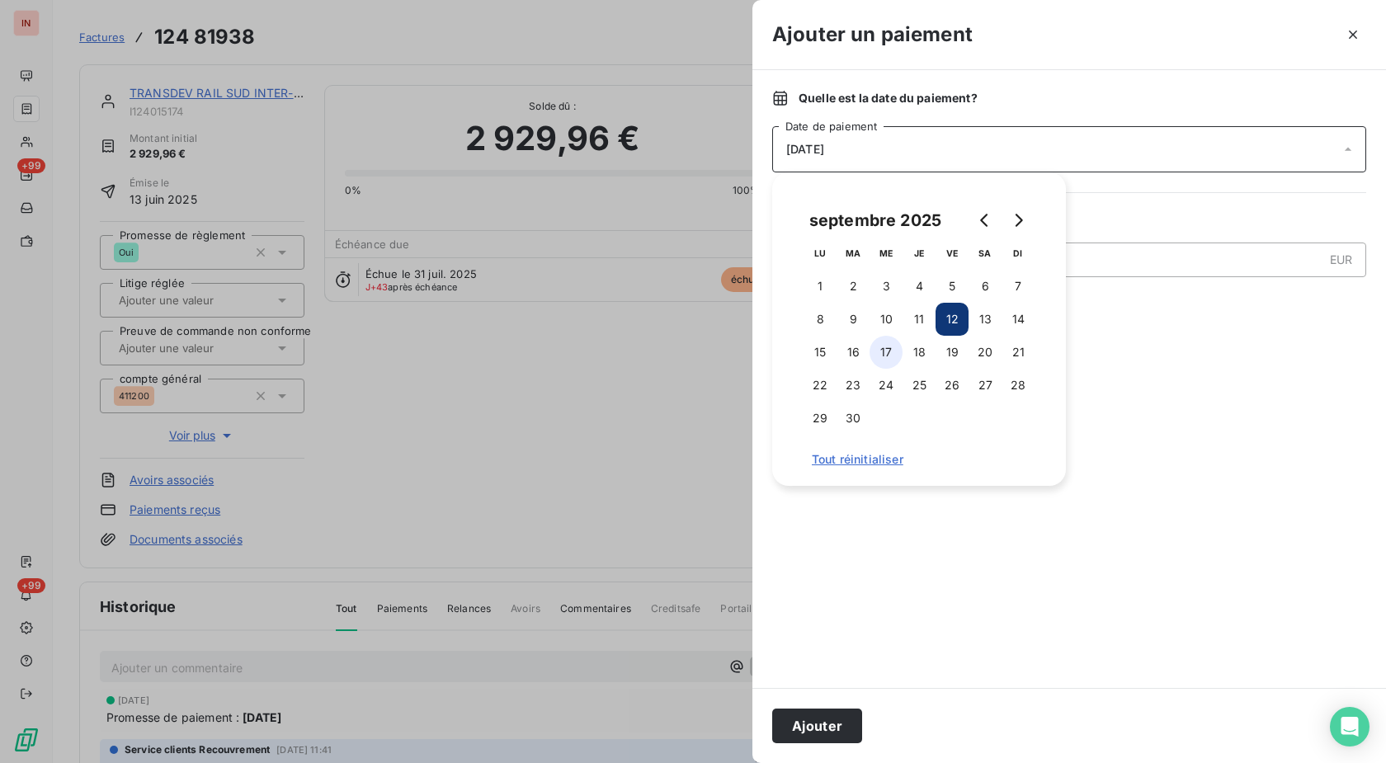
click at [891, 346] on button "17" at bounding box center [886, 352] width 33 height 33
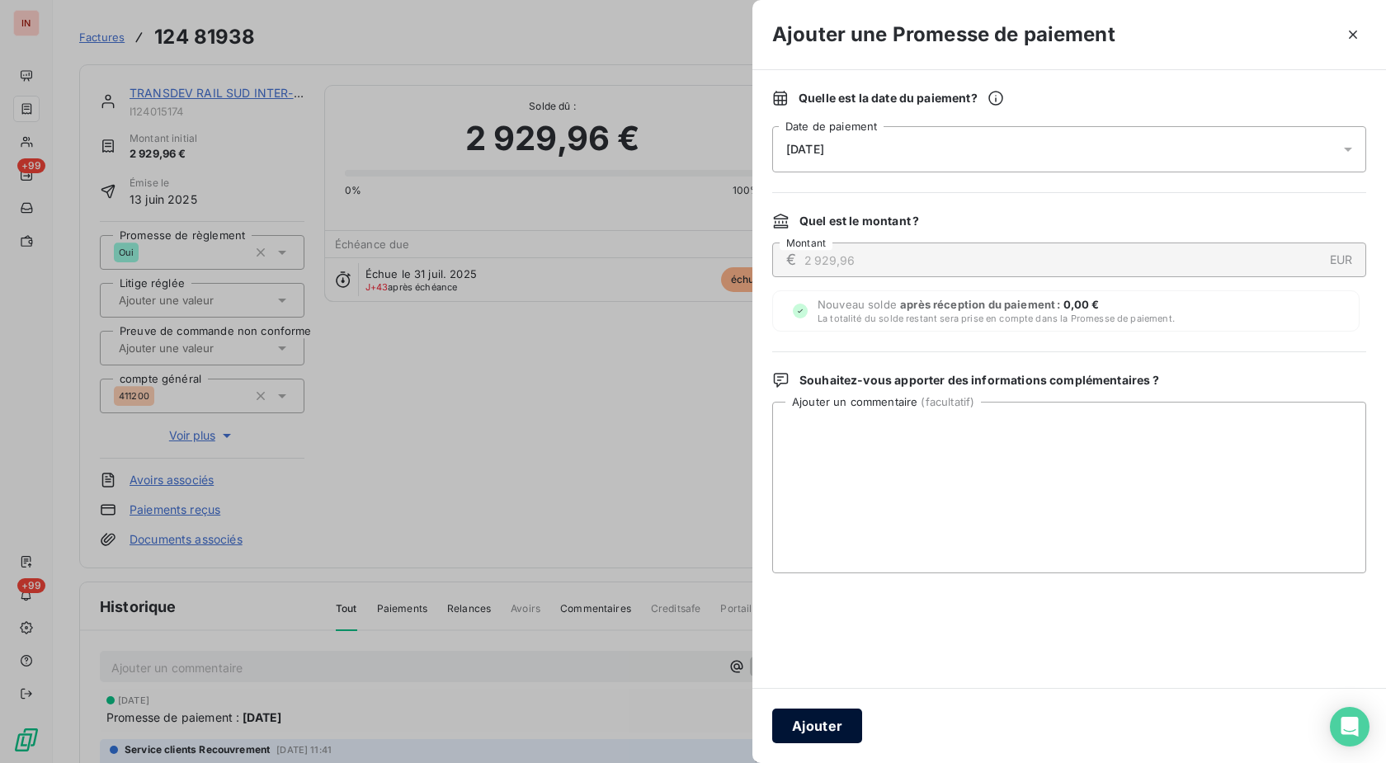
click at [802, 732] on button "Ajouter" at bounding box center [817, 726] width 90 height 35
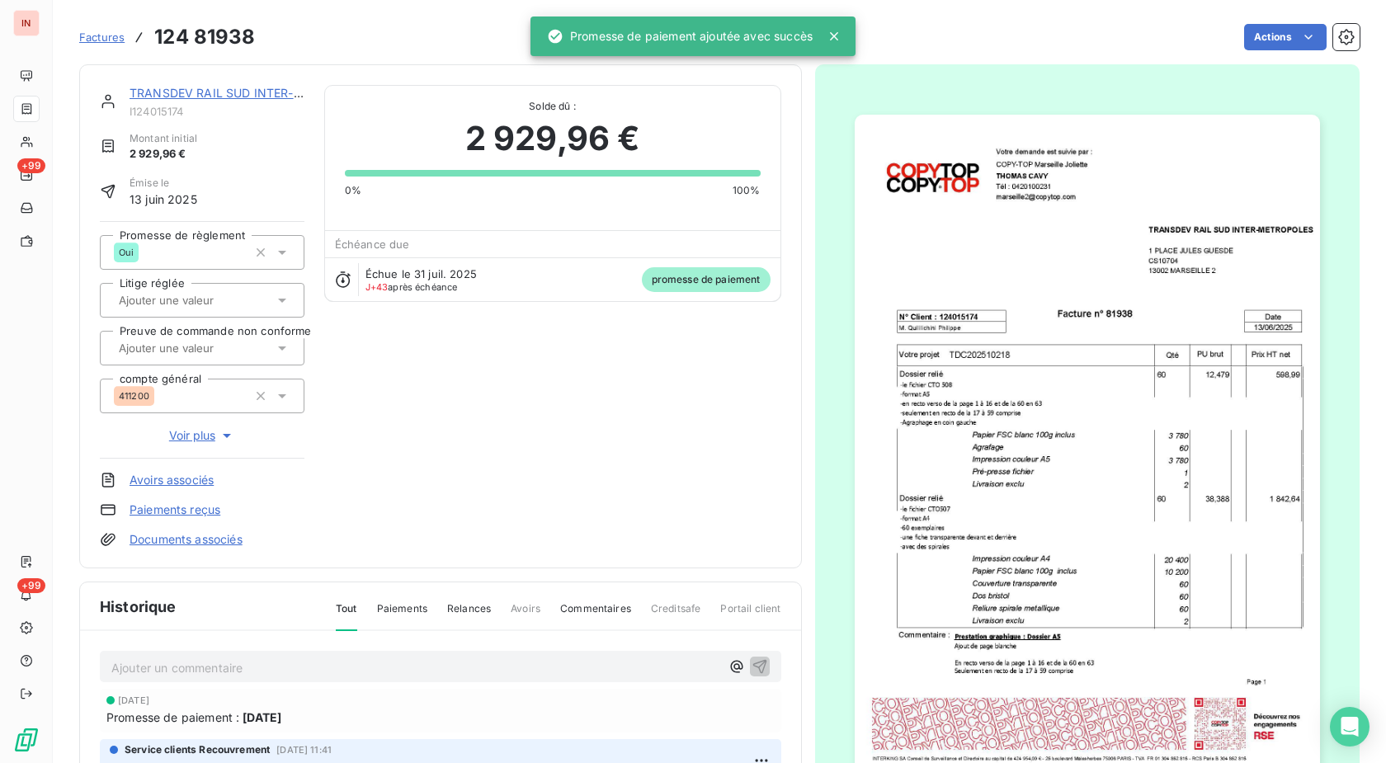
click at [234, 90] on link "TRANSDEV RAIL SUD INTER-METROPOLES" at bounding box center [251, 93] width 243 height 14
